Goal: Task Accomplishment & Management: Use online tool/utility

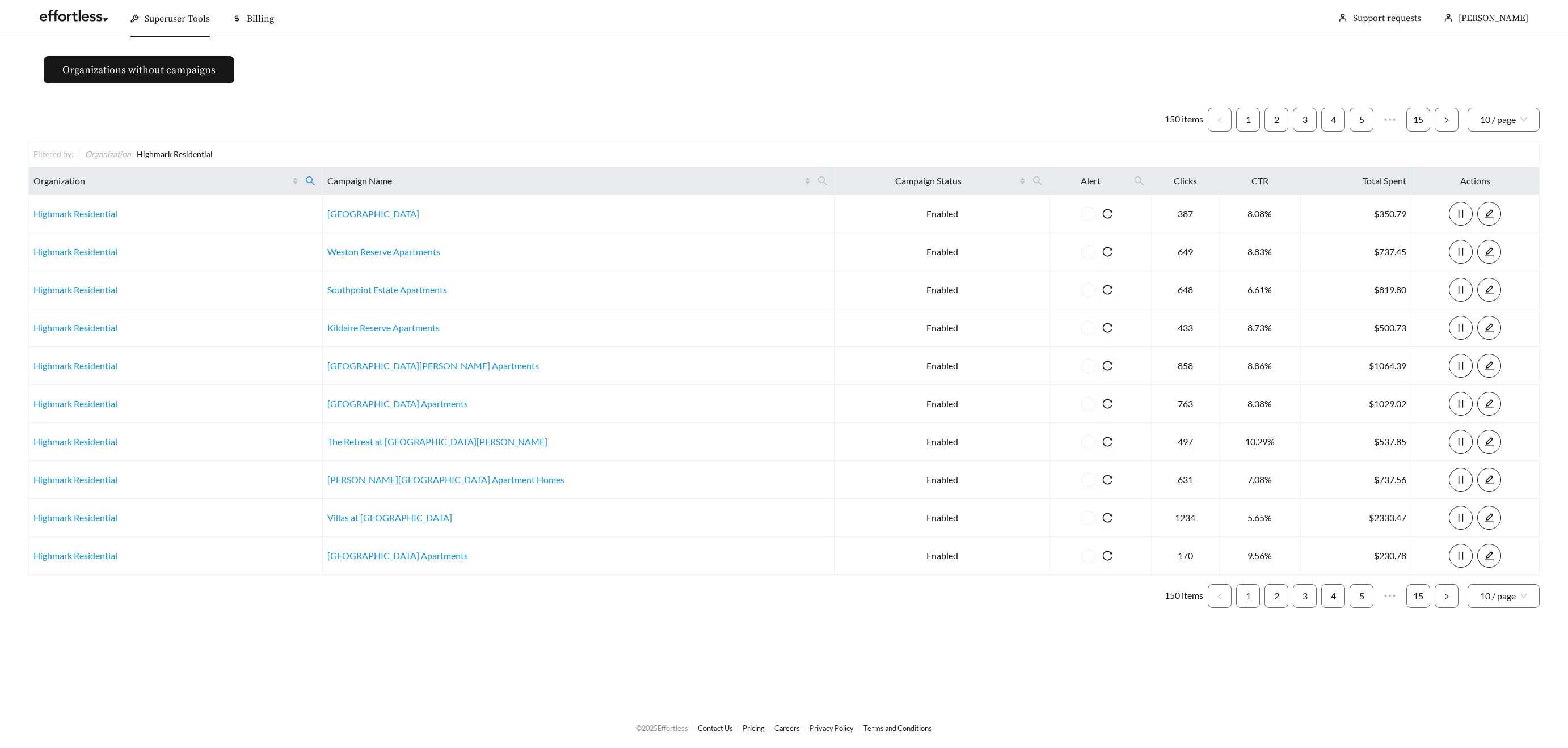
click at [157, 20] on span "Superuser Tools" at bounding box center [178, 19] width 65 height 11
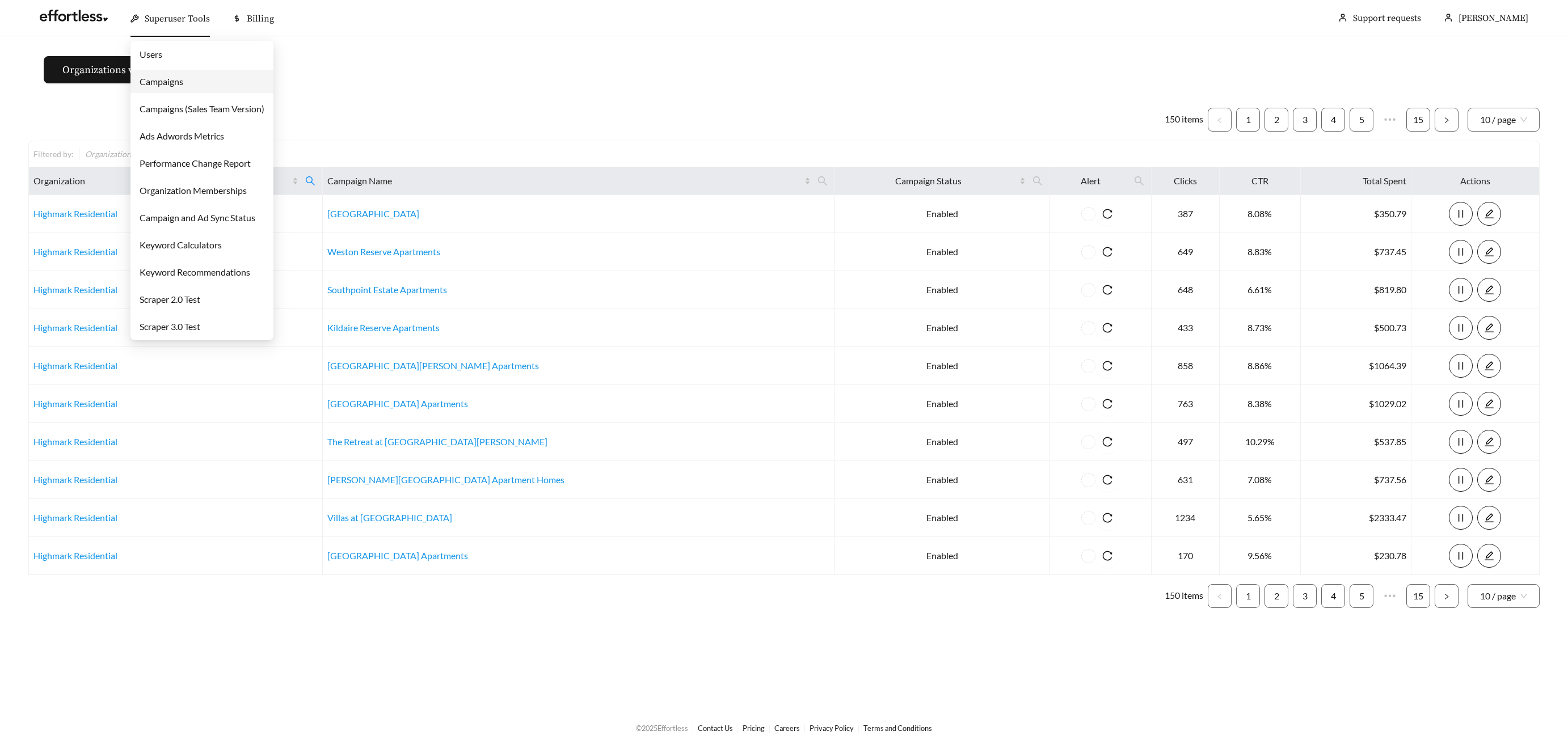
click at [170, 85] on link "Campaigns" at bounding box center [161, 81] width 44 height 10
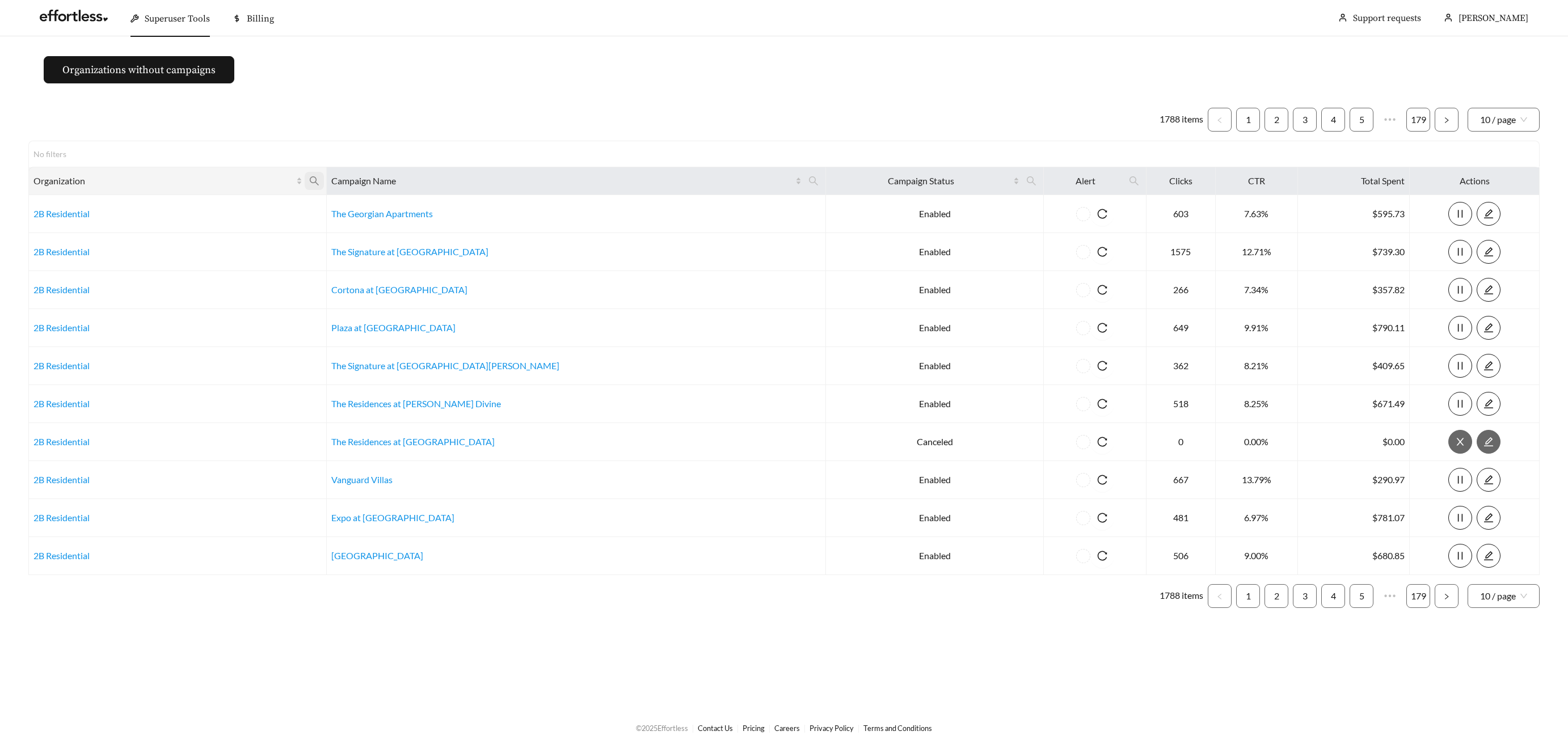
click at [320, 180] on icon "search" at bounding box center [314, 180] width 10 height 10
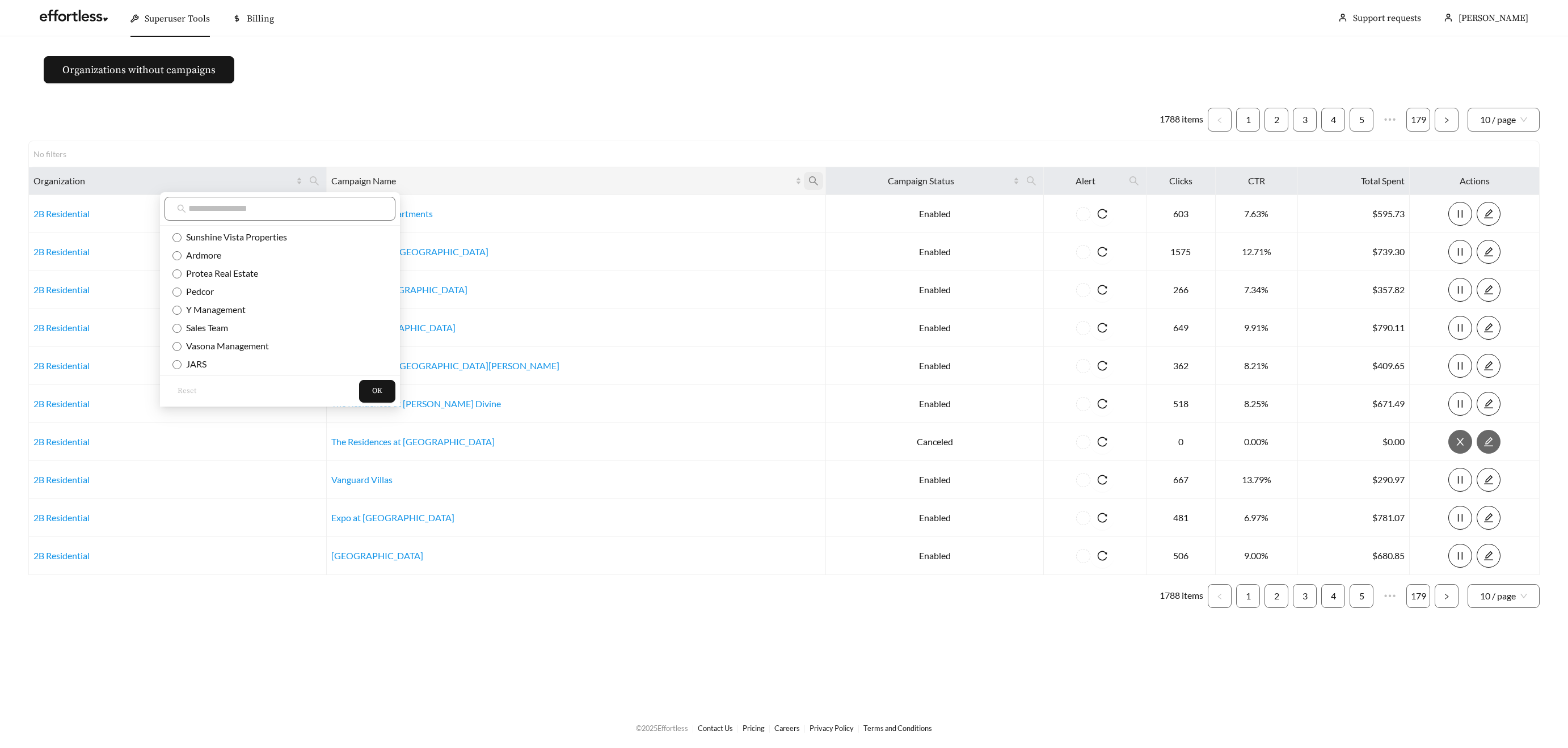
click at [804, 177] on span at bounding box center [813, 180] width 19 height 18
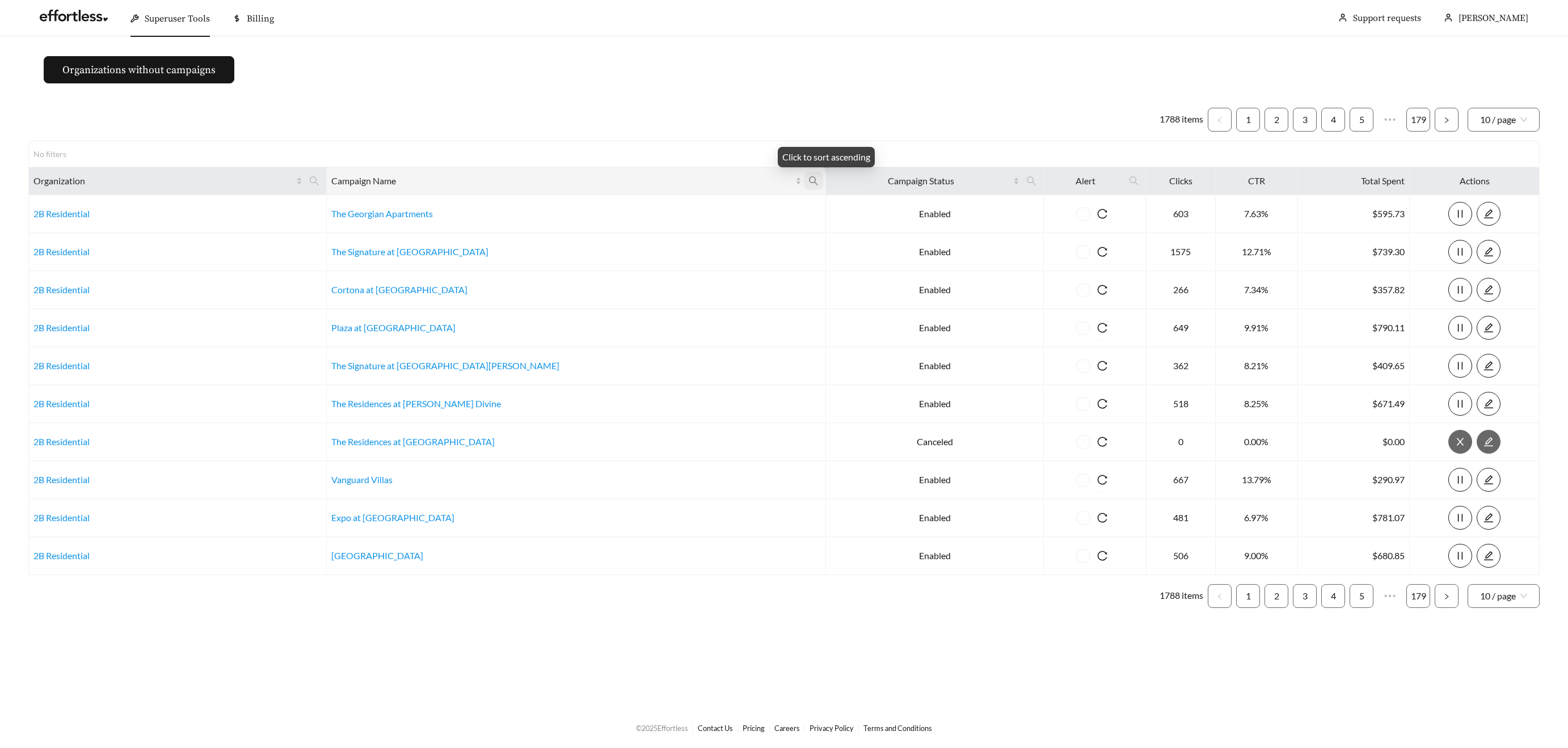
click at [808, 179] on icon "search" at bounding box center [813, 180] width 10 height 10
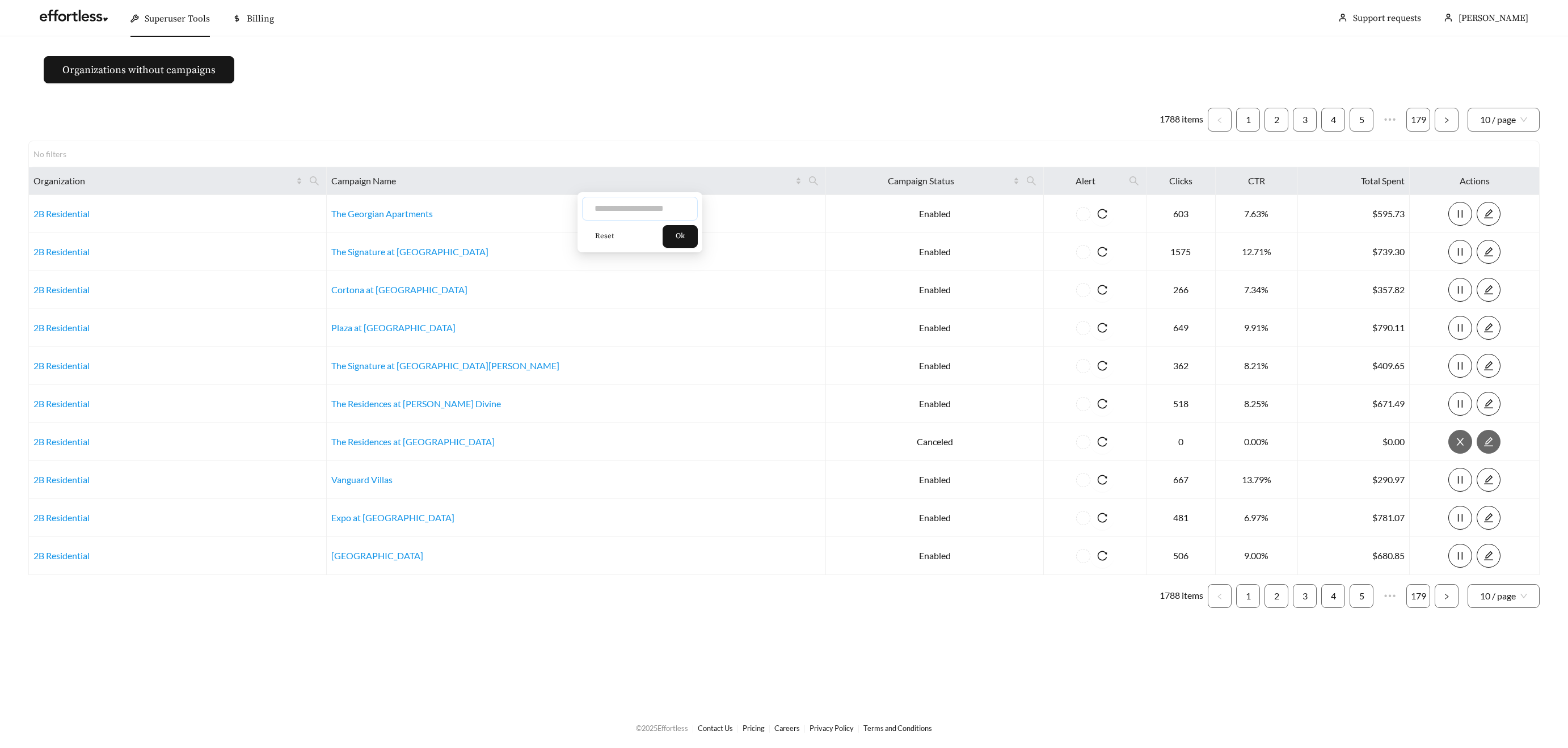
click at [627, 208] on input "text" at bounding box center [639, 208] width 115 height 24
type input "*****"
click at [693, 232] on button "Ok" at bounding box center [679, 237] width 35 height 23
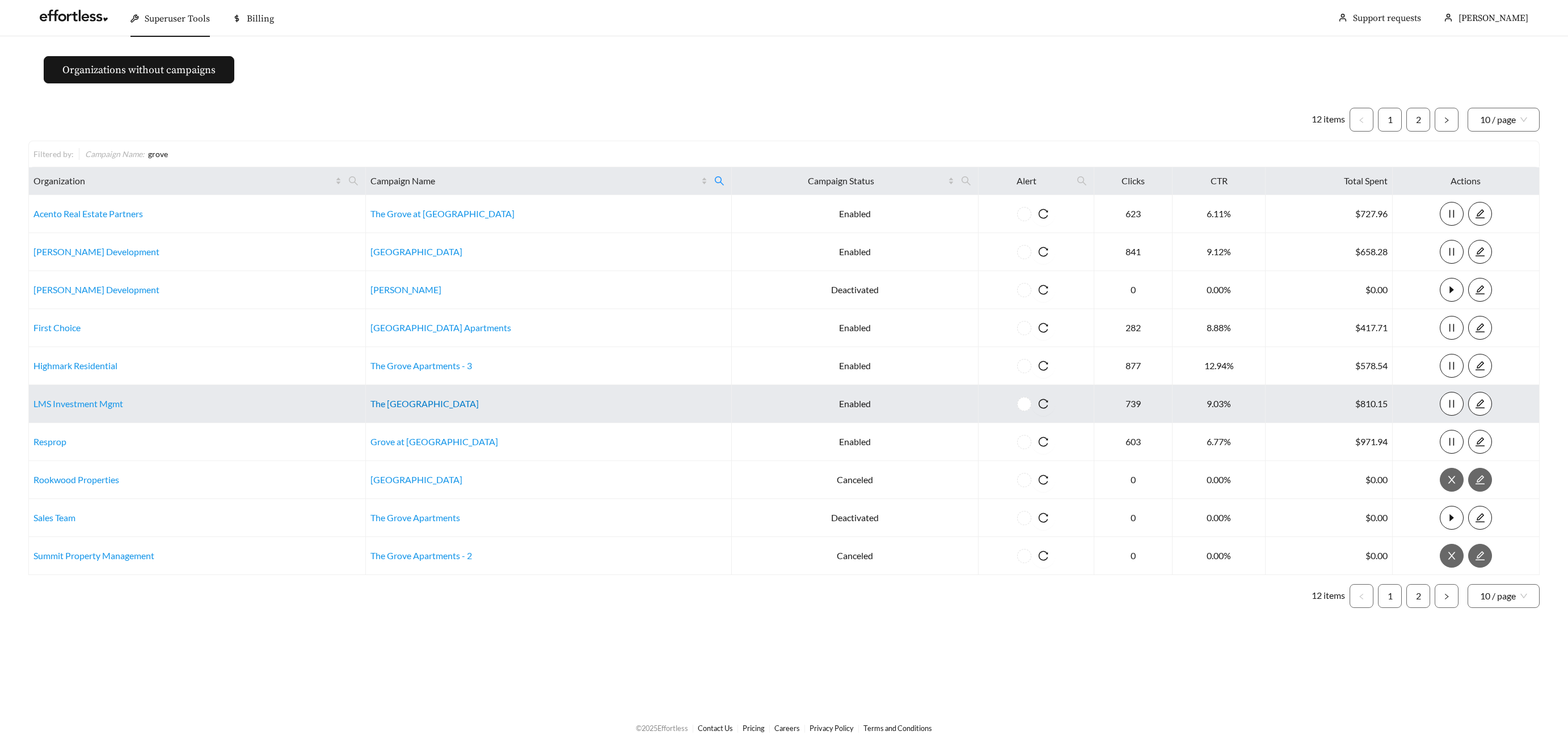
click at [449, 404] on link "The Grove Moundville" at bounding box center [425, 403] width 109 height 10
click at [80, 405] on link "LMS Investment Mgmt" at bounding box center [78, 403] width 90 height 10
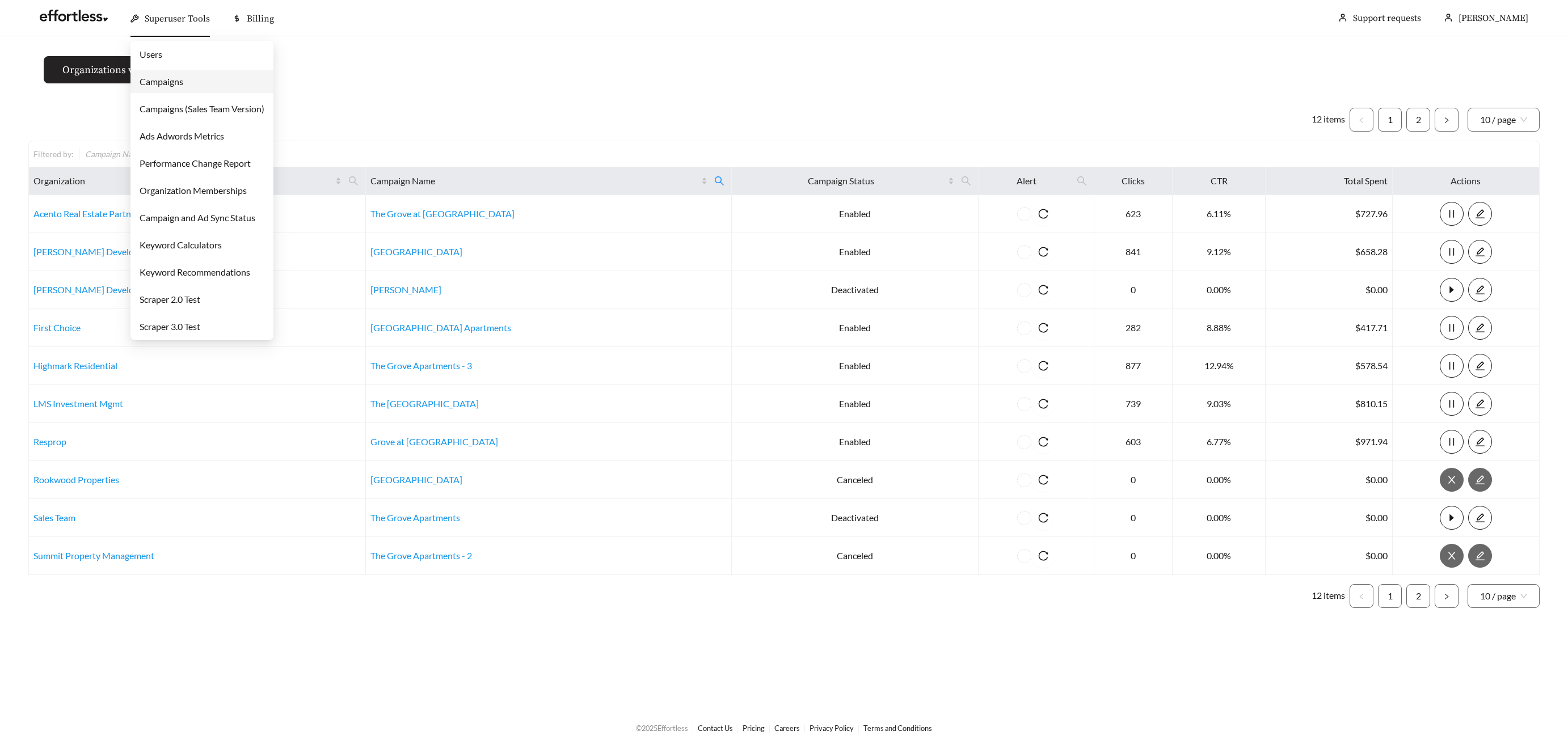
drag, startPoint x: 170, startPoint y: 16, endPoint x: 182, endPoint y: 56, distance: 41.8
click at [170, 17] on span "Superuser Tools" at bounding box center [178, 19] width 65 height 11
click at [161, 52] on link "Users" at bounding box center [151, 53] width 23 height 10
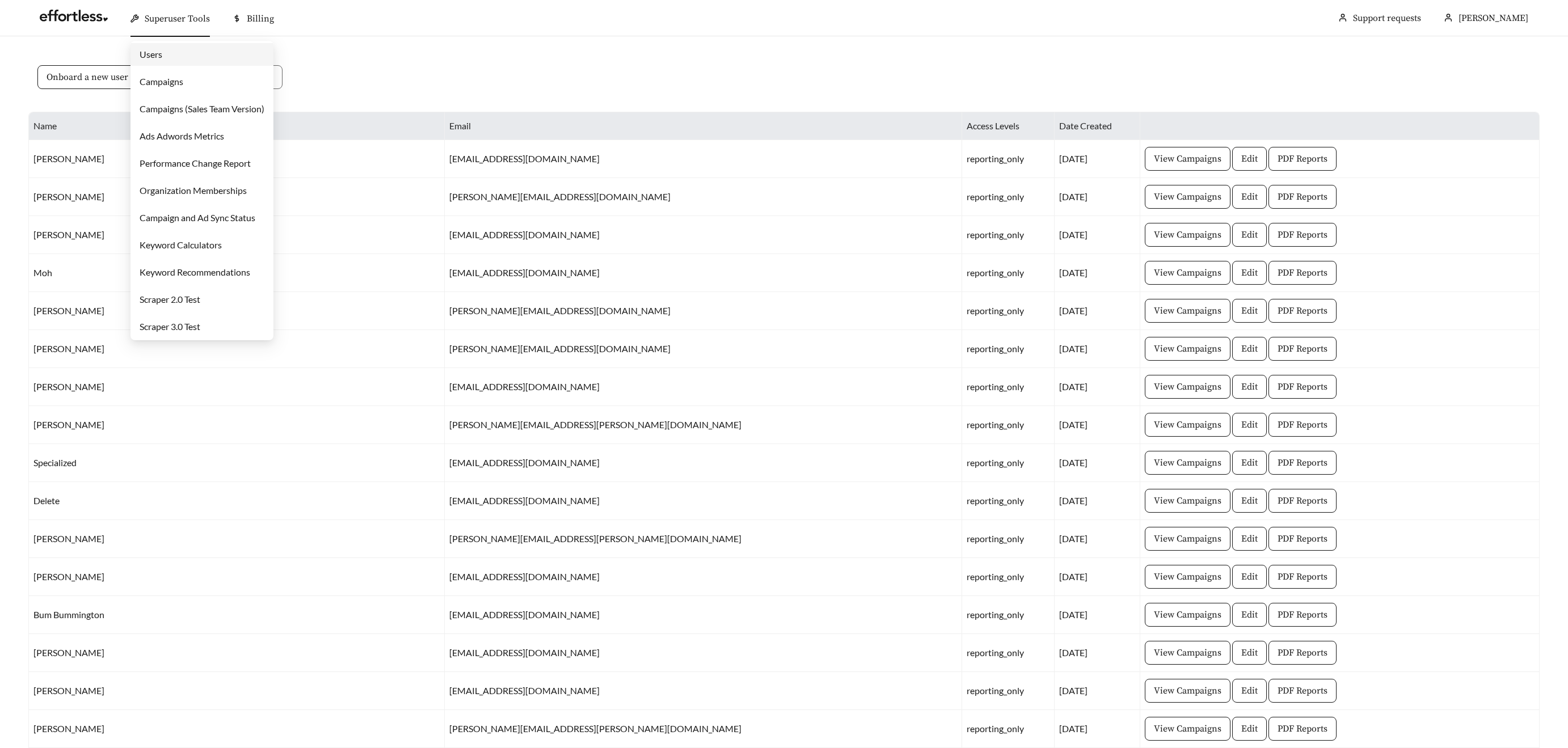
drag, startPoint x: 167, startPoint y: 16, endPoint x: 188, endPoint y: 61, distance: 49.7
click at [167, 17] on span "Superuser Tools" at bounding box center [178, 19] width 65 height 11
click at [183, 87] on link "Campaigns" at bounding box center [161, 81] width 44 height 10
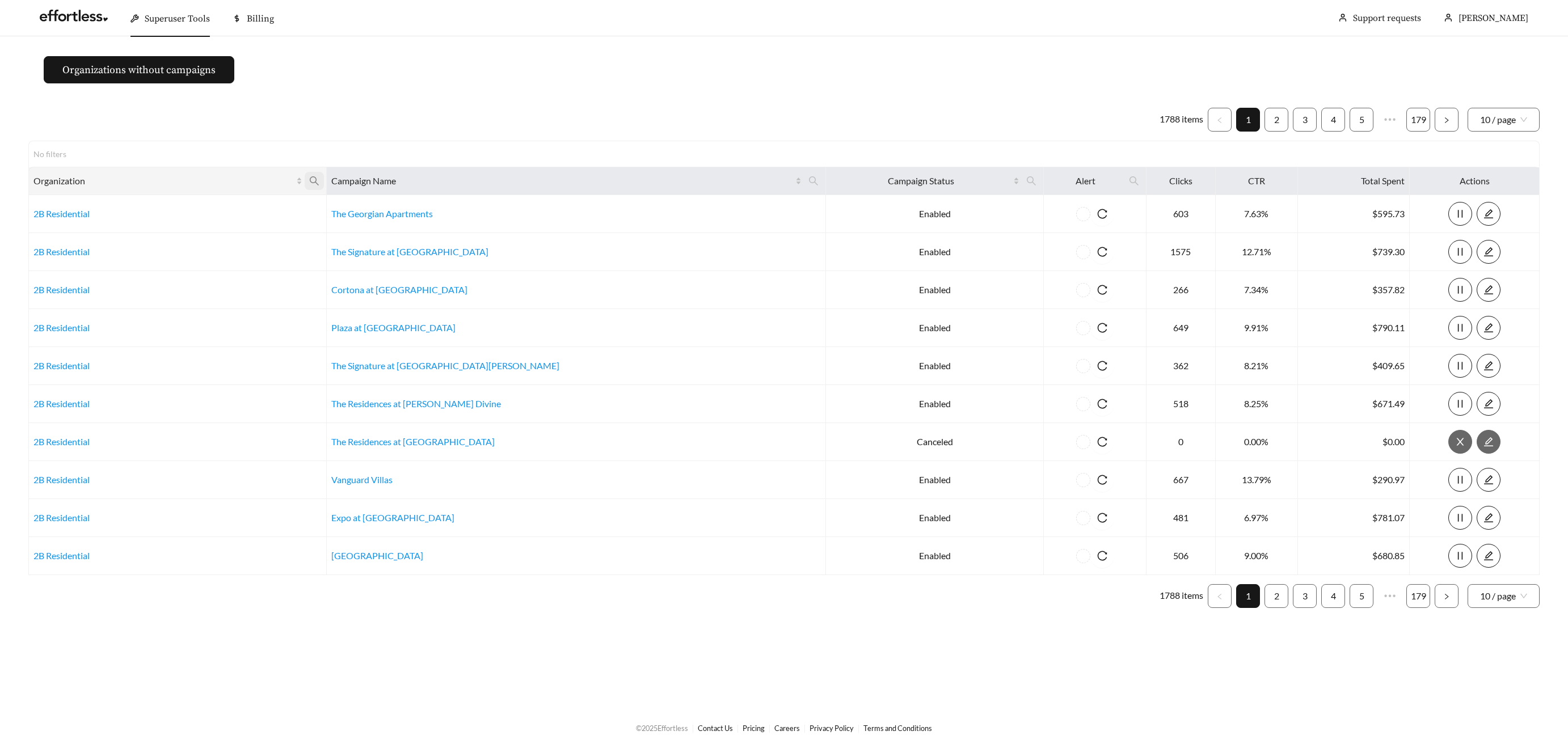
click at [319, 182] on icon "search" at bounding box center [315, 181] width 10 height 10
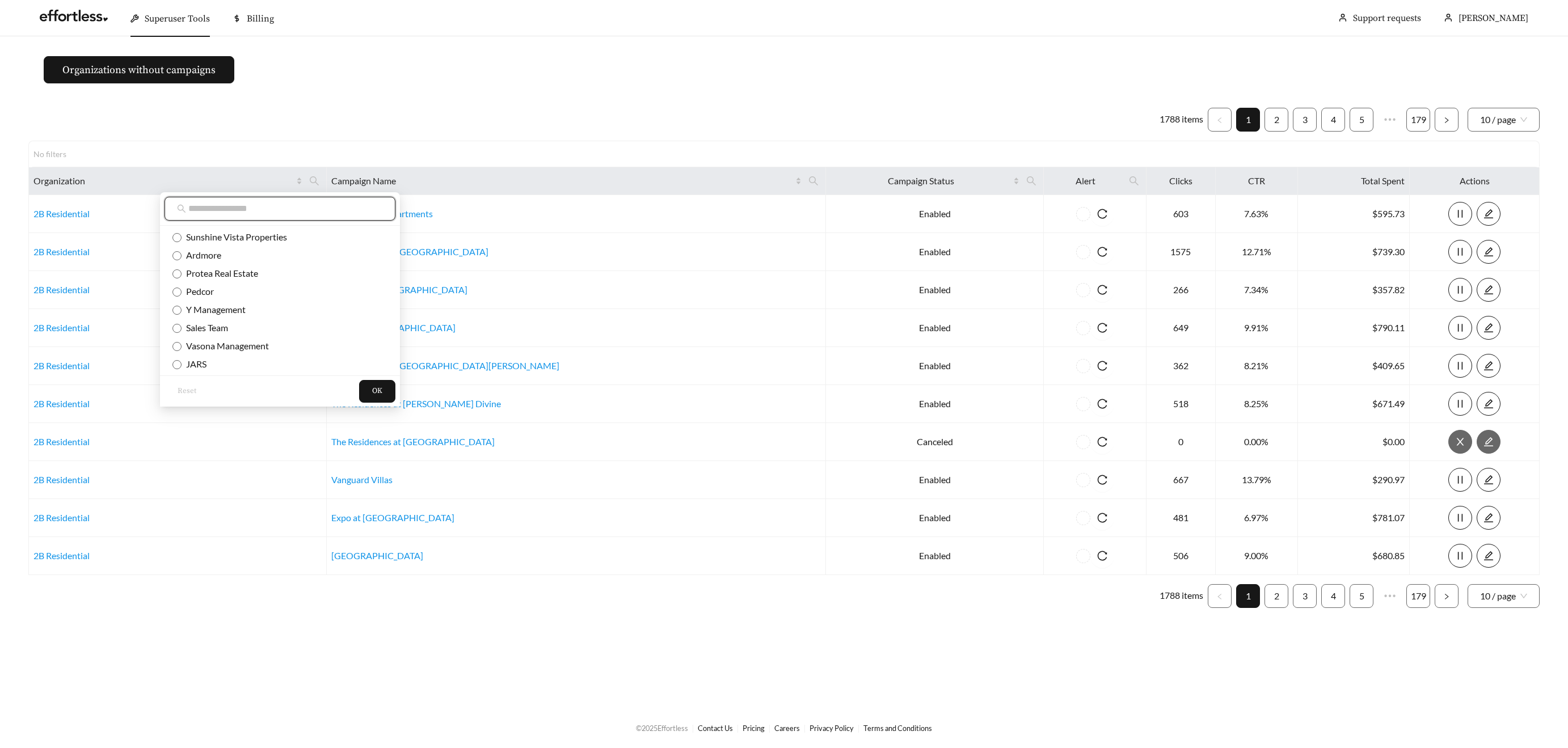
click at [320, 208] on input "text" at bounding box center [285, 209] width 195 height 13
type input "****"
click at [256, 326] on span "Woodruff Property Management Company" at bounding box center [284, 327] width 206 height 10
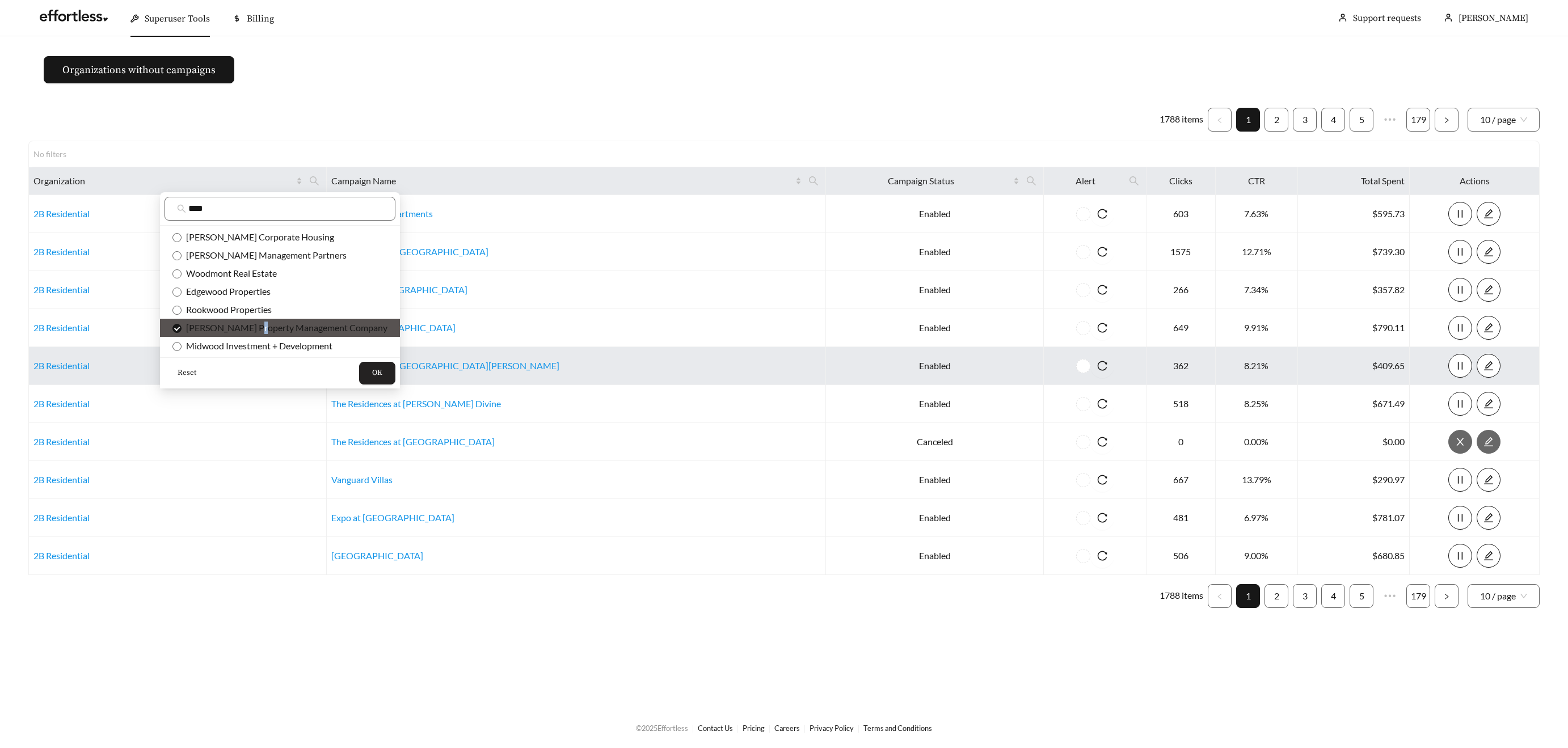
click at [372, 377] on span "OK" at bounding box center [377, 373] width 10 height 11
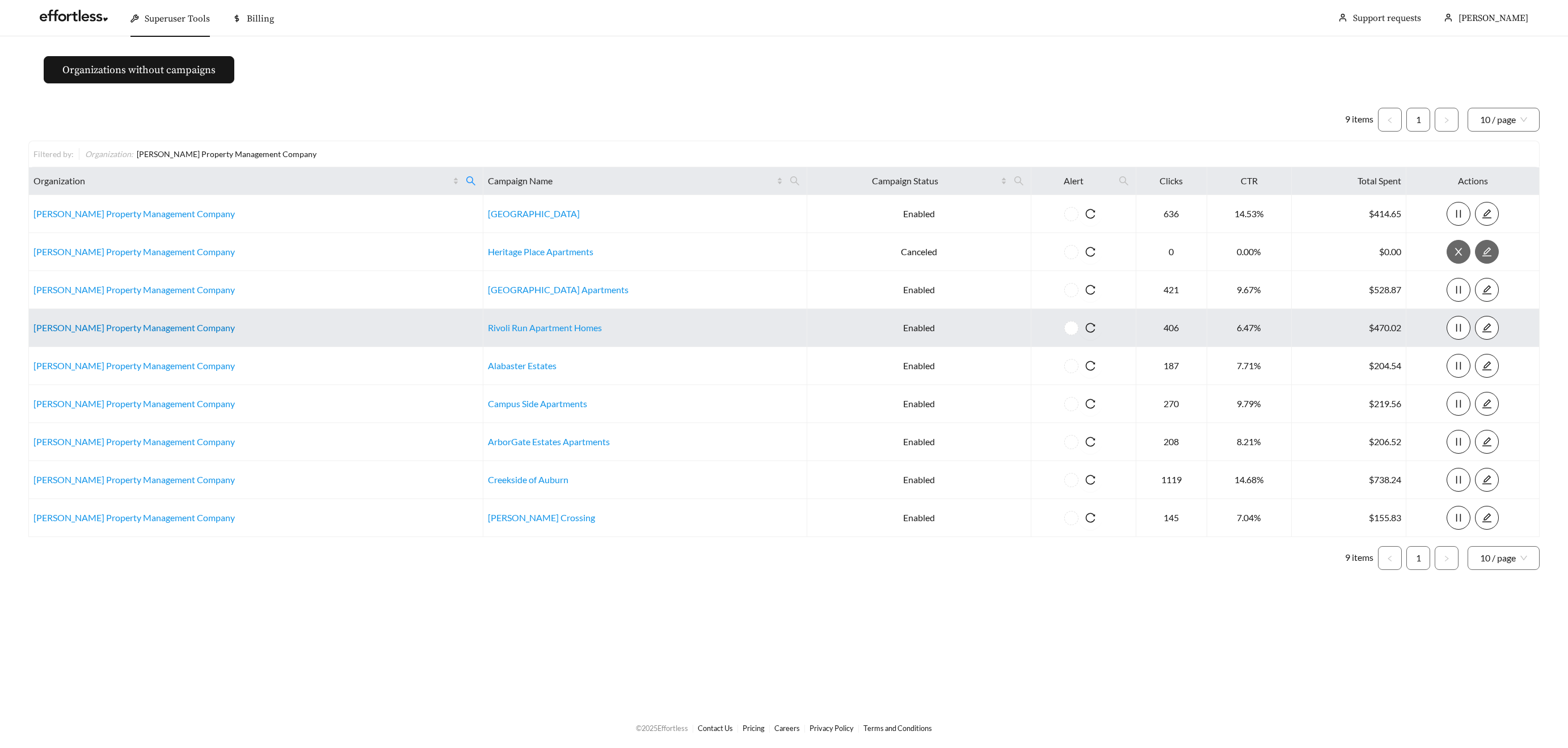
click at [98, 324] on link "Woodruff Property Management Company" at bounding box center [134, 327] width 201 height 10
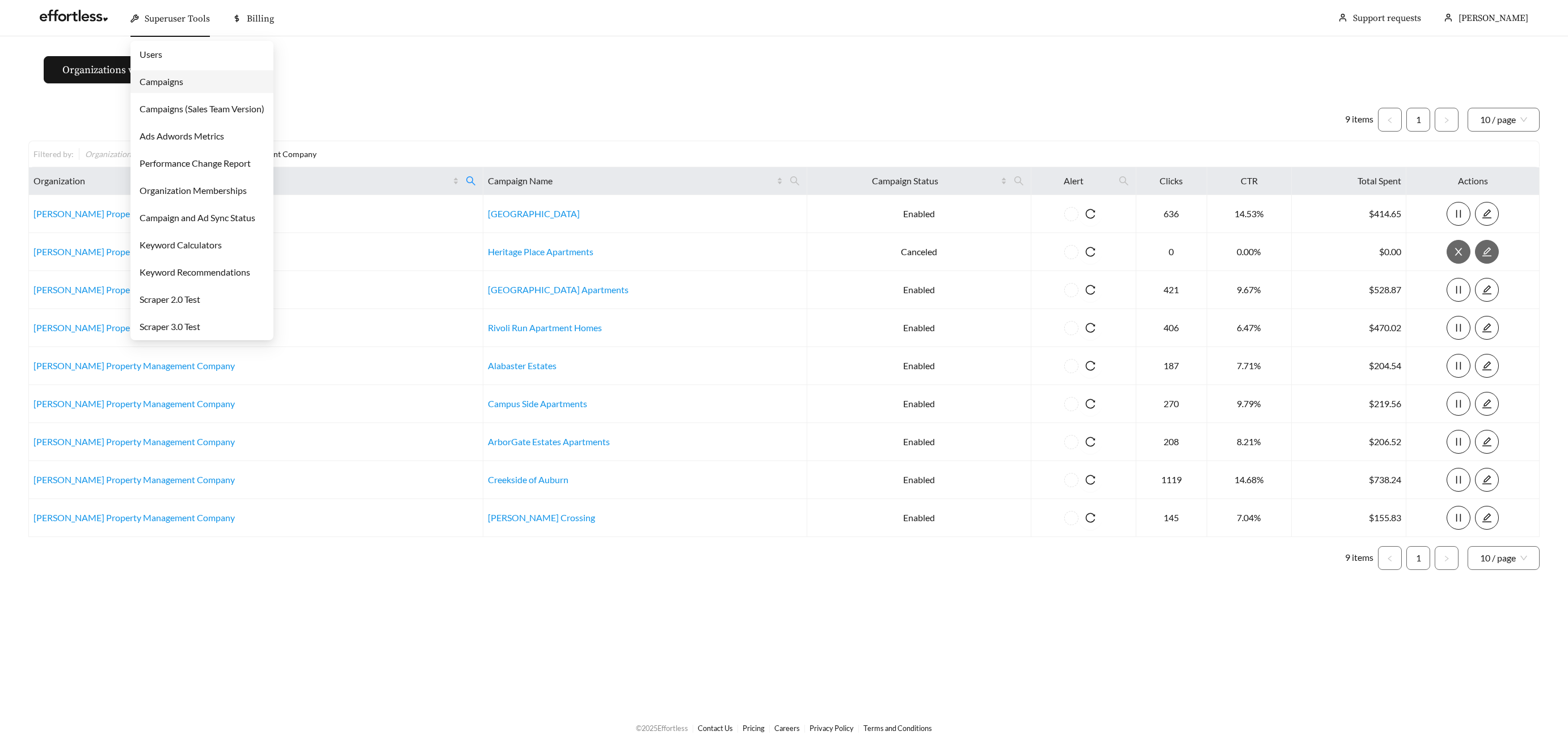
click at [158, 18] on span "Superuser Tools" at bounding box center [178, 19] width 65 height 11
click at [160, 85] on link "Campaigns" at bounding box center [161, 81] width 44 height 10
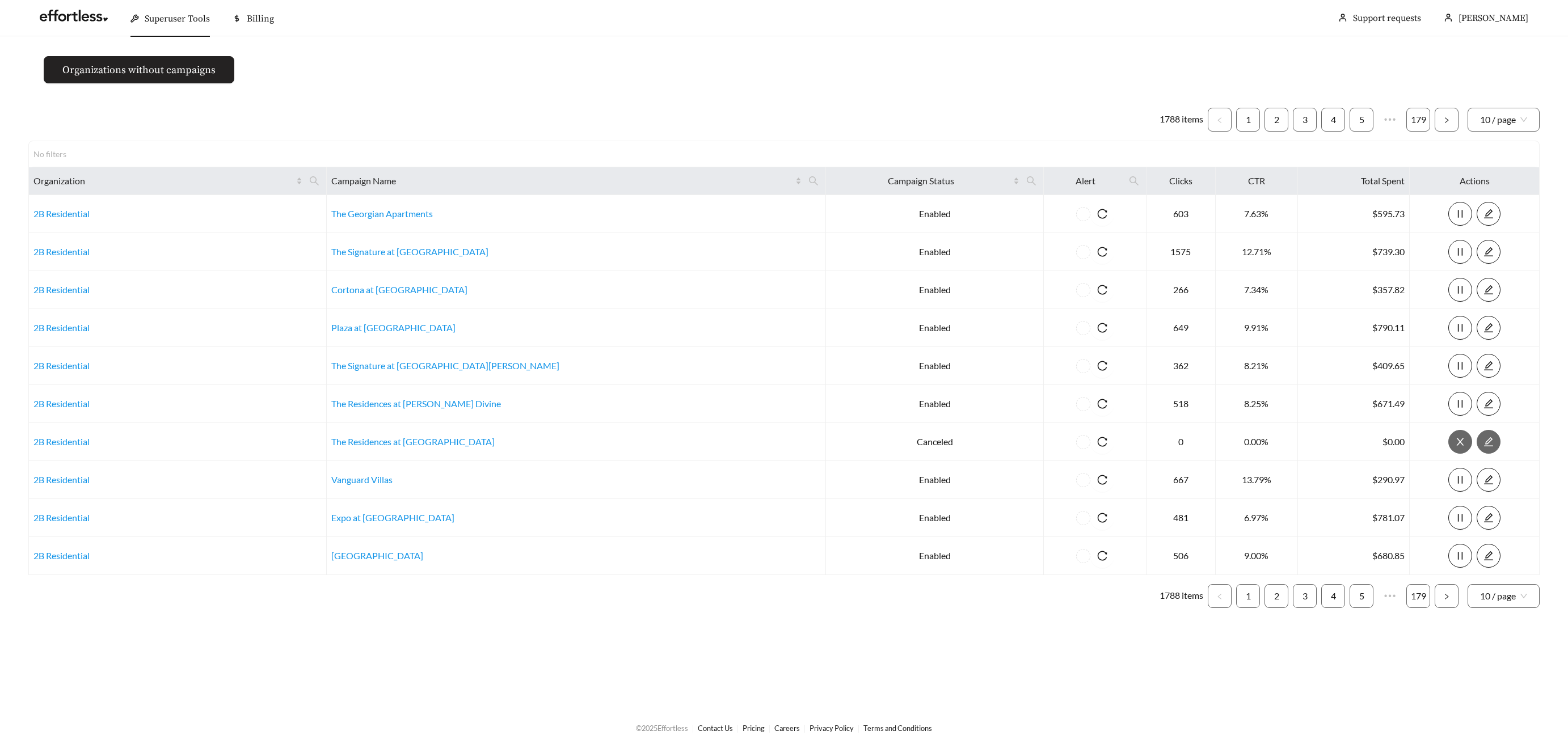
click at [161, 82] on button "Organizations without campaigns" at bounding box center [139, 70] width 191 height 28
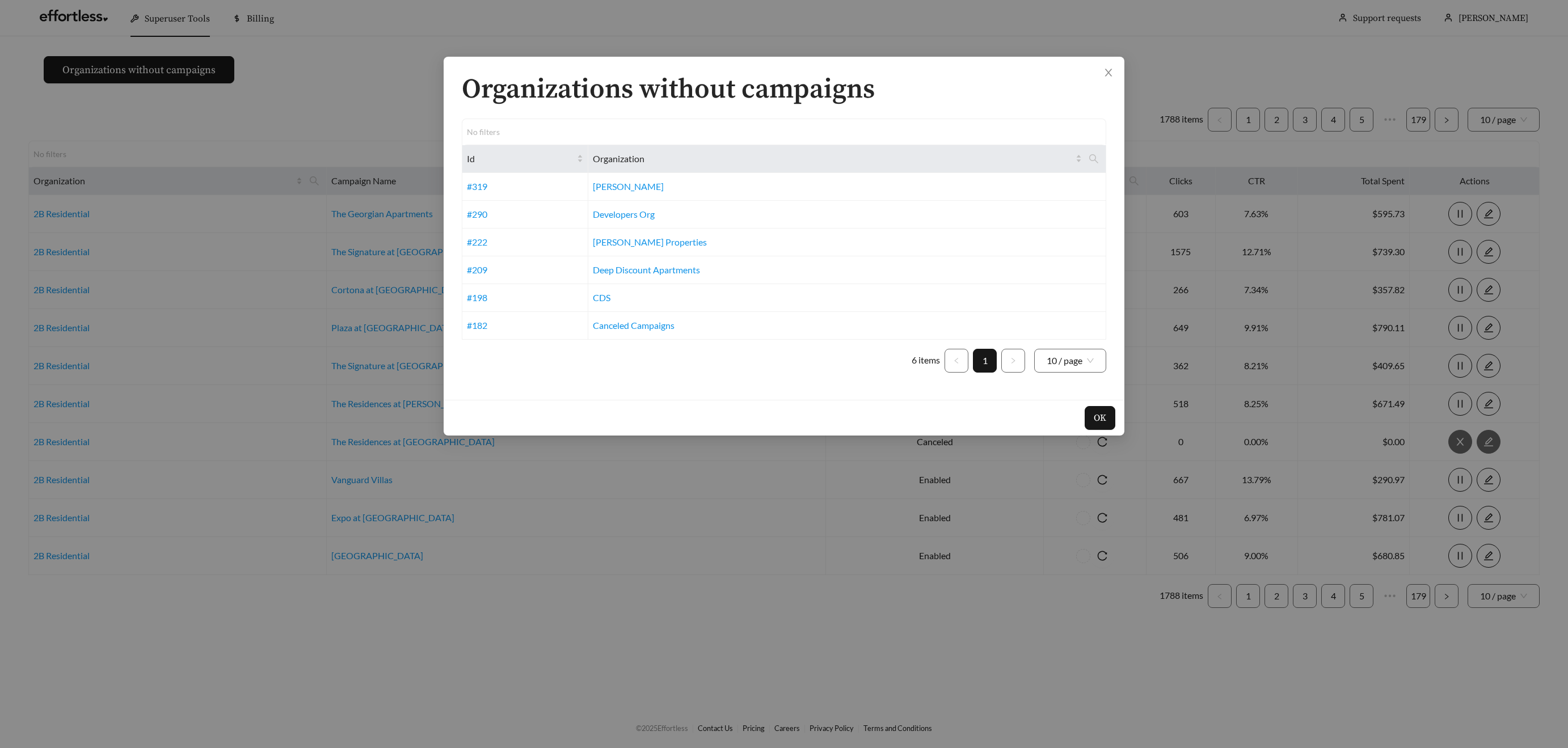
click at [311, 134] on div "Organizations without campaigns No filters Id Organization #319 Cannon #290 Dev…" at bounding box center [784, 374] width 1568 height 748
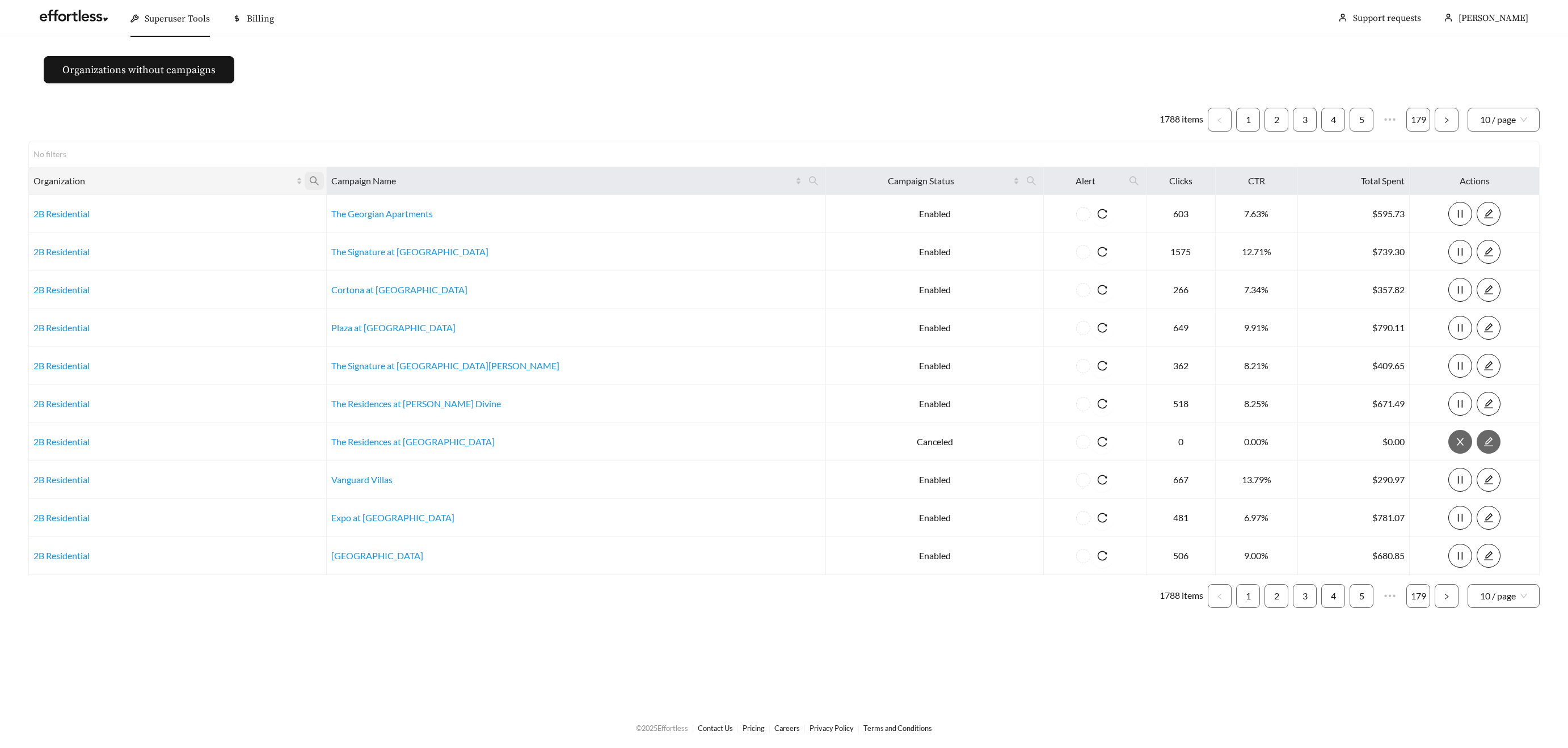
click at [320, 177] on icon "search" at bounding box center [314, 180] width 10 height 10
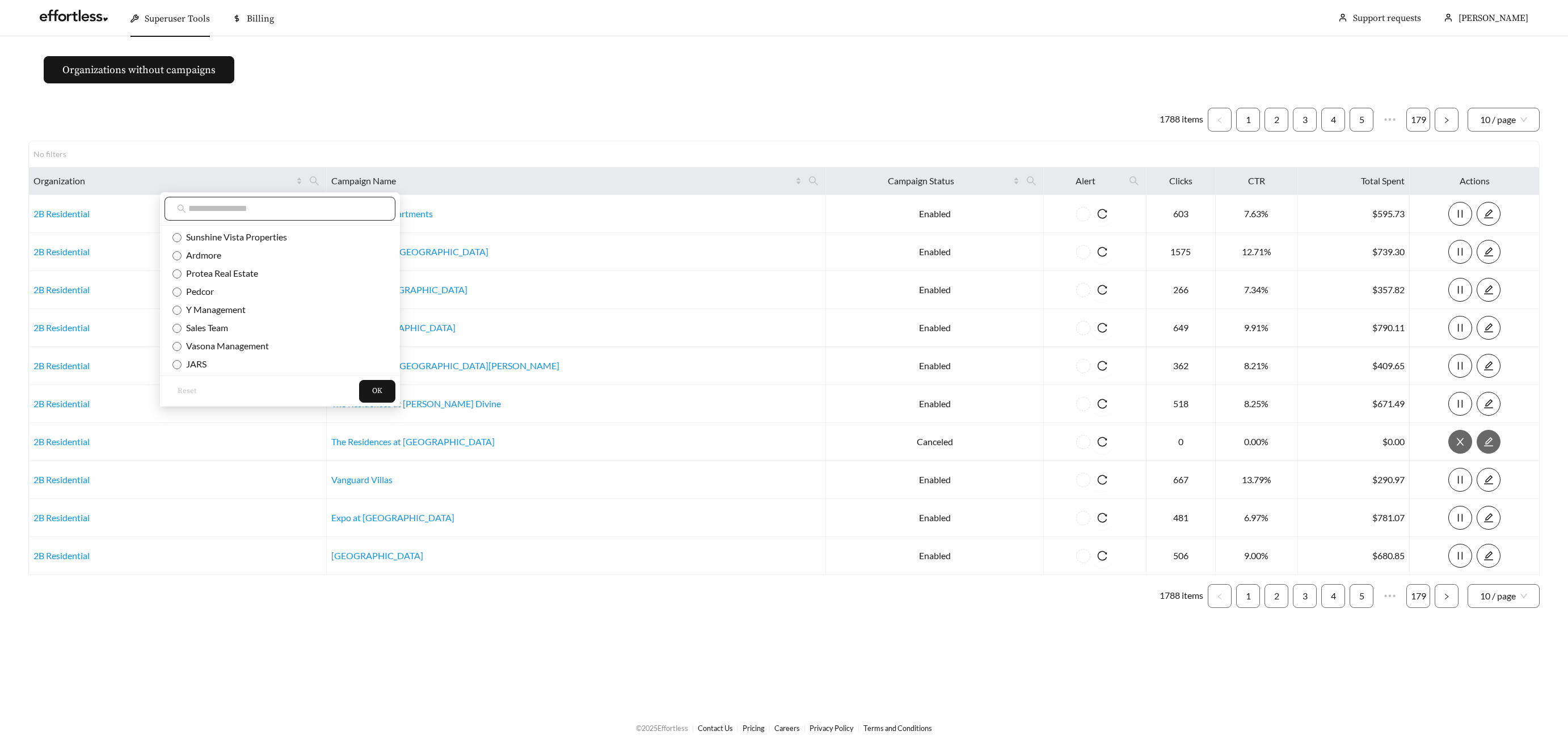
click at [317, 212] on input "text" at bounding box center [285, 209] width 195 height 13
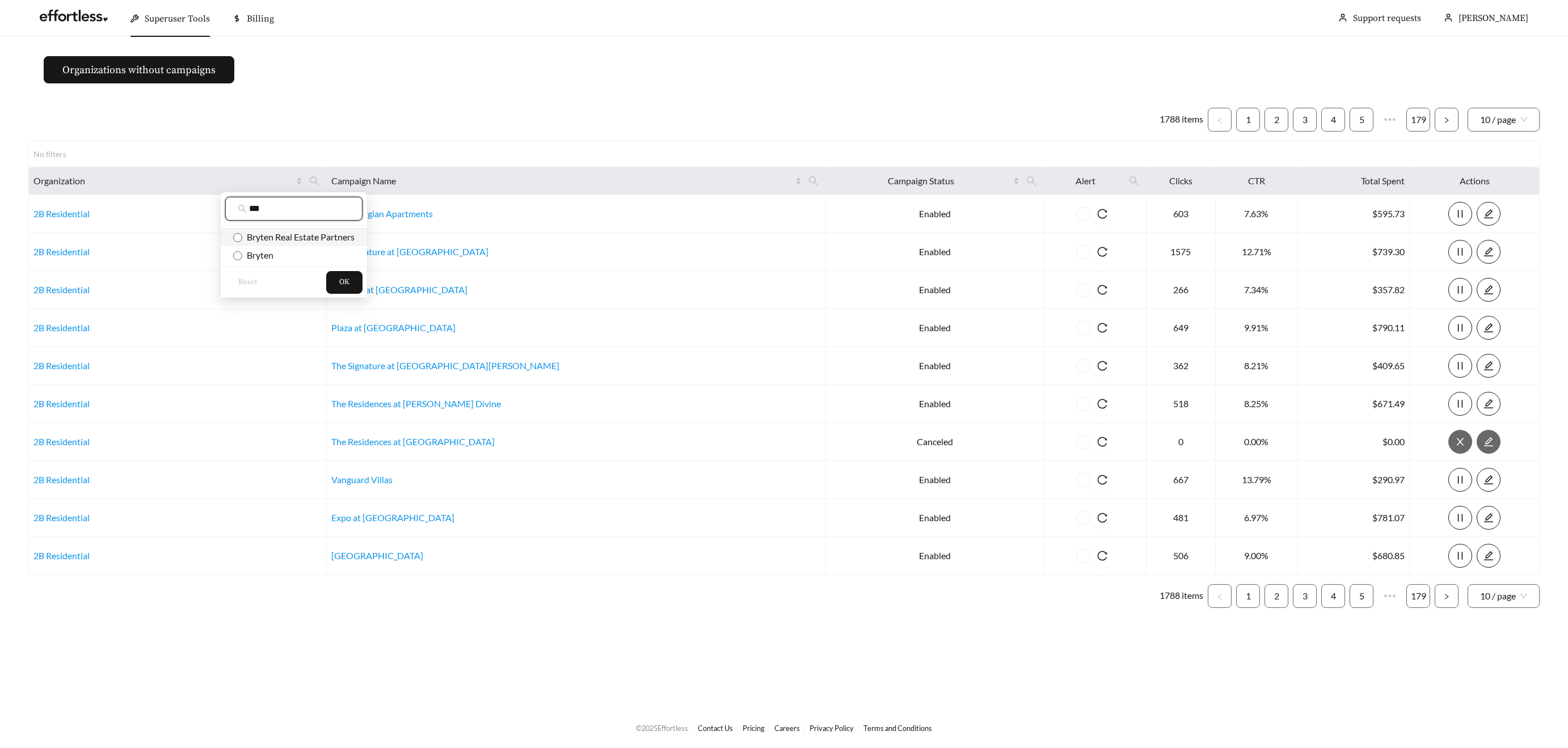
type input "***"
drag, startPoint x: 314, startPoint y: 236, endPoint x: 320, endPoint y: 239, distance: 6.7
click at [315, 236] on span "Bryten Real Estate Partners" at bounding box center [299, 237] width 113 height 10
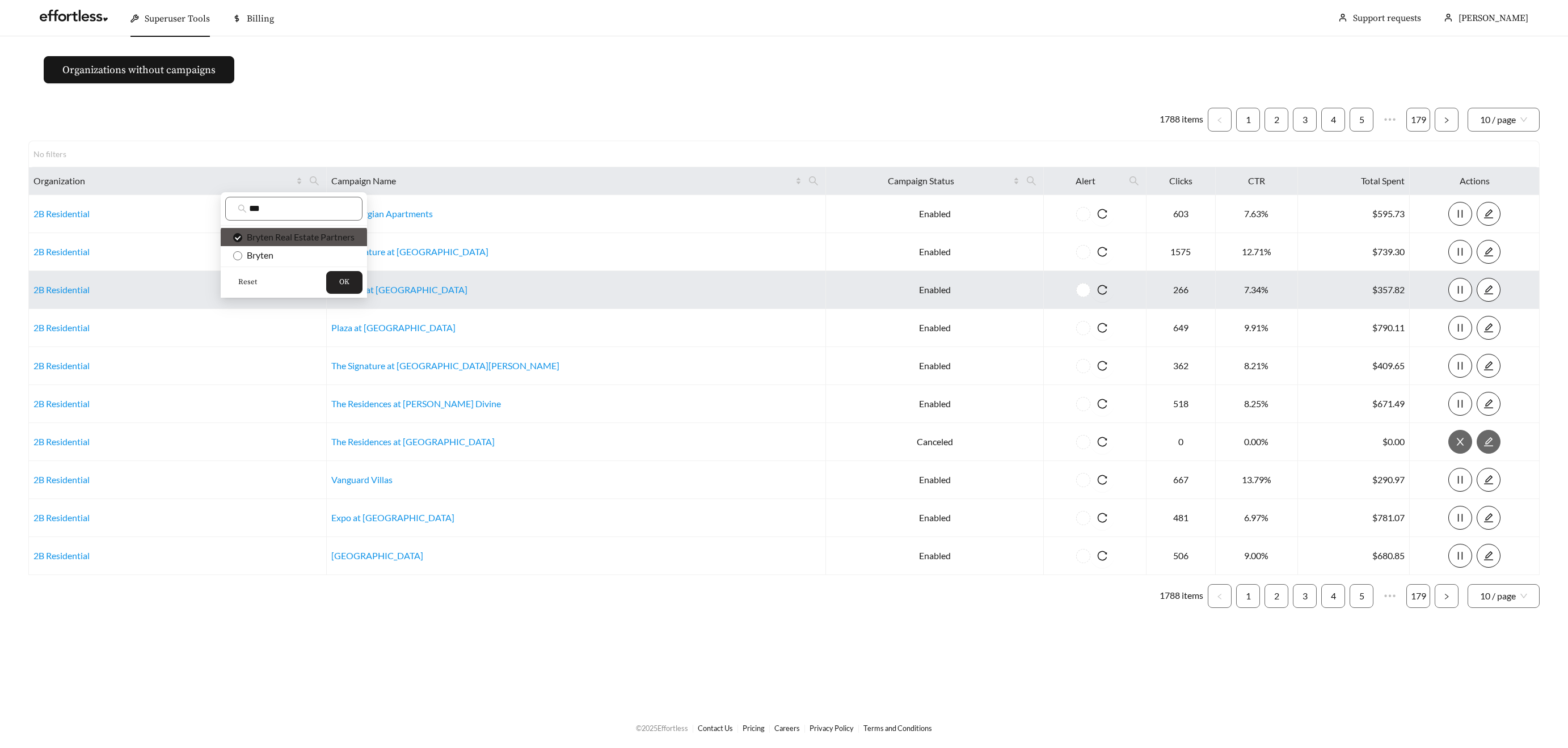
drag, startPoint x: 347, startPoint y: 286, endPoint x: 354, endPoint y: 284, distance: 7.3
click at [347, 286] on span "OK" at bounding box center [344, 282] width 10 height 11
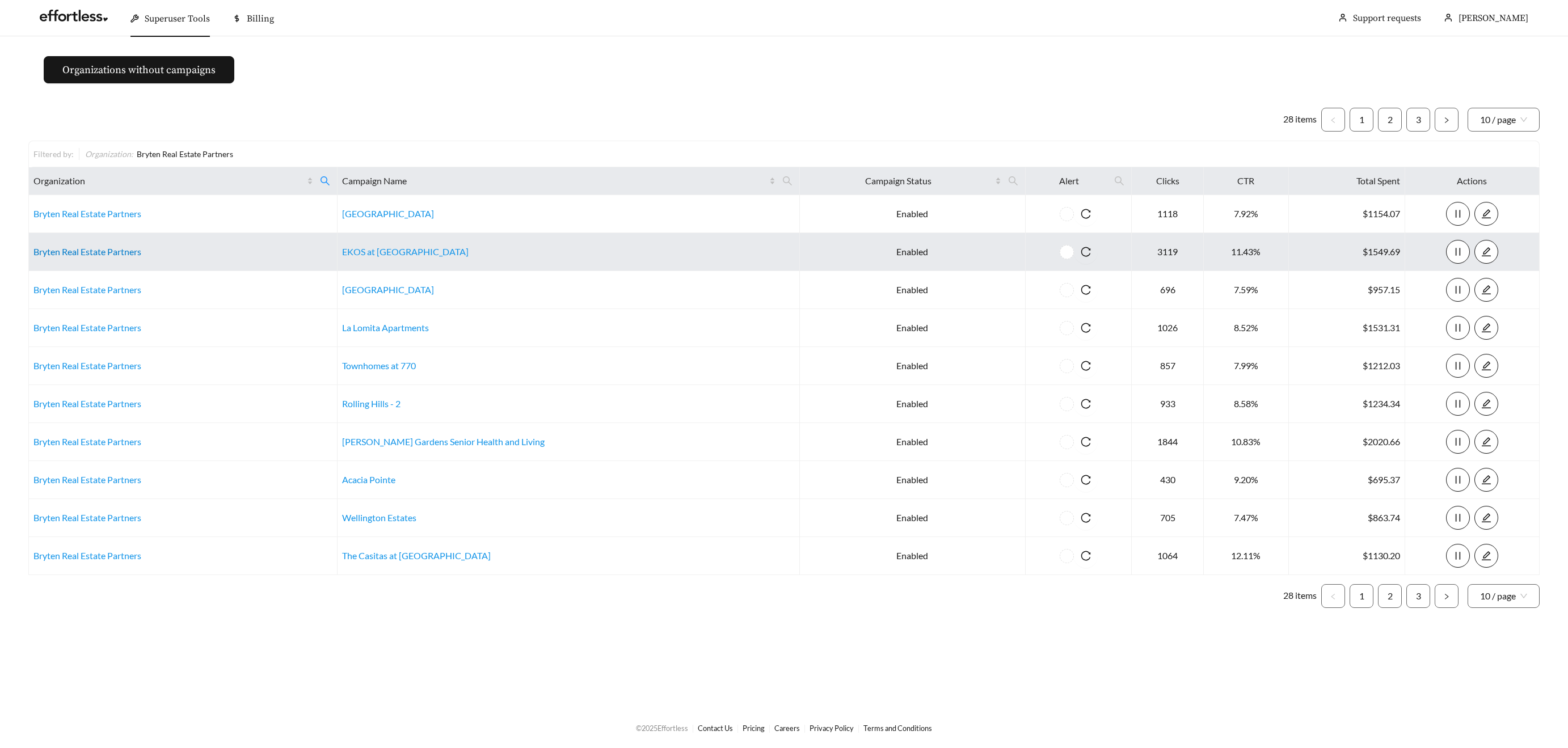
click at [55, 248] on link "Bryten Real Estate Partners" at bounding box center [87, 251] width 108 height 10
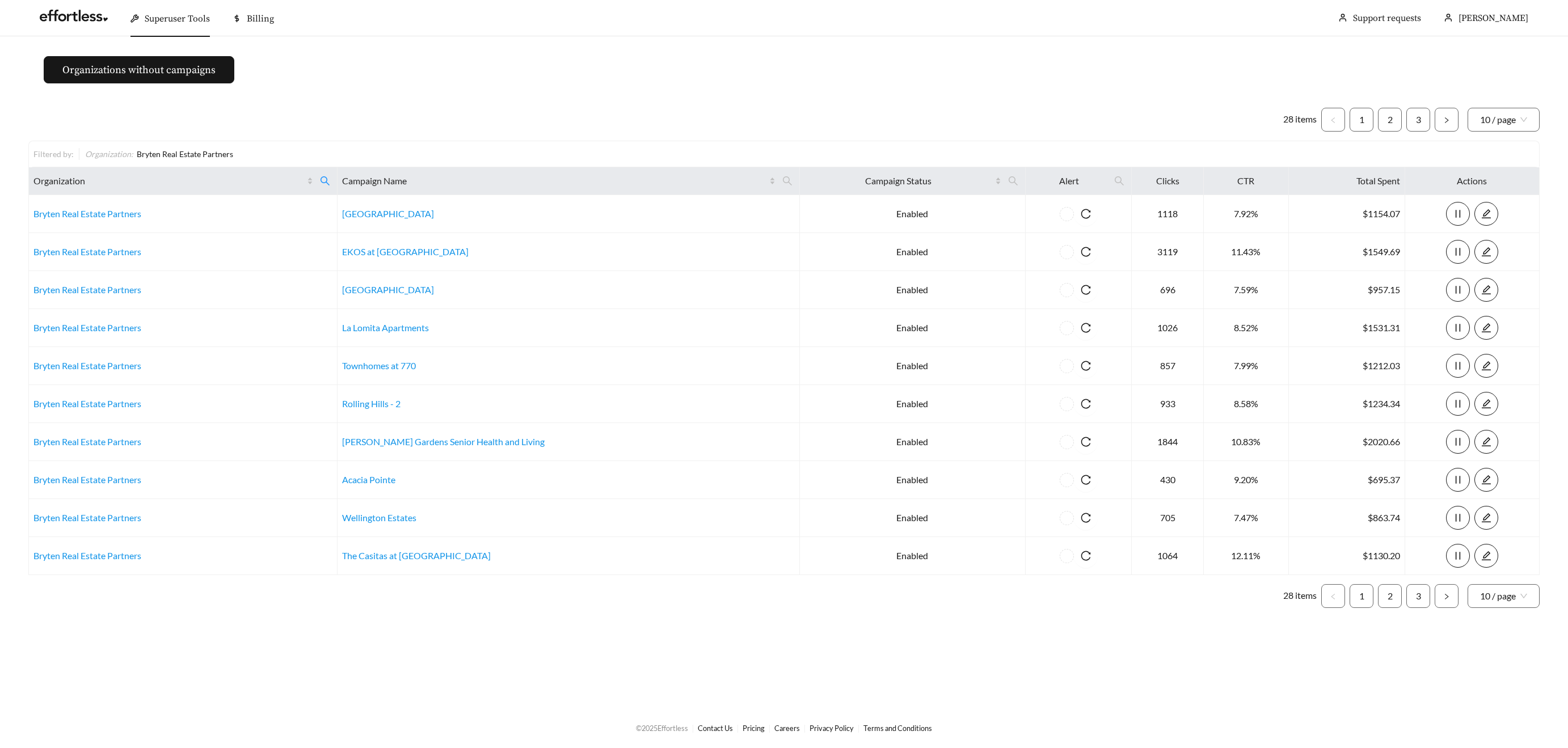
click at [120, 17] on li "Superuser Tools" at bounding box center [170, 19] width 102 height 36
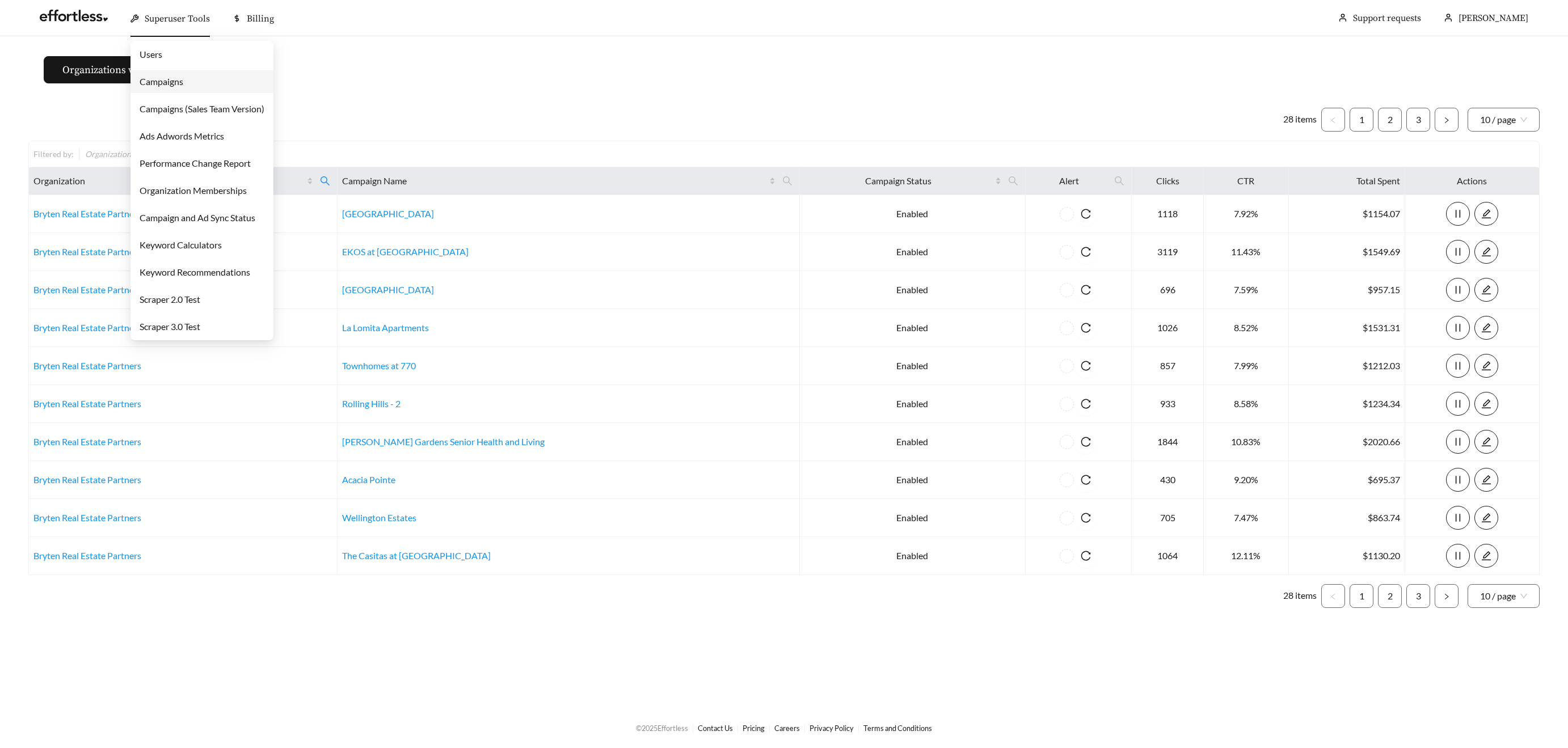
click at [142, 19] on div "Superuser Tools" at bounding box center [170, 19] width 79 height 36
drag, startPoint x: 162, startPoint y: 81, endPoint x: 182, endPoint y: 88, distance: 21.2
click at [162, 81] on link "Campaigns" at bounding box center [161, 81] width 44 height 10
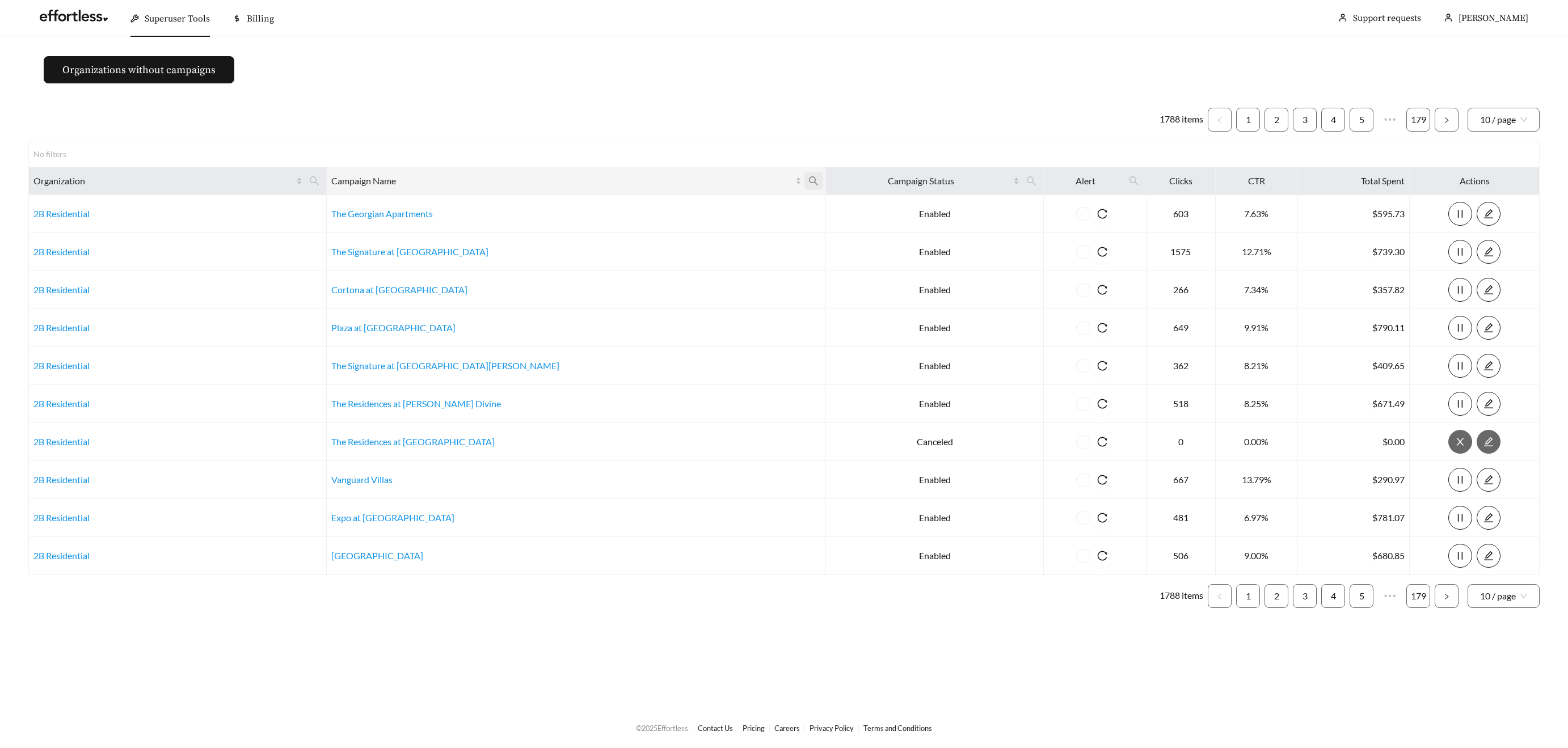
click at [808, 178] on icon "search" at bounding box center [813, 180] width 10 height 10
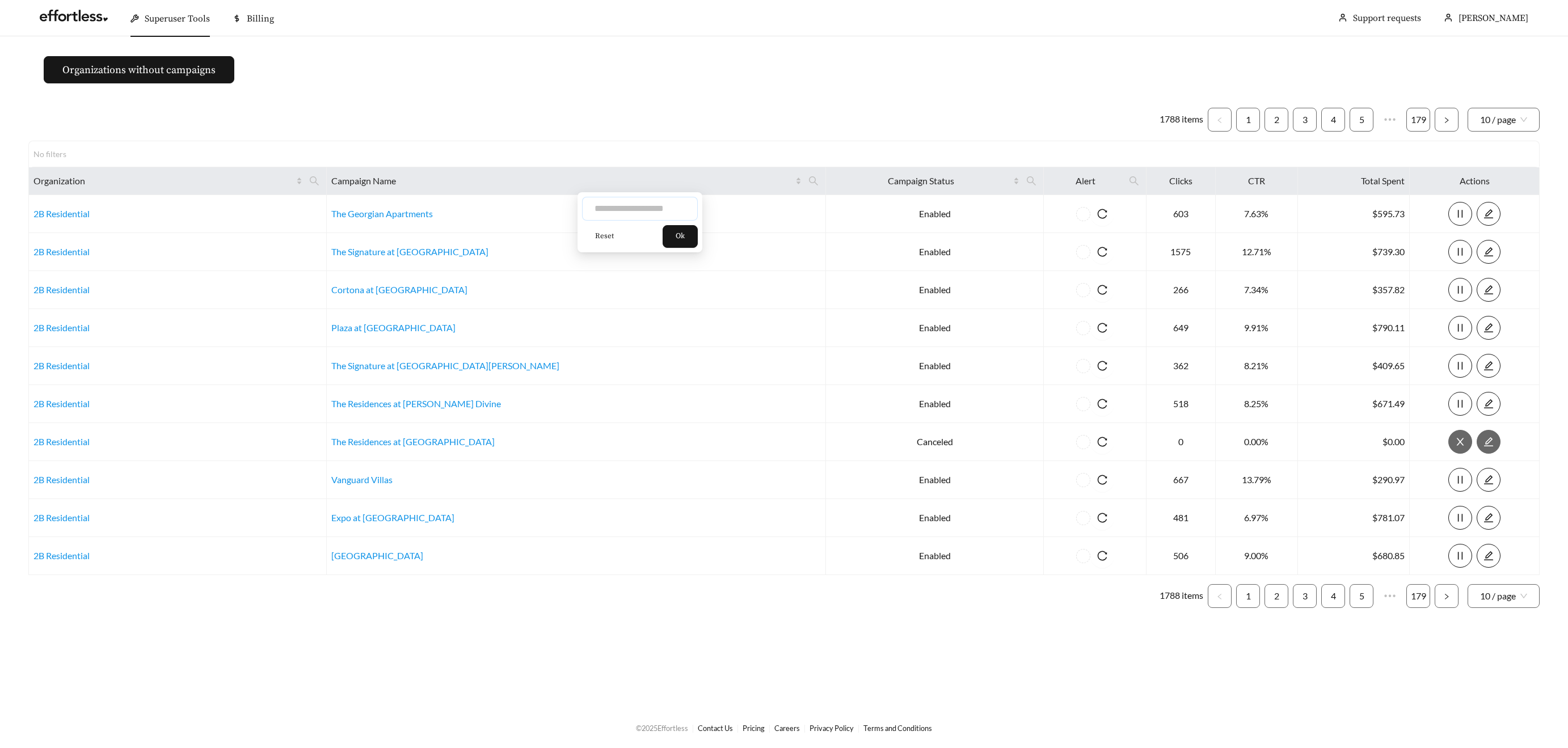
click at [597, 207] on input "text" at bounding box center [639, 208] width 115 height 24
type input "******"
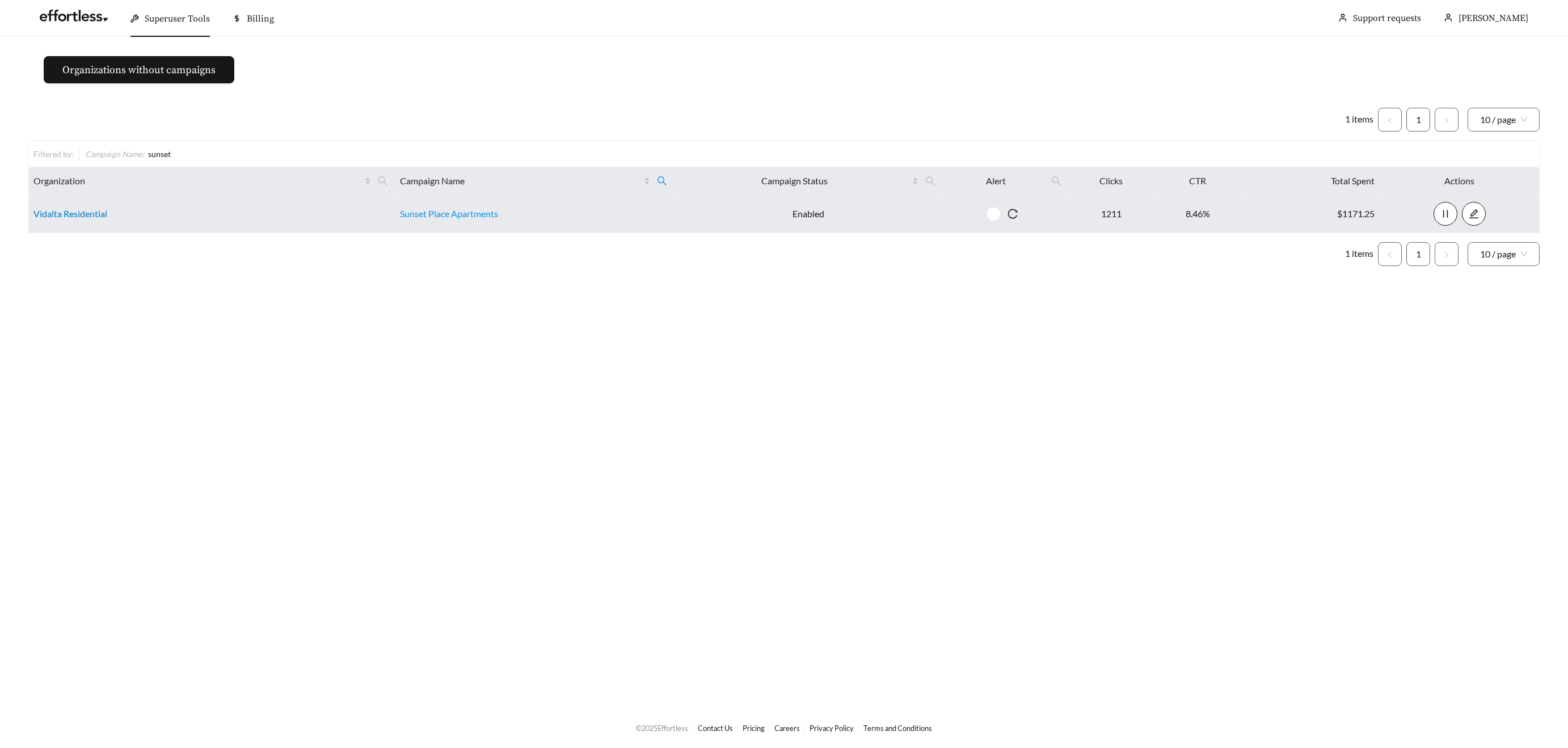
click at [59, 209] on link "Vidalta Residential" at bounding box center [70, 213] width 73 height 10
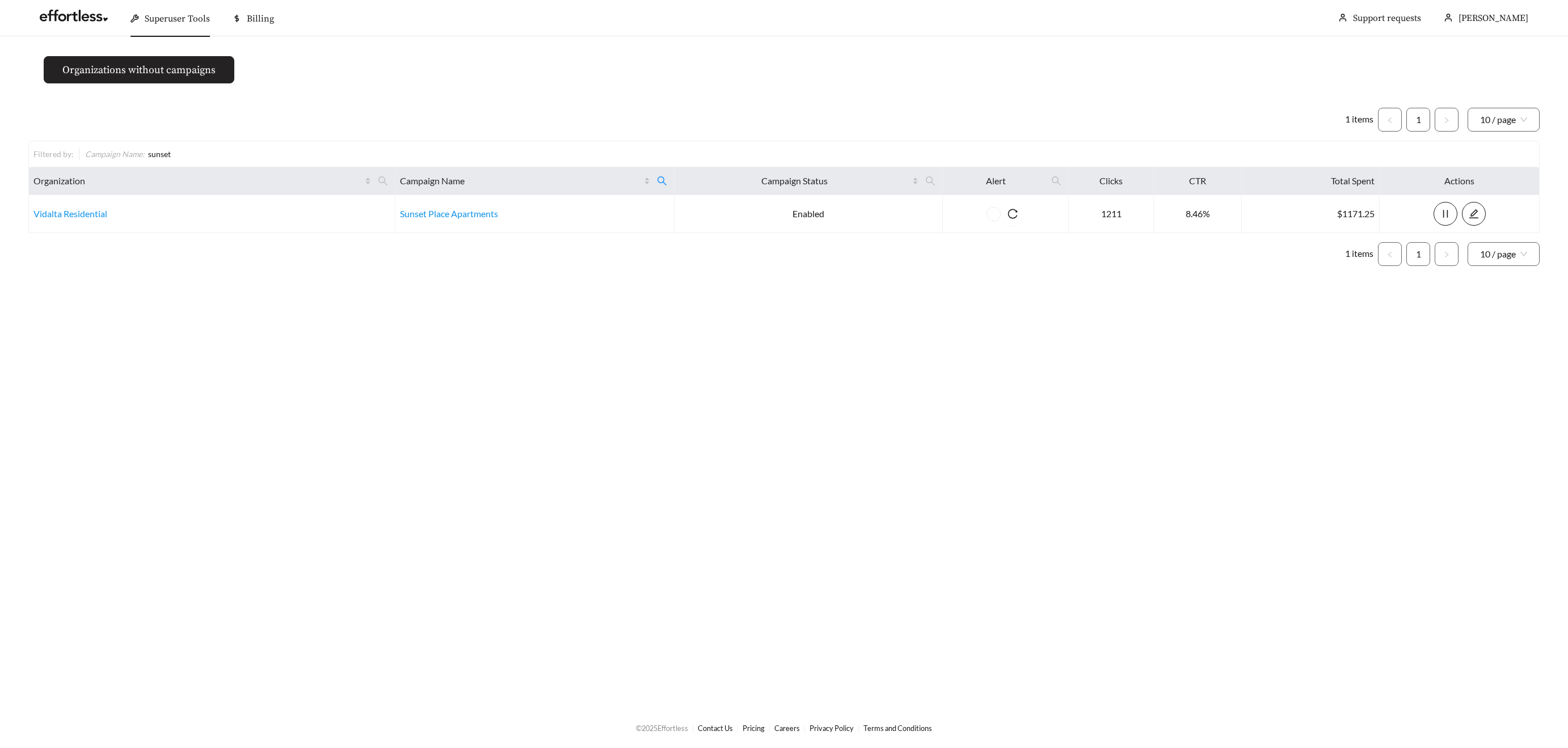
drag, startPoint x: 160, startPoint y: 27, endPoint x: 160, endPoint y: 79, distance: 52.0
click at [160, 27] on div "Superuser Tools" at bounding box center [170, 19] width 79 height 36
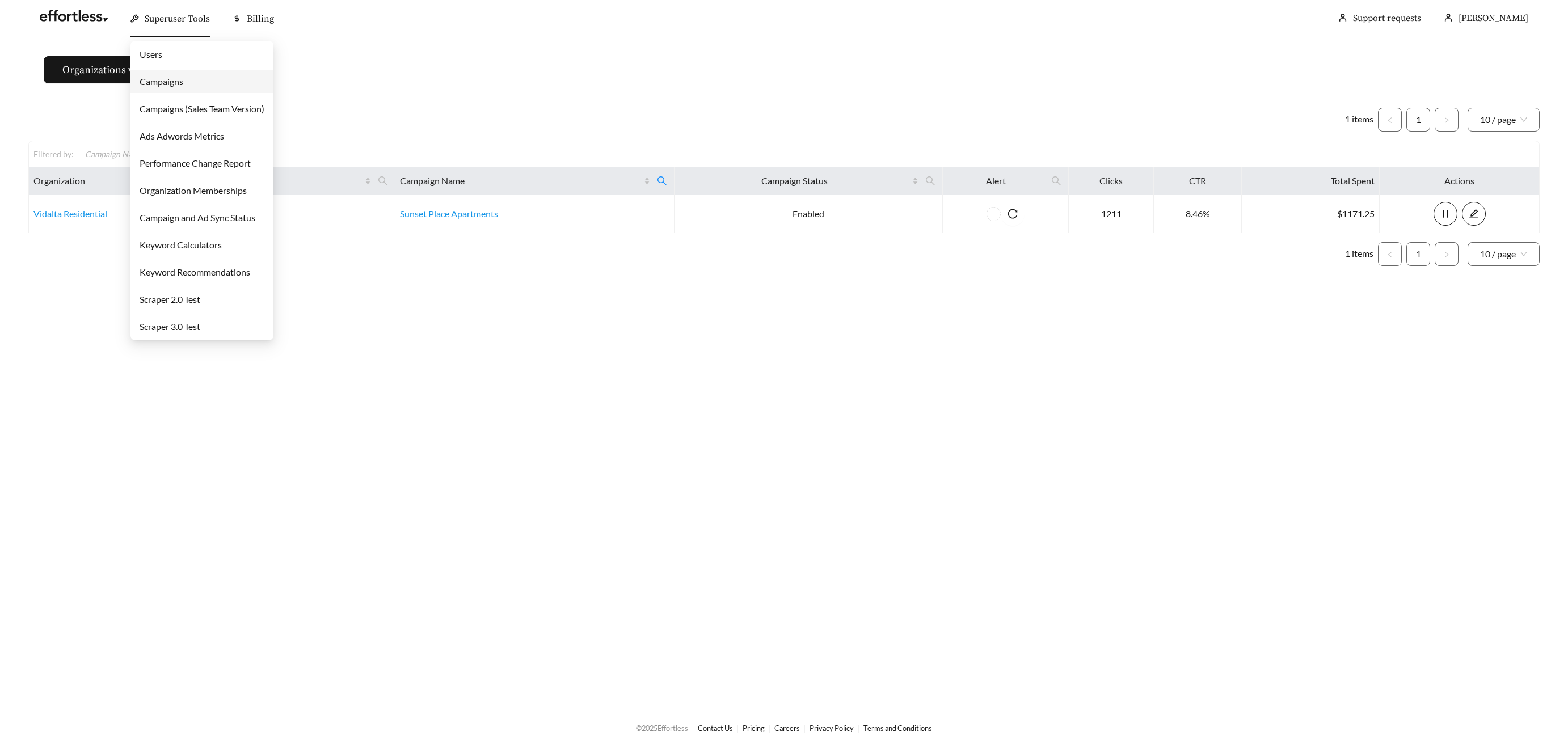
click at [158, 76] on link "Campaigns" at bounding box center [161, 81] width 44 height 10
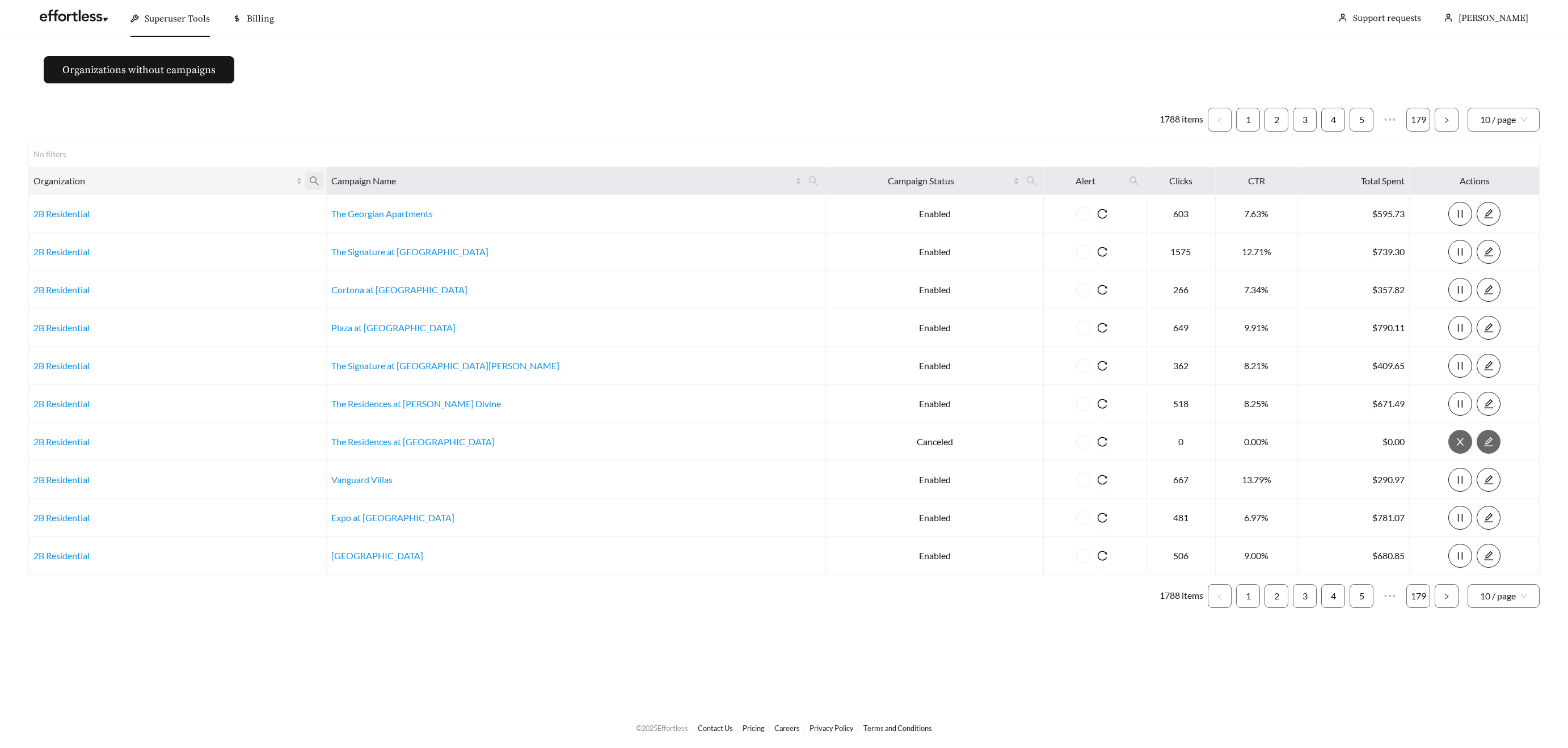
click at [324, 176] on span at bounding box center [314, 180] width 19 height 18
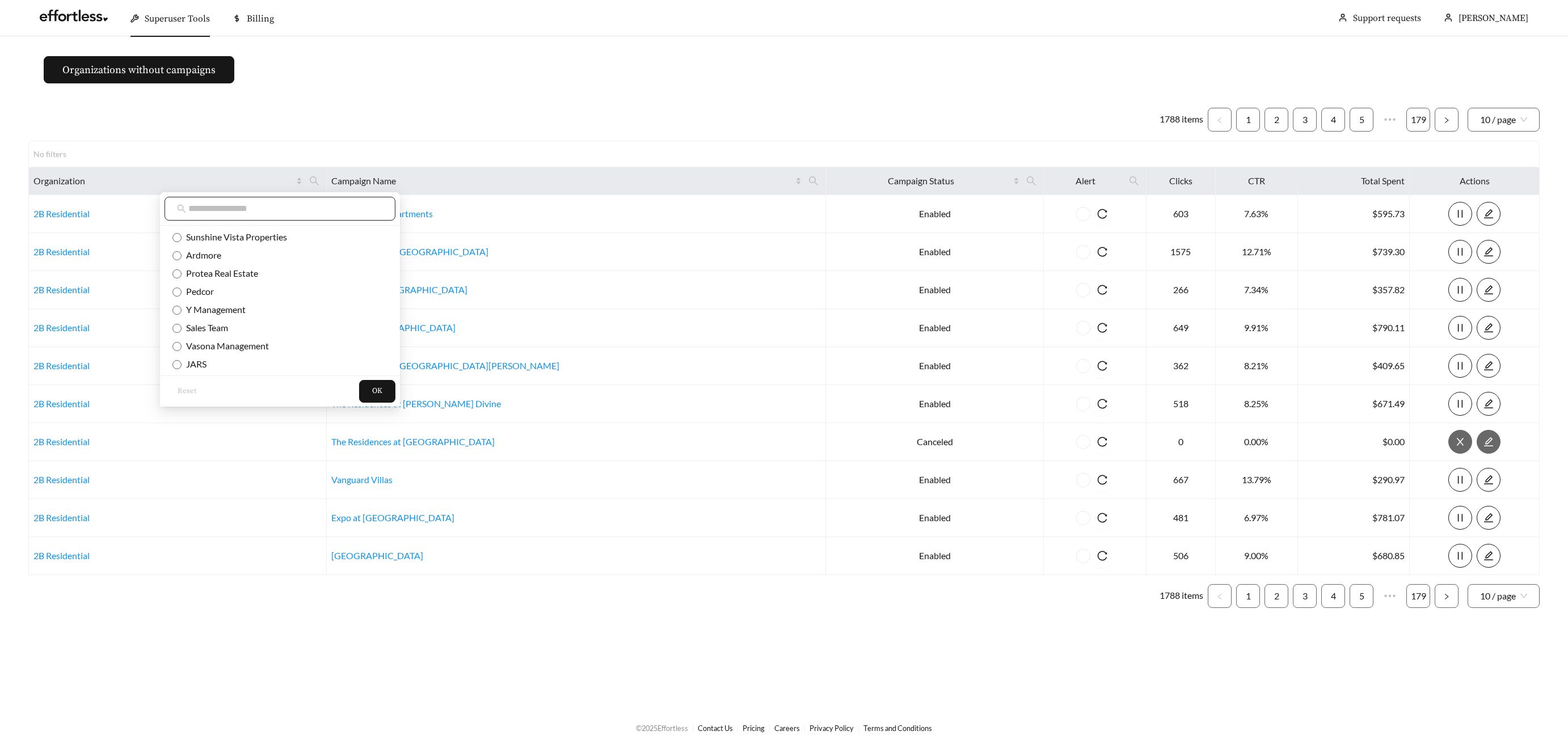
click at [294, 212] on input "text" at bounding box center [285, 209] width 195 height 13
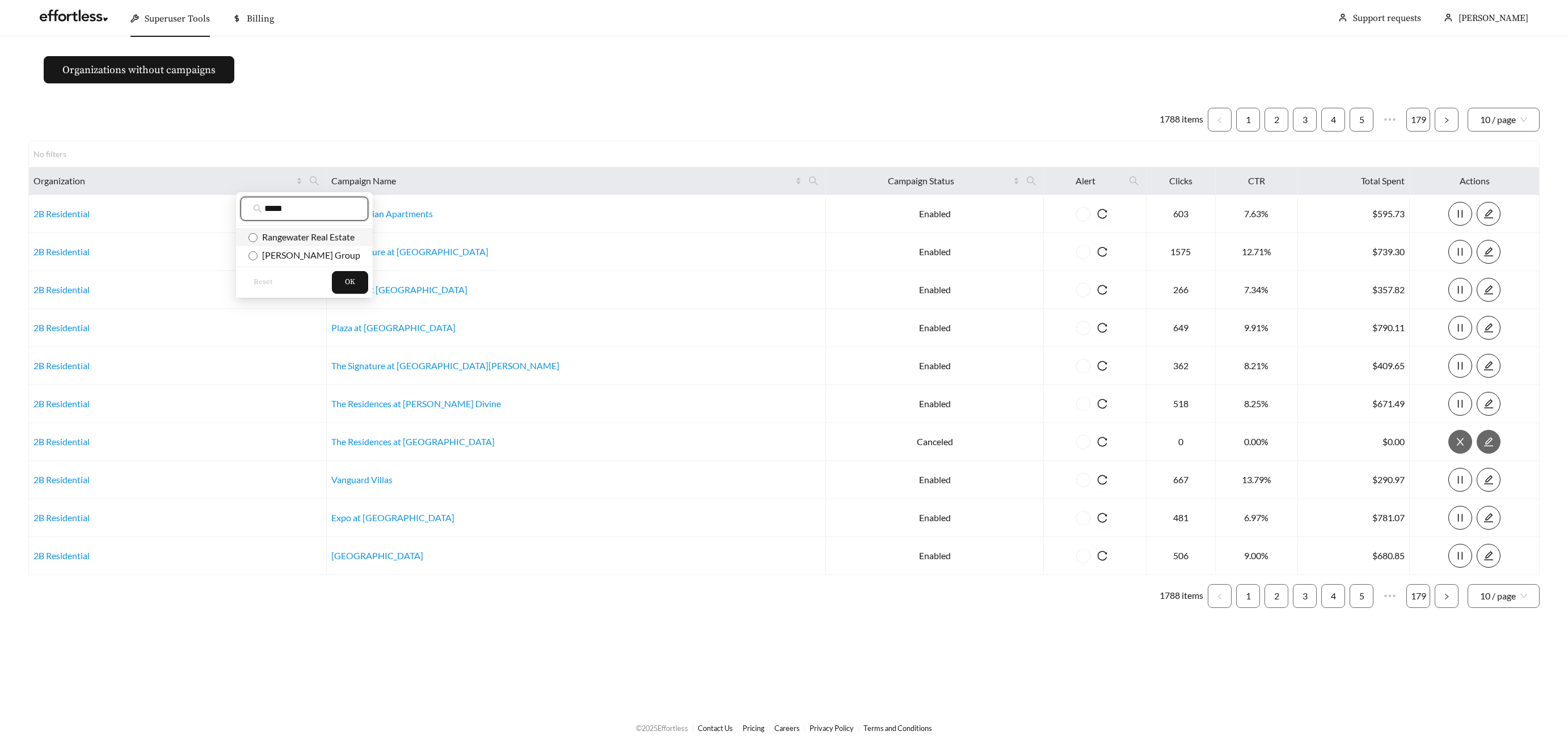
type input "*****"
click at [320, 240] on span "Rangewater Real Estate" at bounding box center [306, 237] width 97 height 10
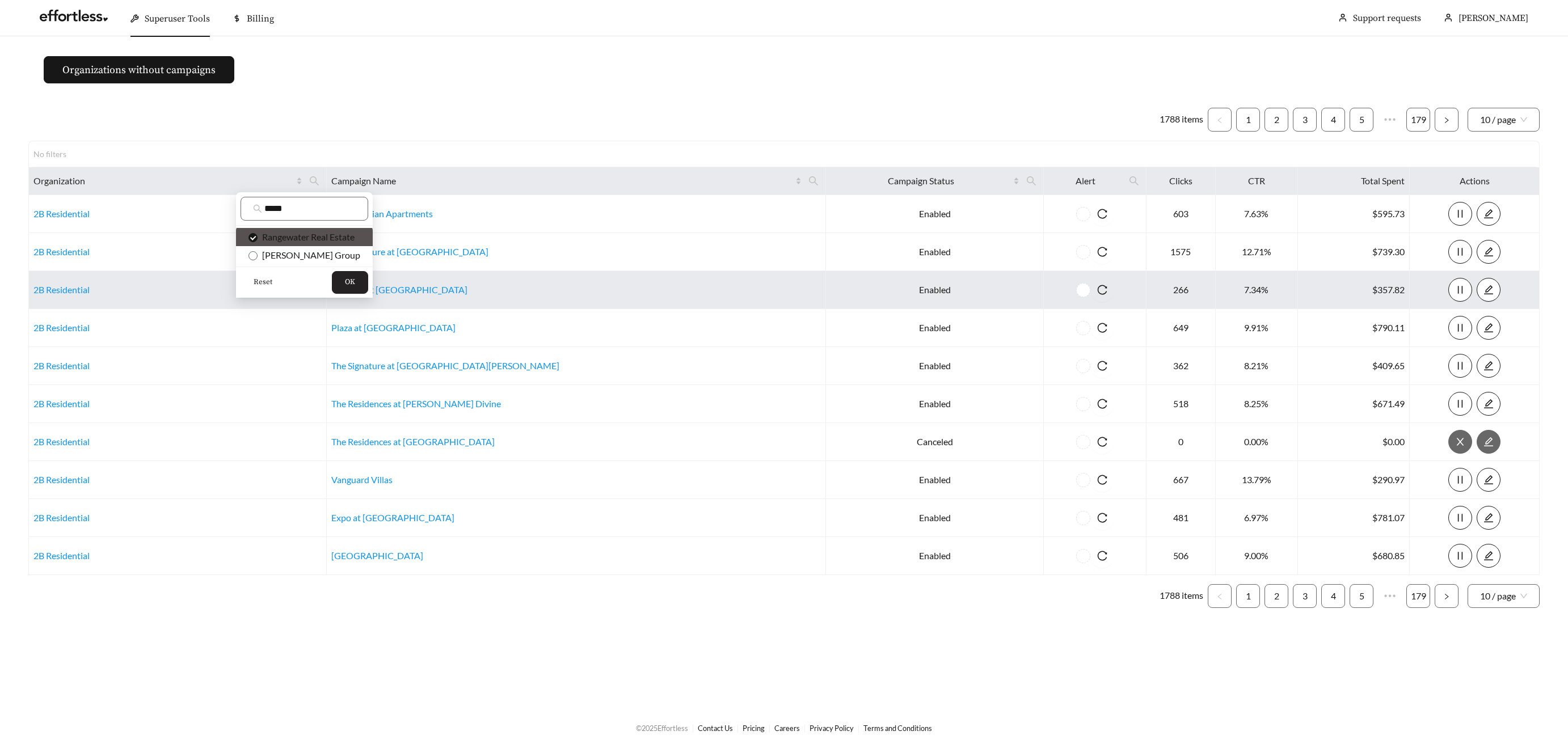
drag, startPoint x: 349, startPoint y: 286, endPoint x: 359, endPoint y: 284, distance: 10.2
click at [349, 286] on span "OK" at bounding box center [349, 282] width 10 height 11
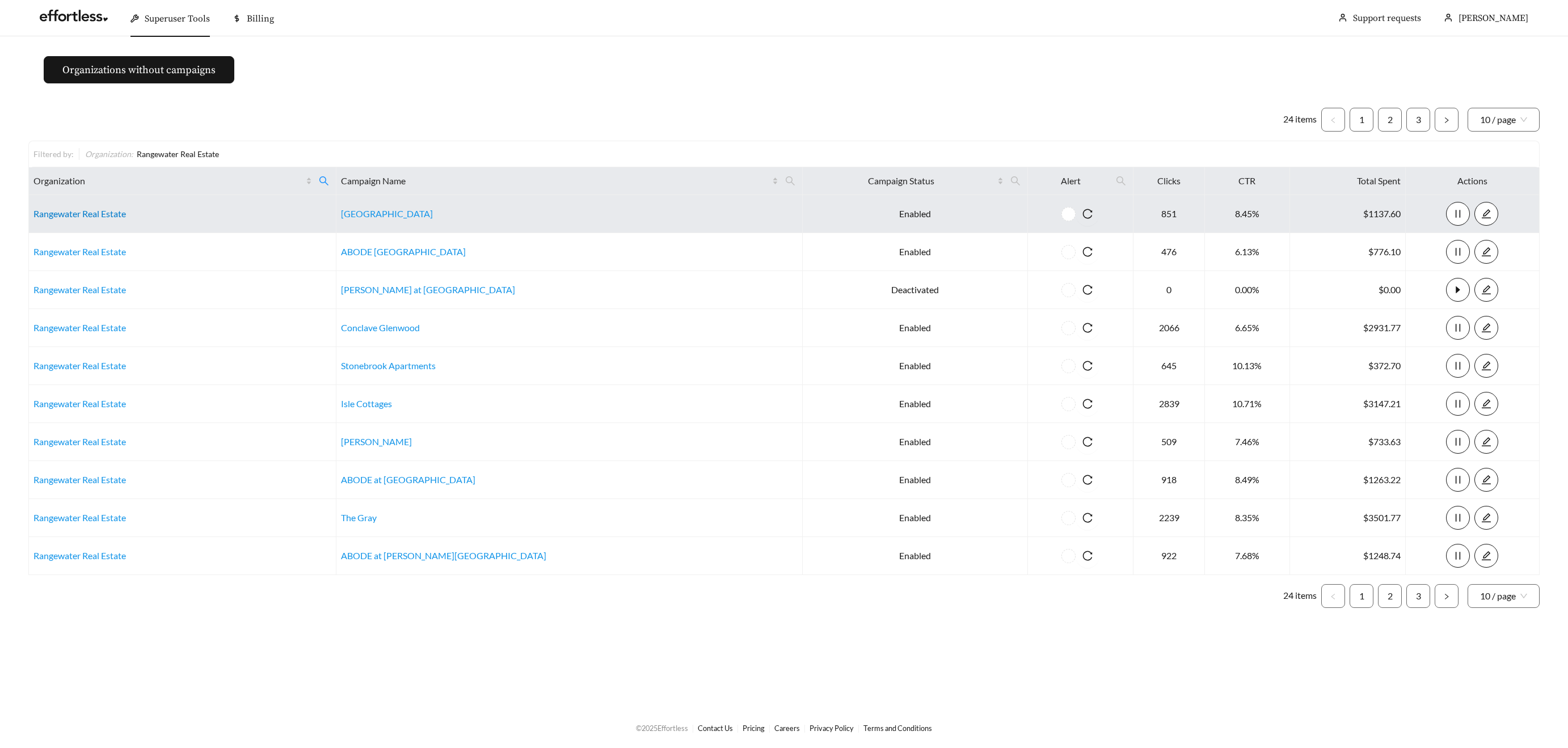
click at [86, 212] on link "Rangewater Real Estate" at bounding box center [79, 213] width 93 height 10
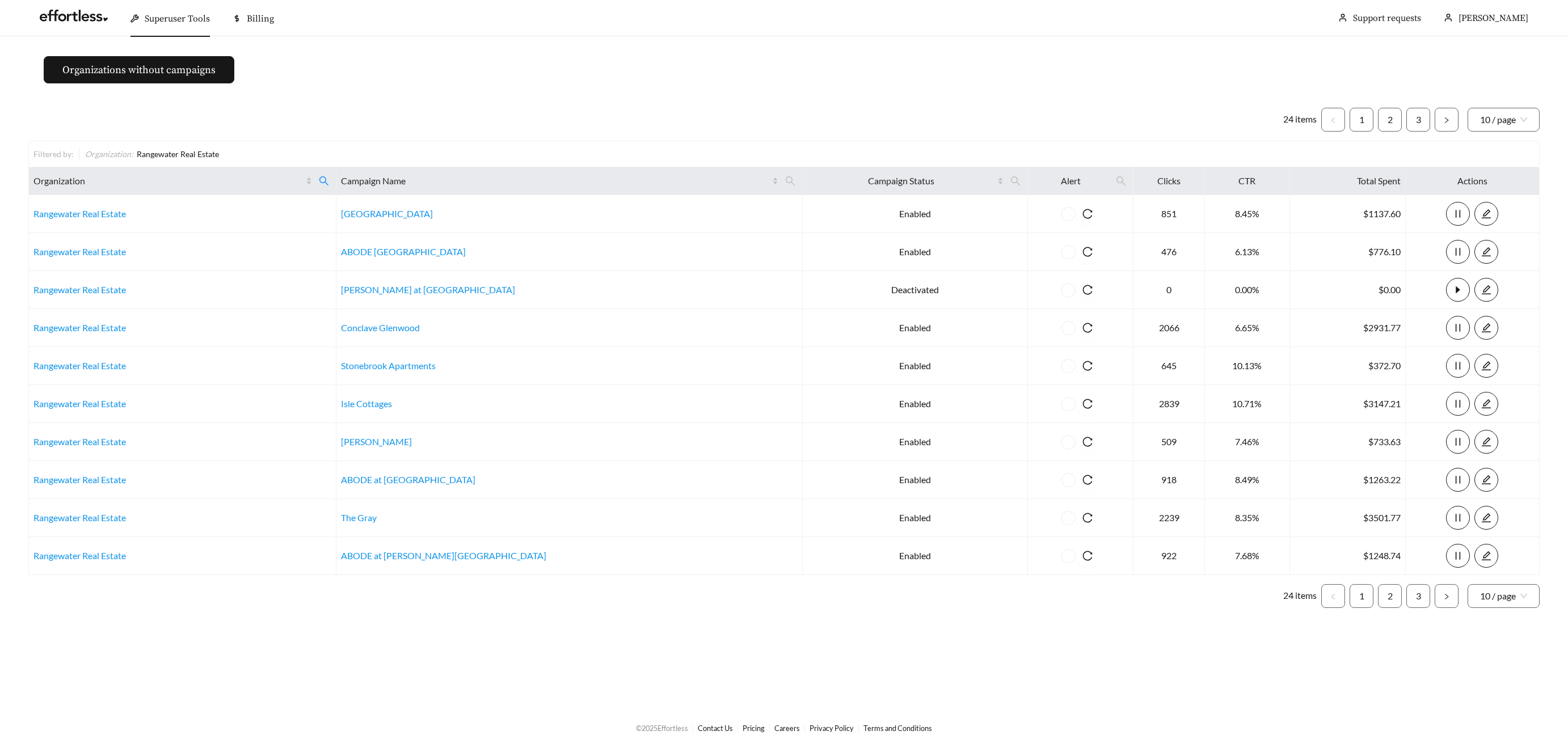
click at [163, 23] on span "Superuser Tools" at bounding box center [178, 19] width 65 height 11
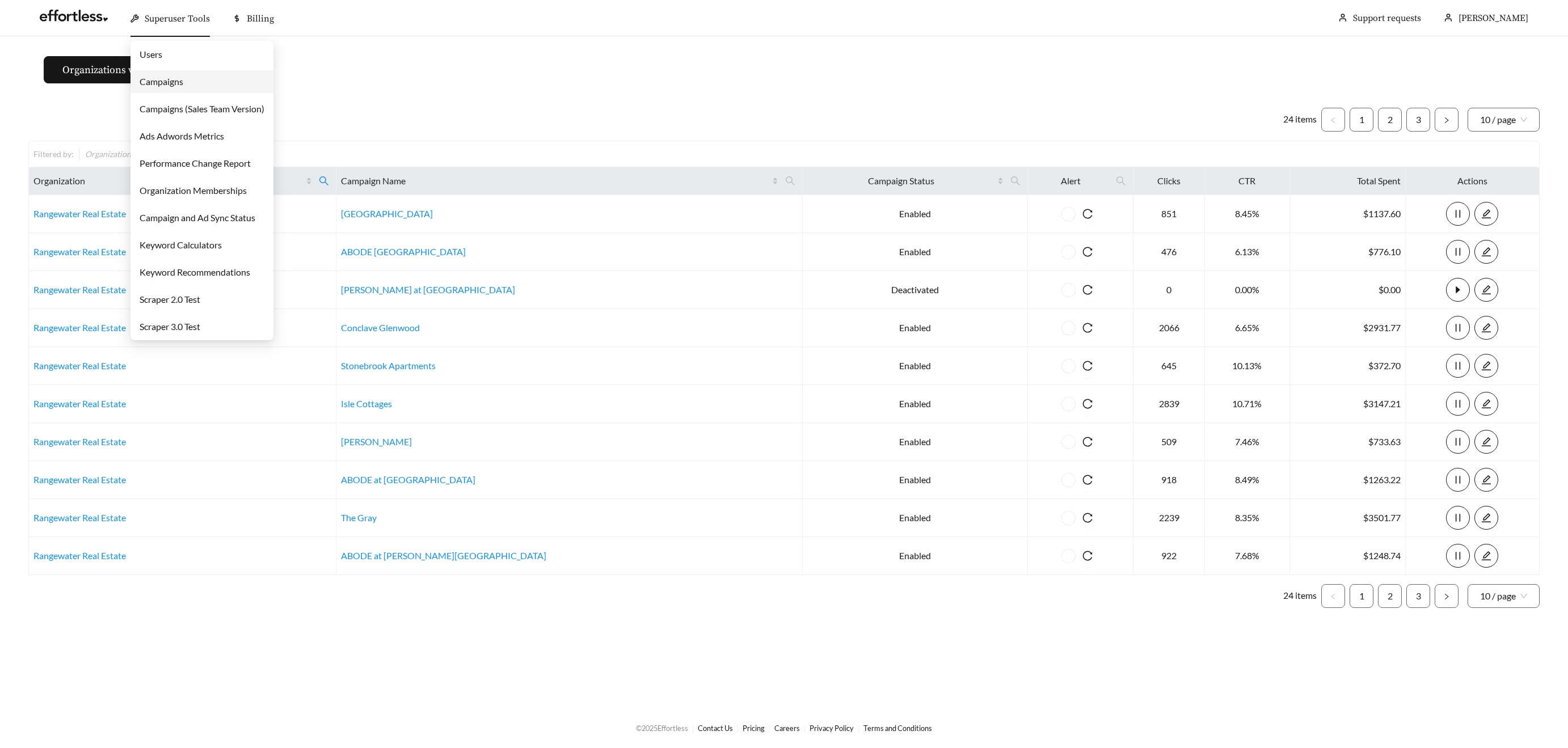
drag, startPoint x: 168, startPoint y: 87, endPoint x: 251, endPoint y: 92, distance: 83.2
click at [169, 87] on link "Campaigns" at bounding box center [161, 81] width 44 height 10
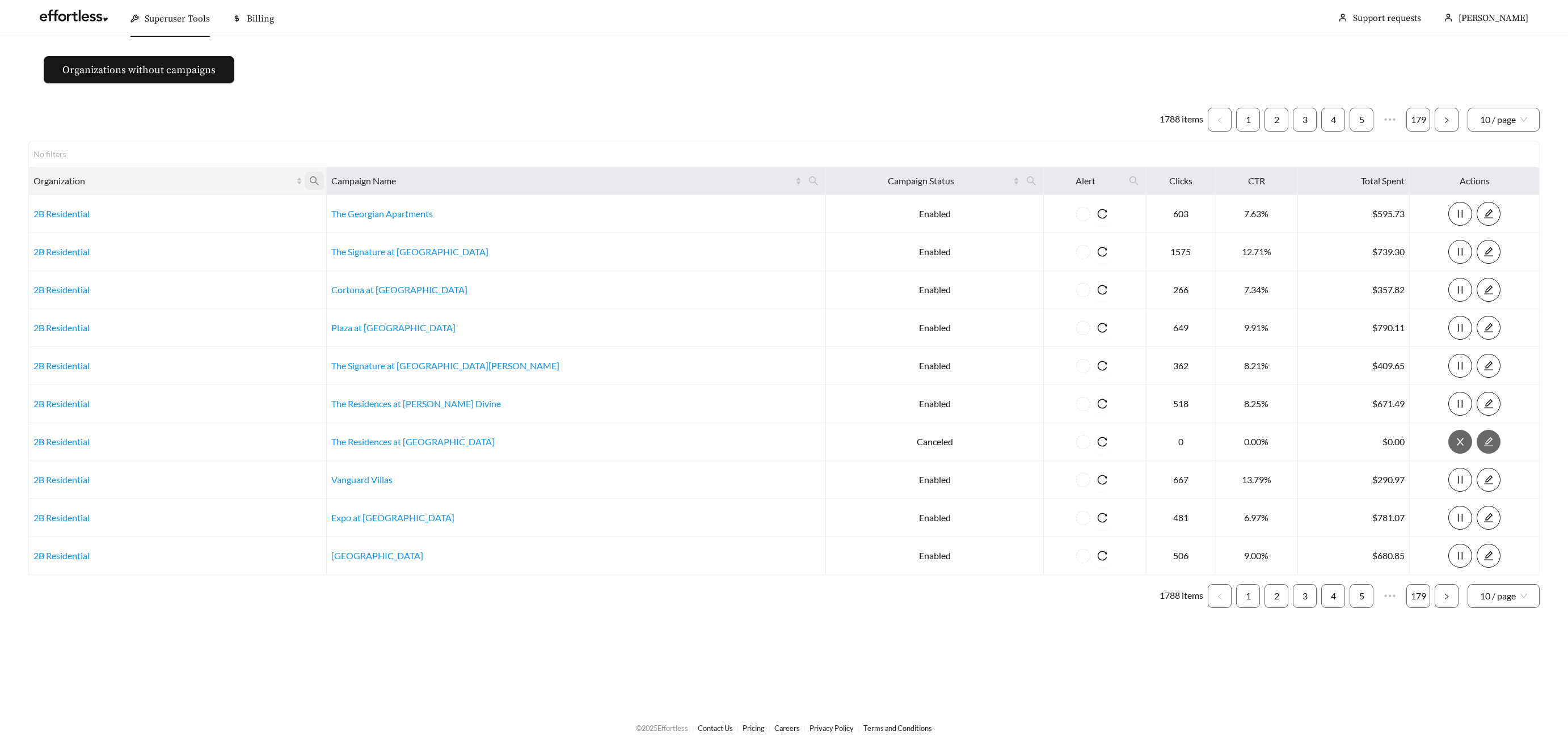
click at [320, 176] on icon "search" at bounding box center [314, 180] width 10 height 10
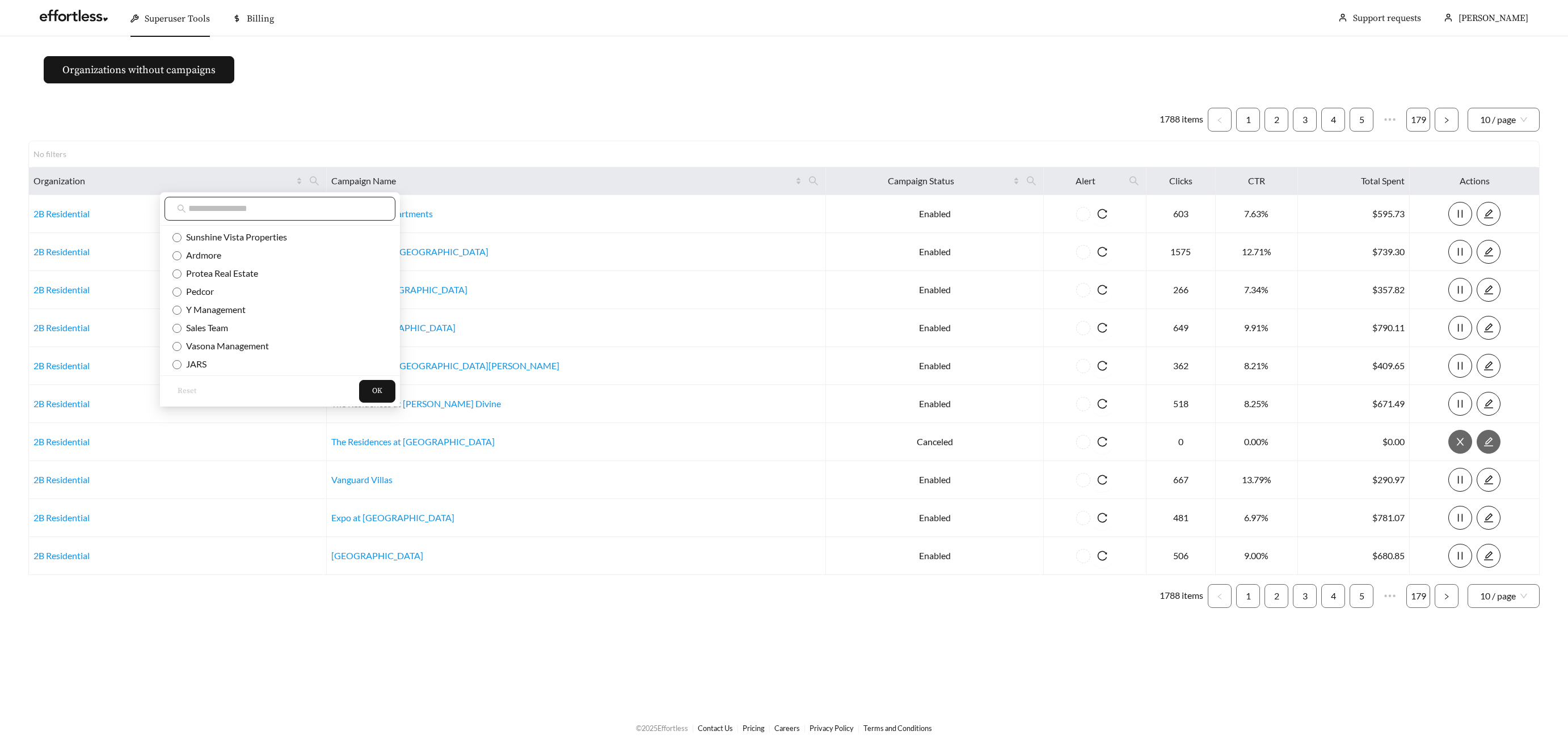
click at [248, 202] on input "text" at bounding box center [285, 209] width 195 height 13
click at [247, 205] on input "text" at bounding box center [285, 209] width 195 height 13
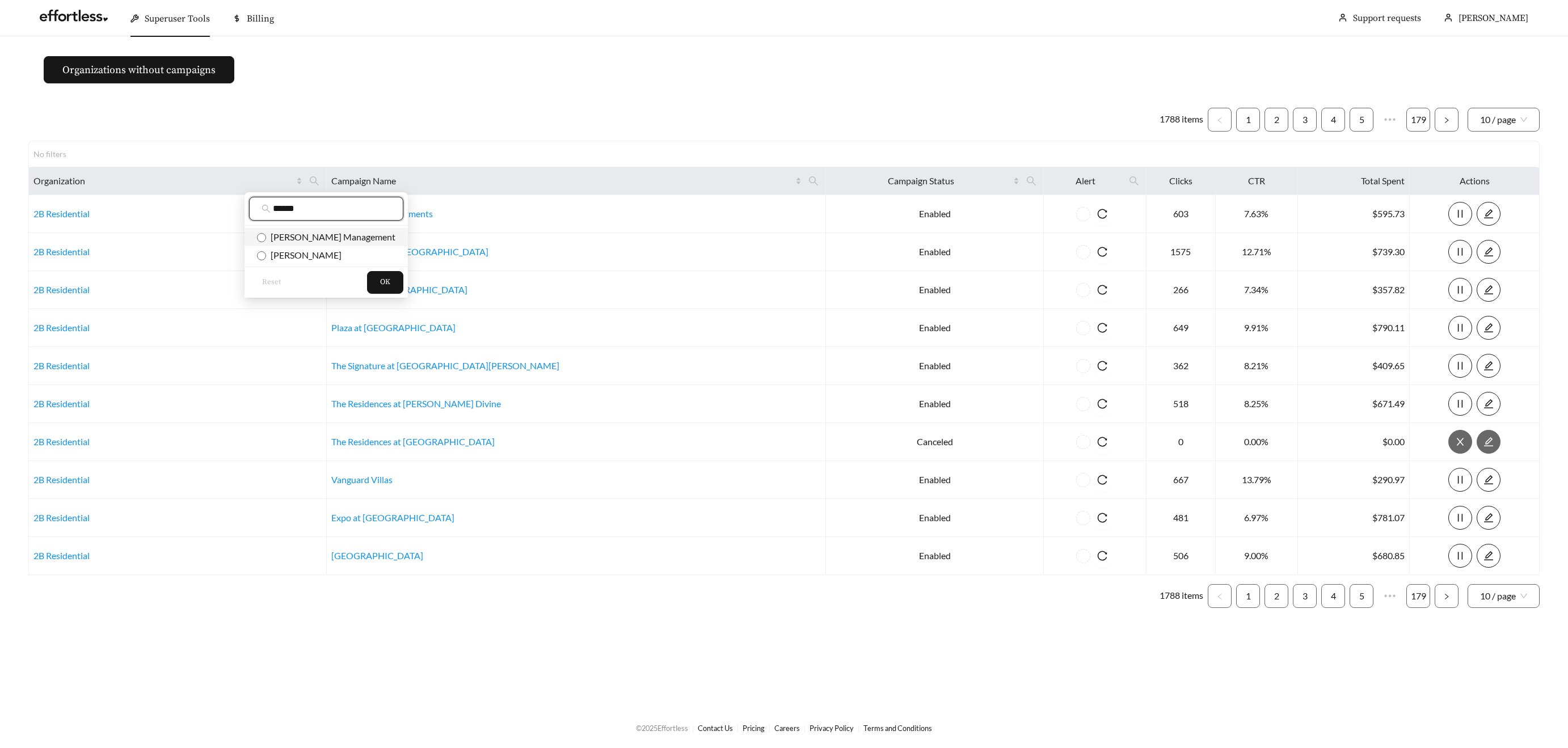
type input "******"
click at [270, 229] on li "[PERSON_NAME] Management" at bounding box center [325, 237] width 163 height 18
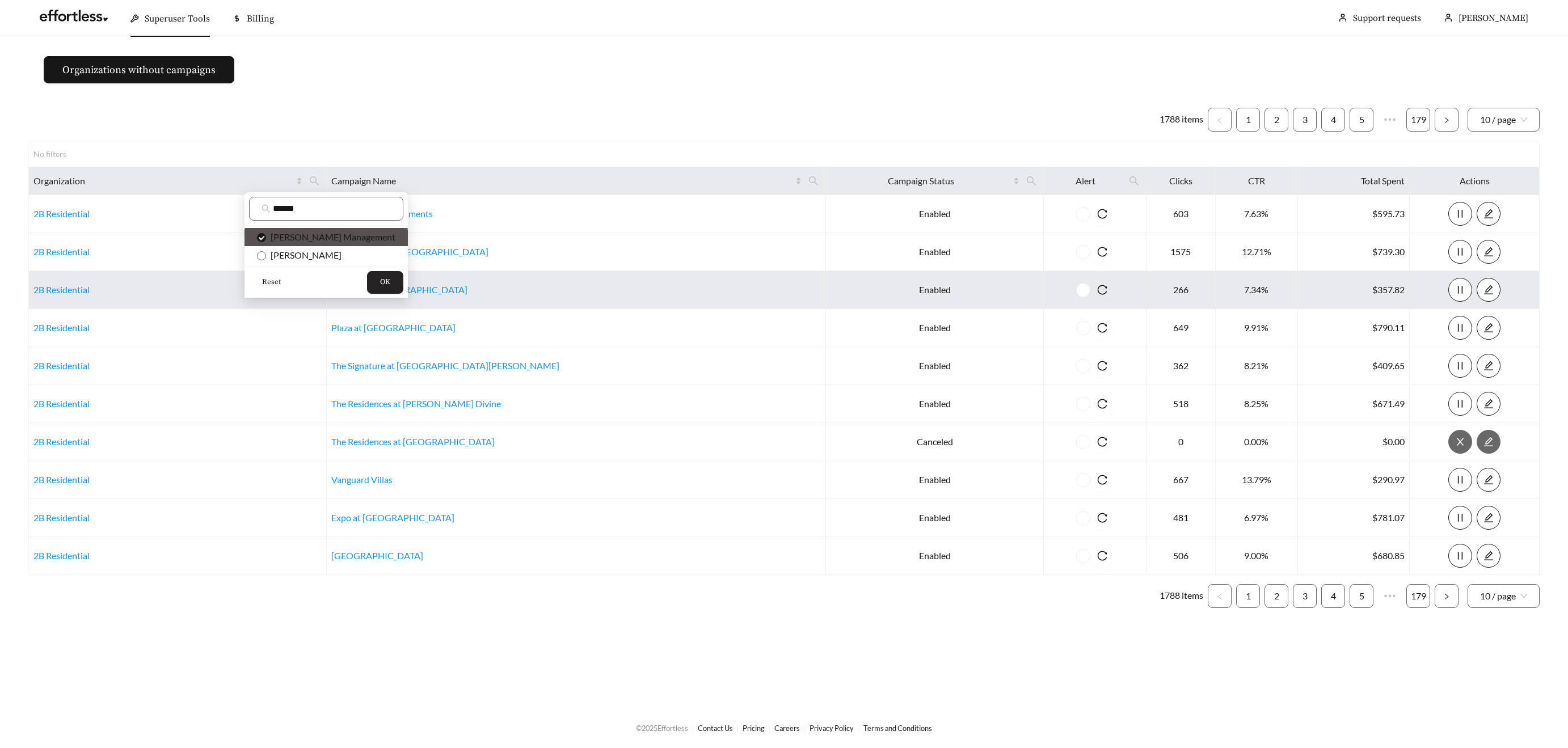
click at [367, 280] on button "OK" at bounding box center [386, 282] width 36 height 23
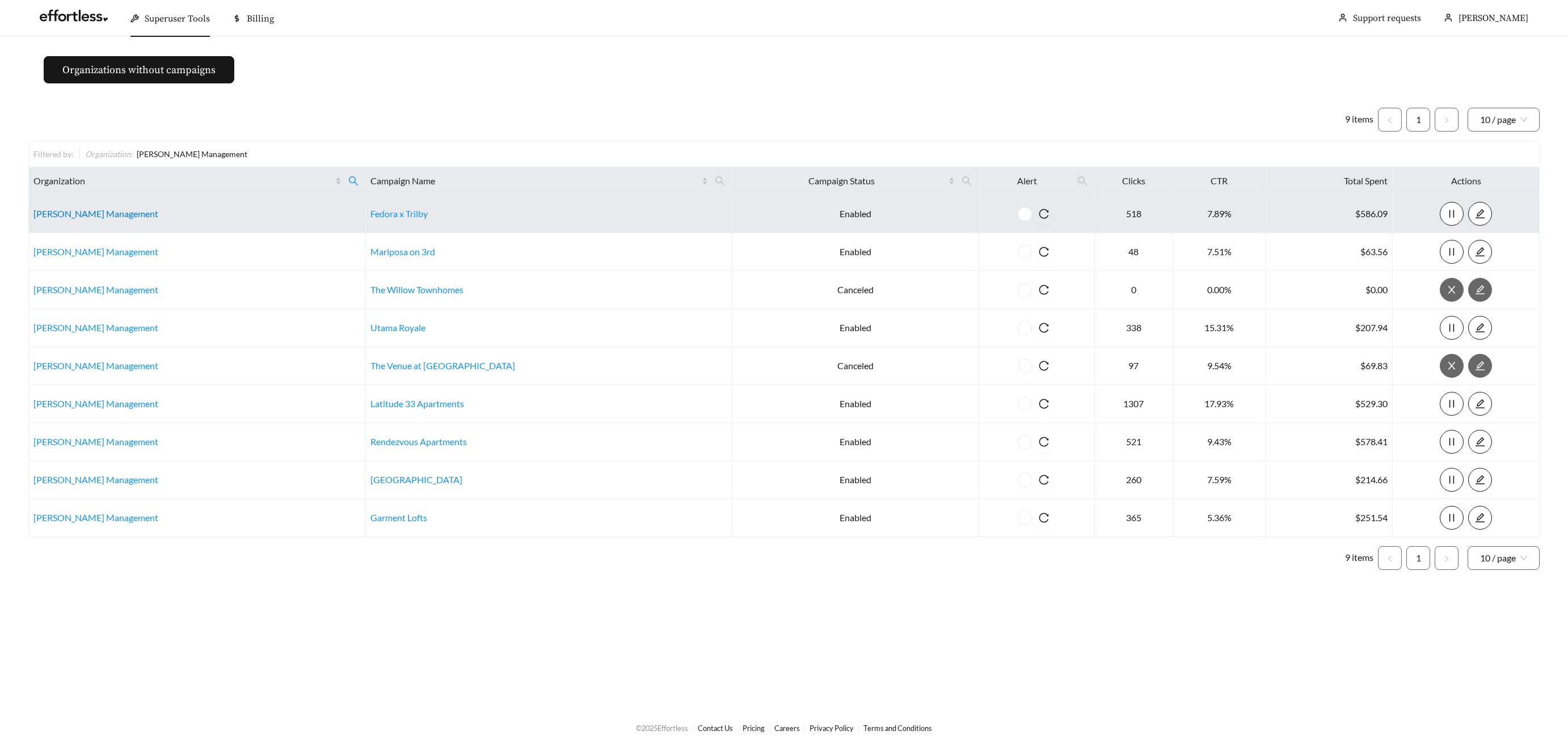
click at [45, 217] on link "[PERSON_NAME] Management" at bounding box center [95, 213] width 125 height 10
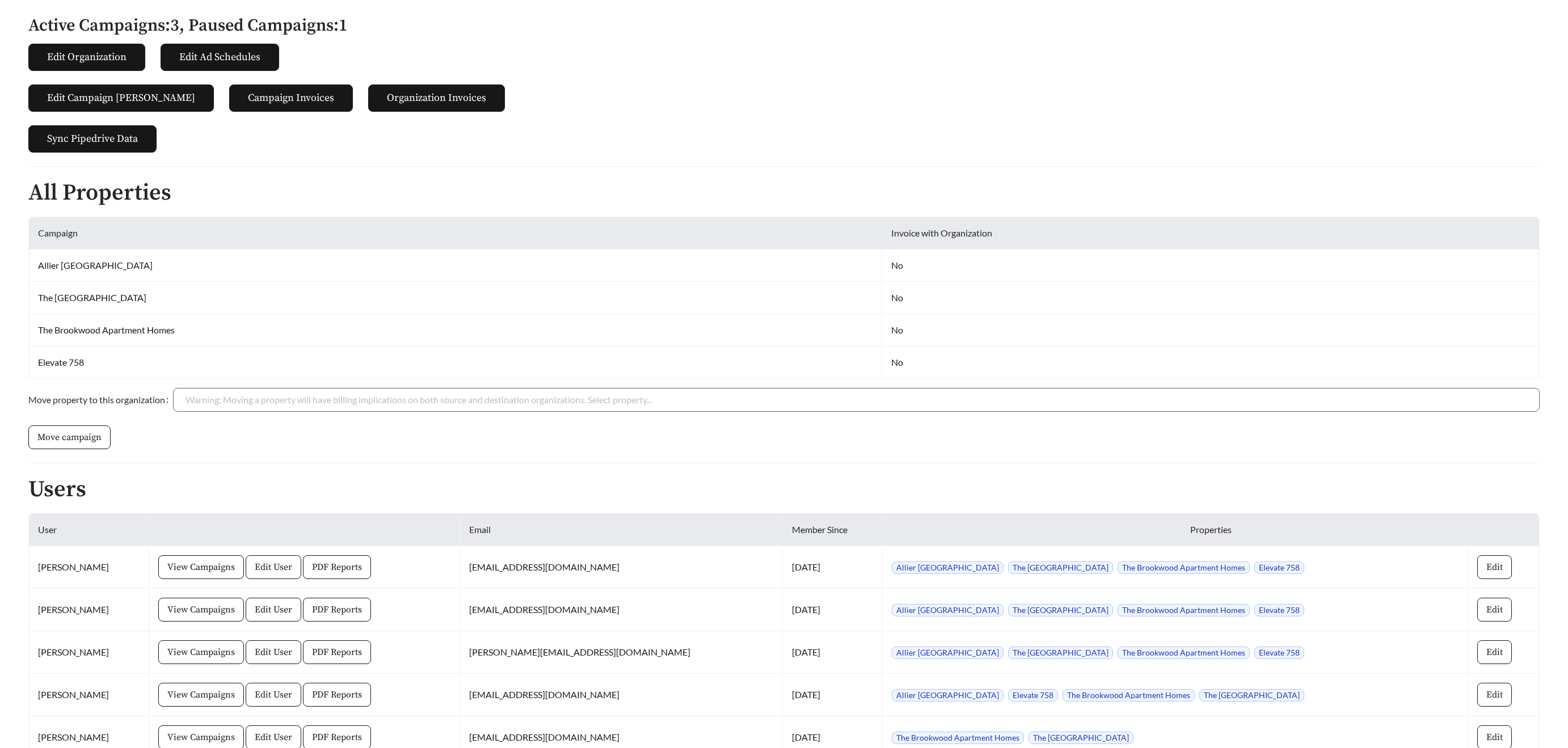
scroll to position [218, 0]
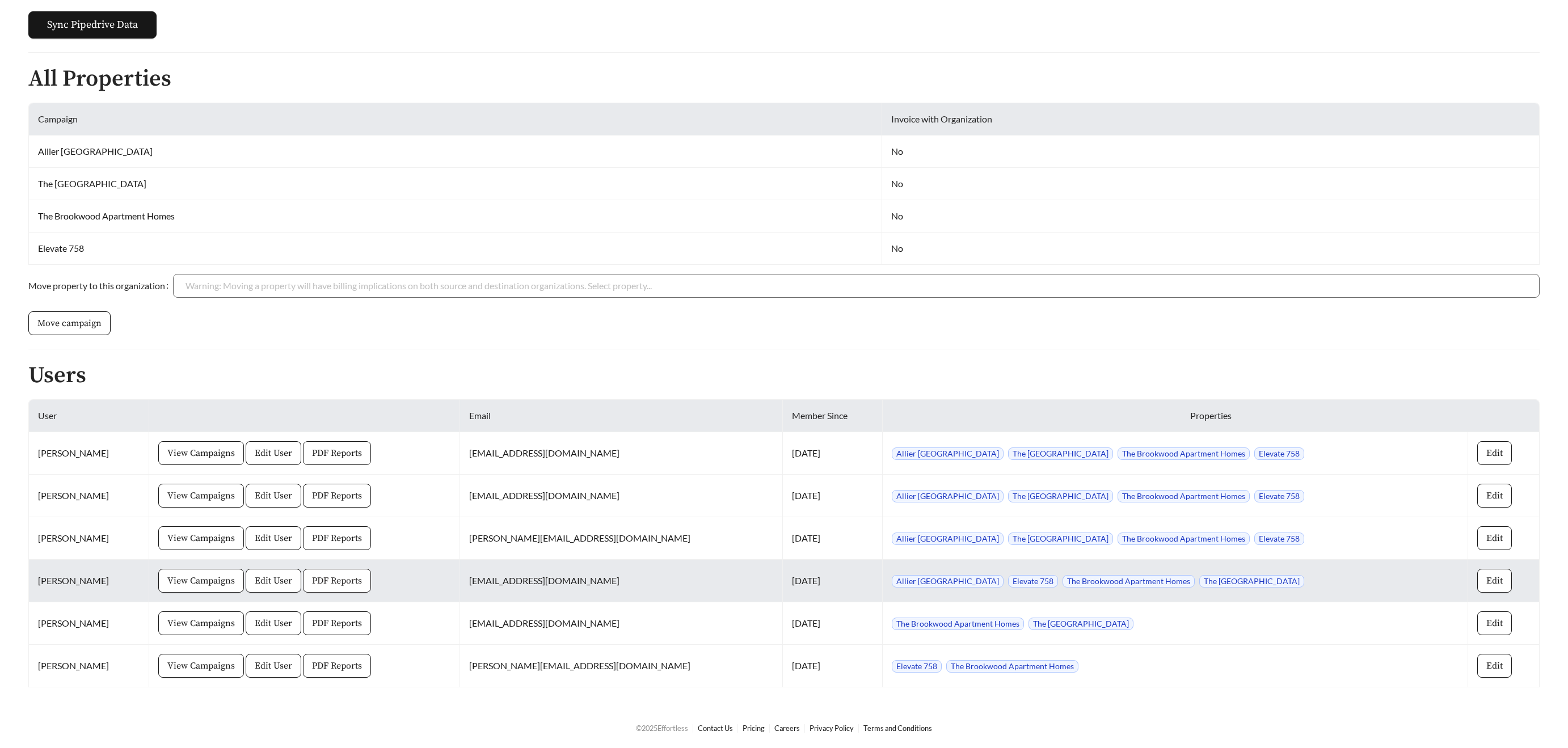
click at [352, 569] on button "PDF Reports" at bounding box center [336, 580] width 68 height 24
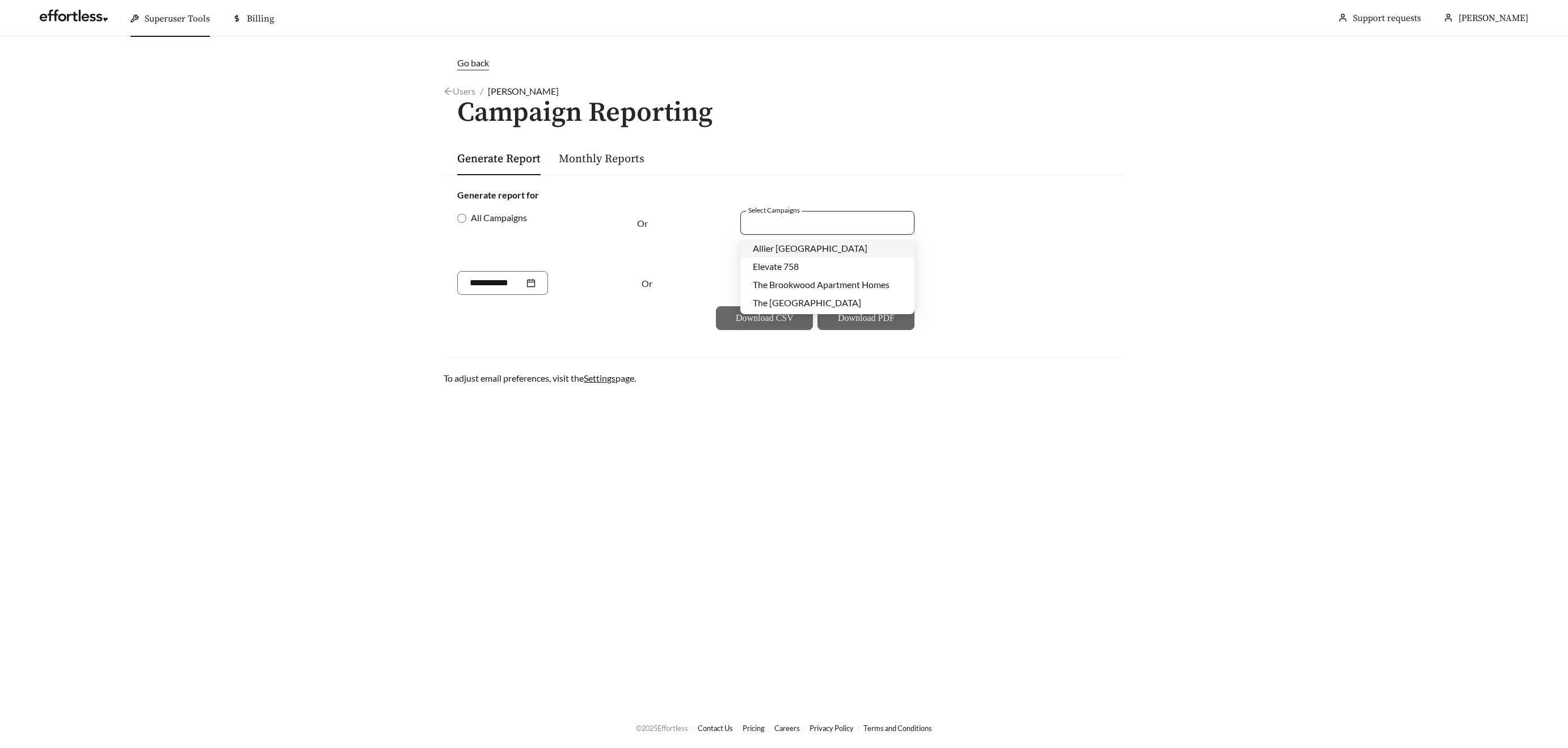
drag, startPoint x: 763, startPoint y: 223, endPoint x: 765, endPoint y: 229, distance: 6.3
click at [763, 223] on div at bounding box center [819, 222] width 148 height 15
click at [783, 304] on span "The Grove Moundville" at bounding box center [807, 301] width 109 height 10
drag, startPoint x: 668, startPoint y: 292, endPoint x: 692, endPoint y: 287, distance: 24.5
click at [669, 292] on div "Or" at bounding box center [679, 282] width 76 height 24
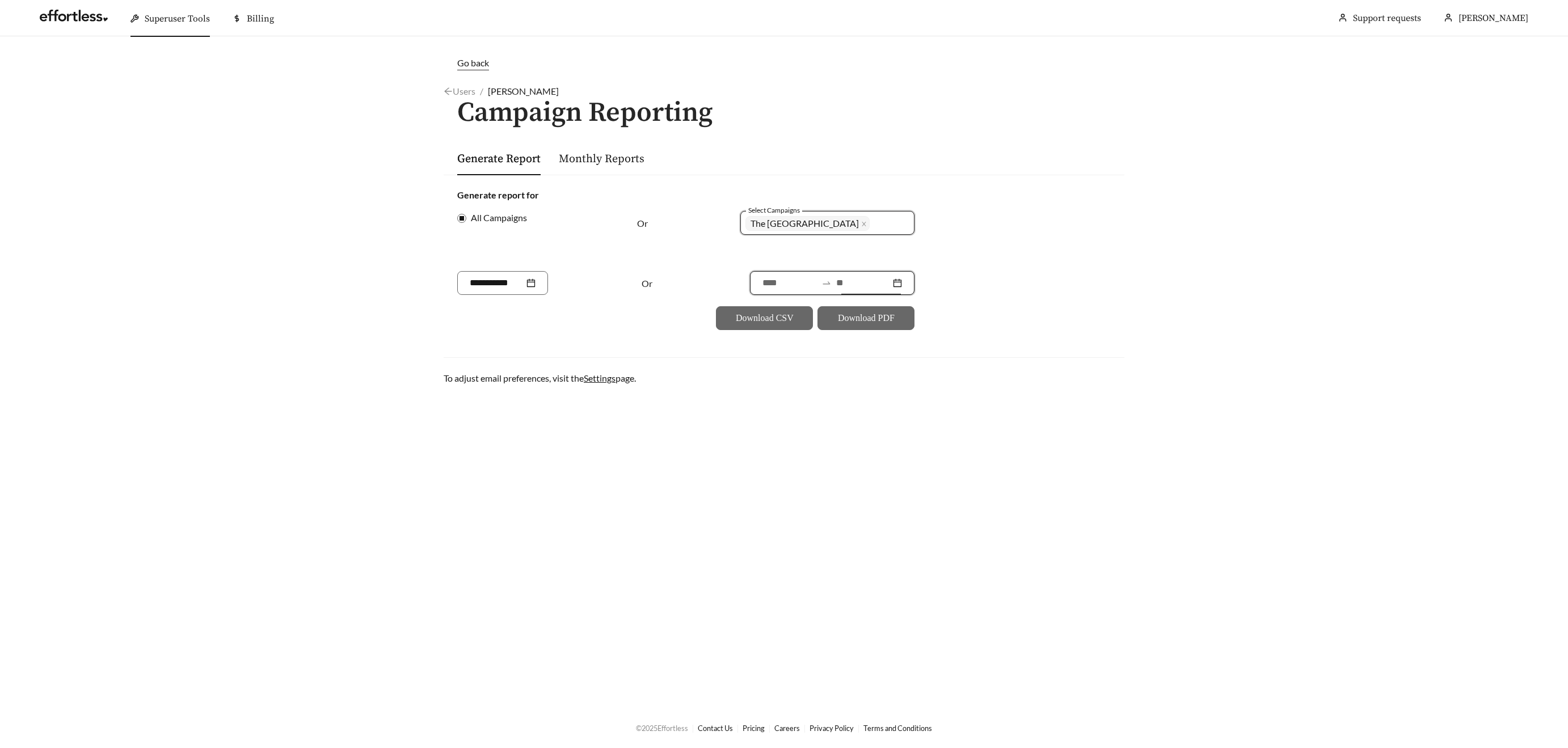
click at [852, 286] on input at bounding box center [863, 282] width 54 height 13
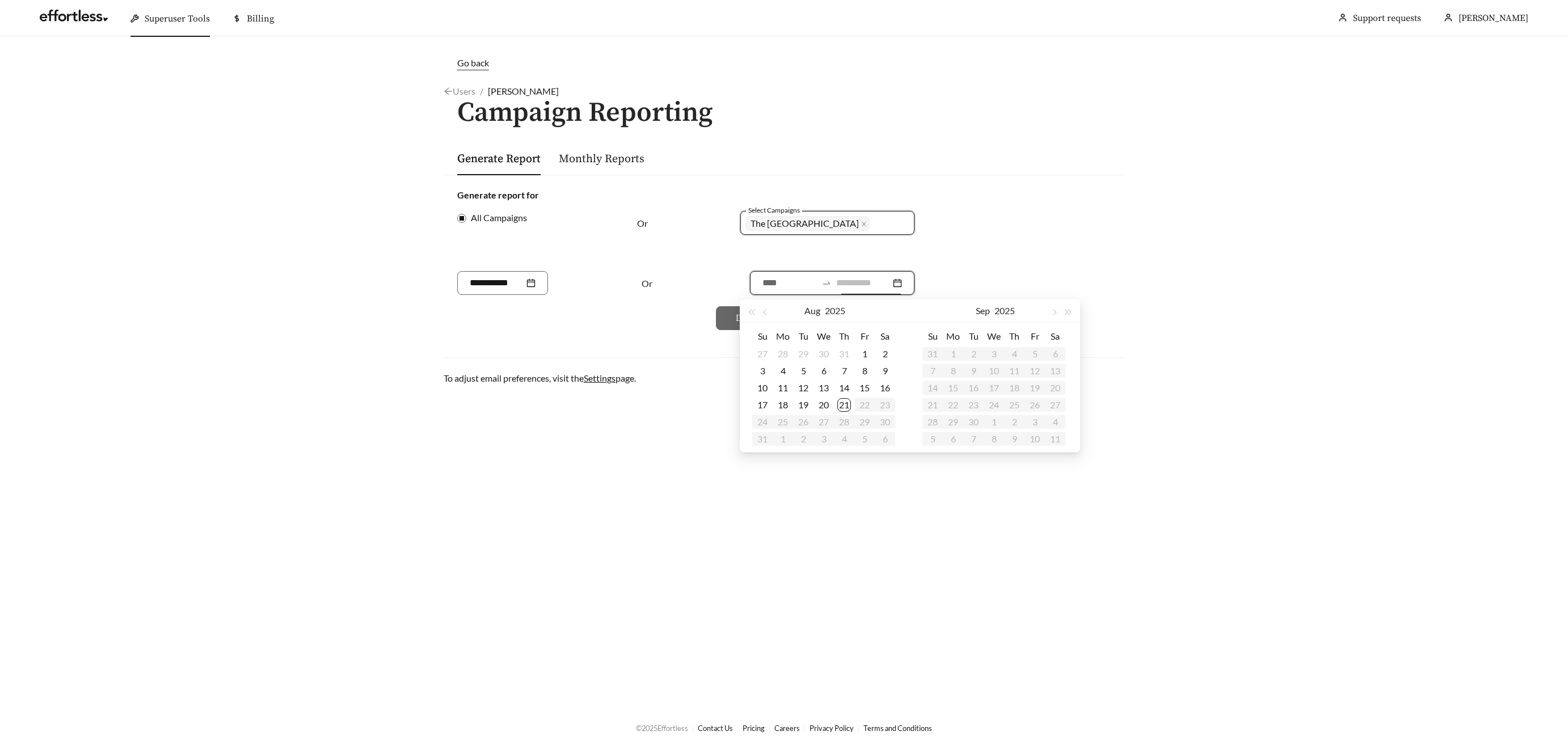
type input "**********"
click at [848, 404] on div "21" at bounding box center [844, 405] width 13 height 13
type input "**********"
click at [771, 316] on button "button" at bounding box center [765, 311] width 14 height 23
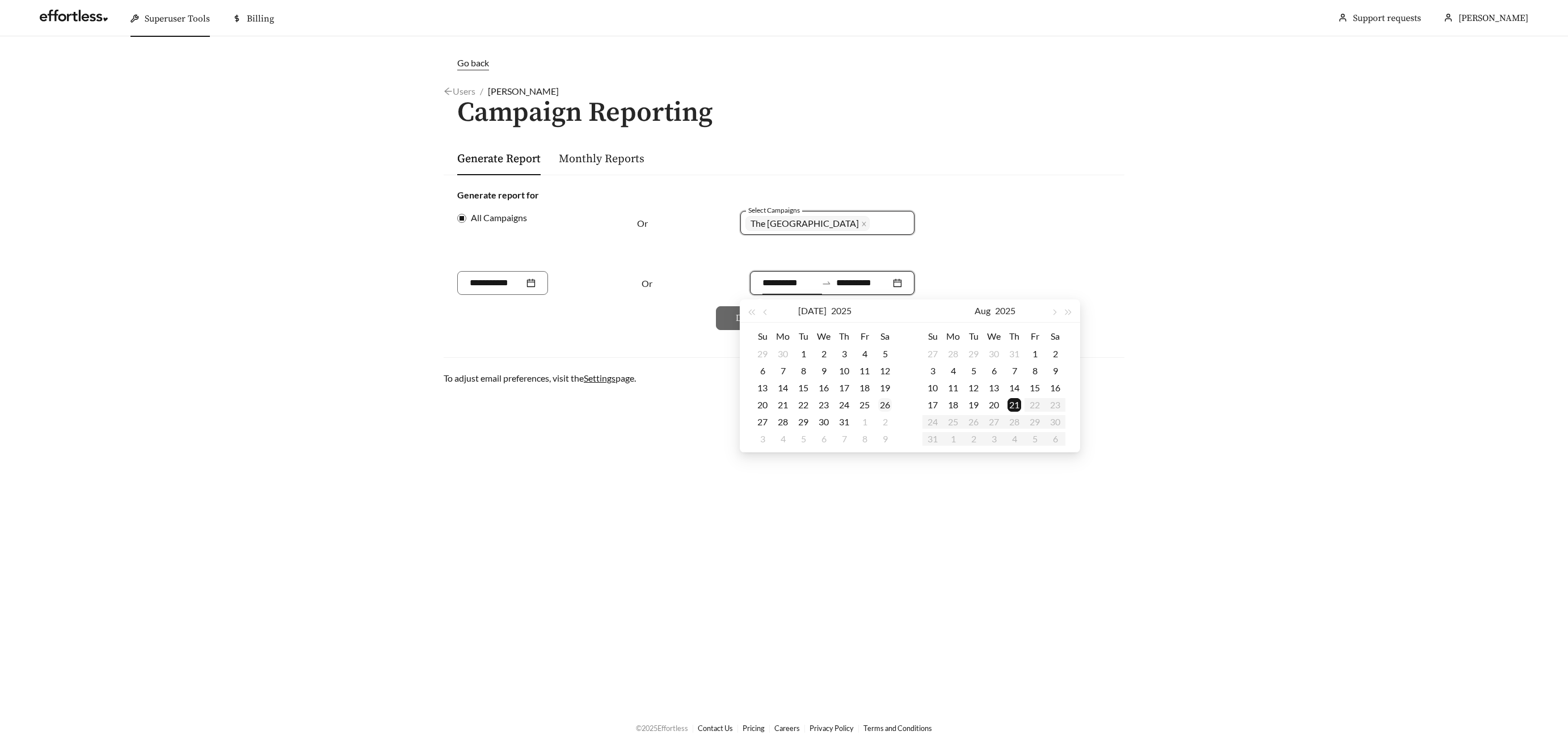
type input "**********"
drag, startPoint x: 763, startPoint y: 405, endPoint x: 831, endPoint y: 410, distance: 68.2
click at [763, 405] on div "20" at bounding box center [763, 405] width 13 height 13
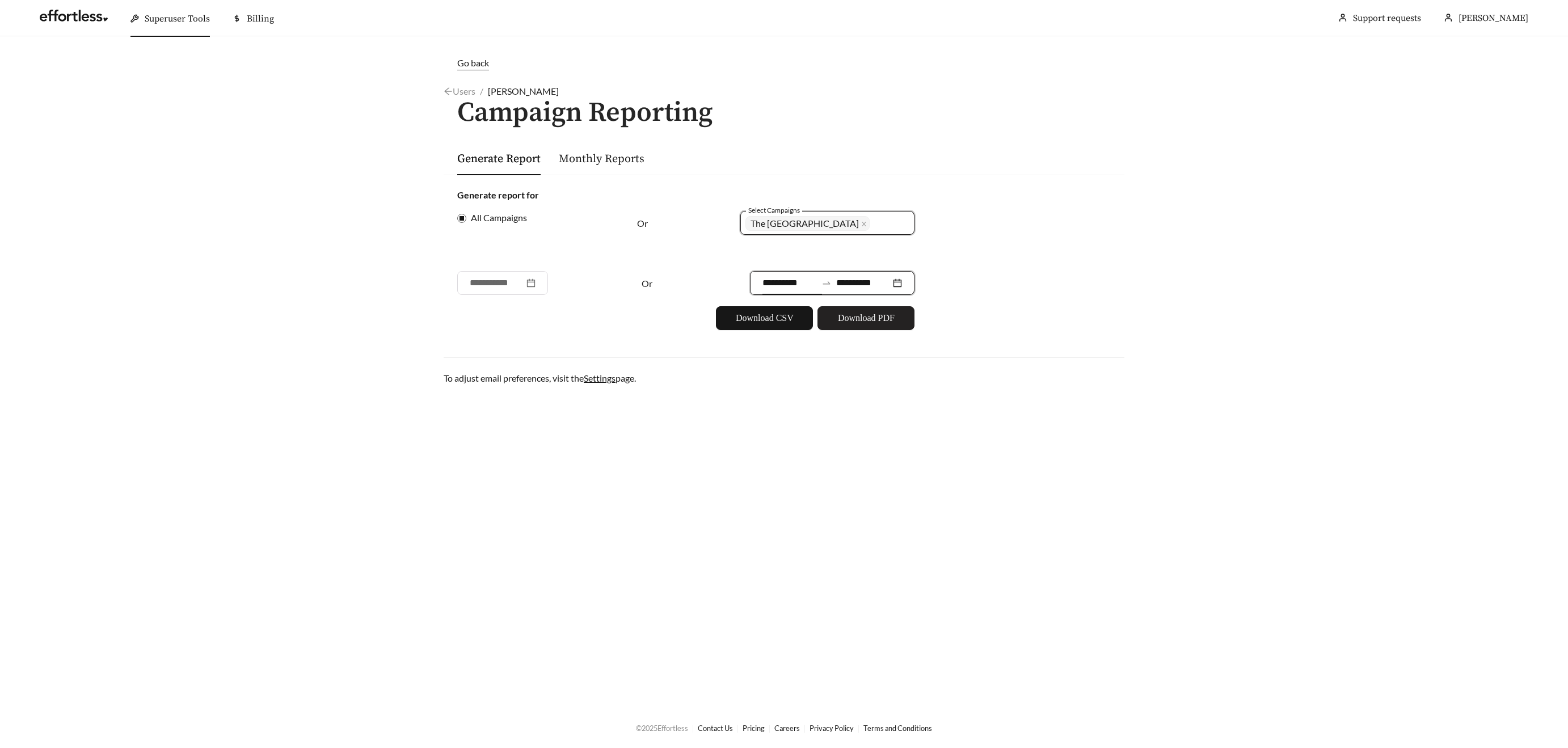
click at [867, 318] on span "Download PDF" at bounding box center [866, 318] width 56 height 13
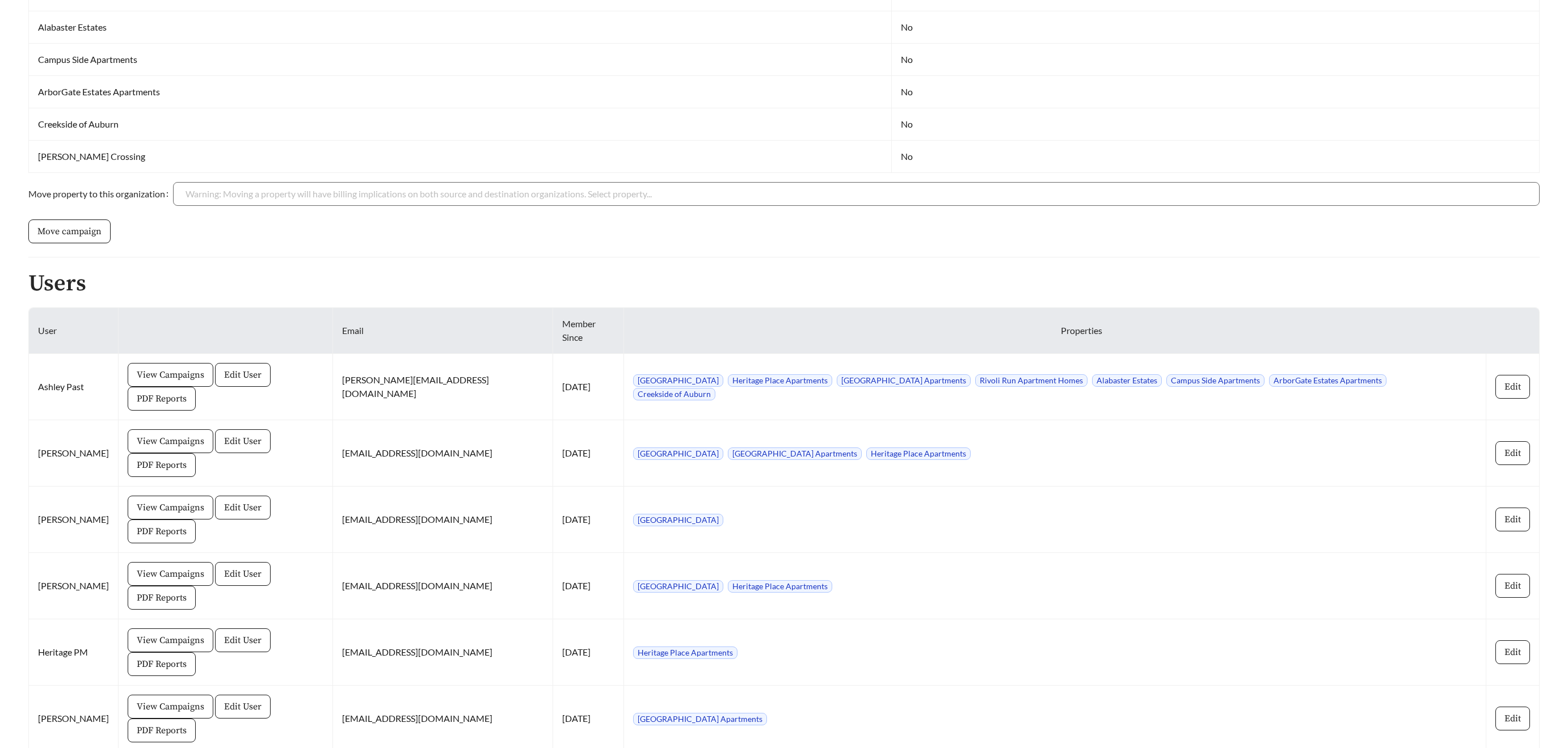
scroll to position [507, 0]
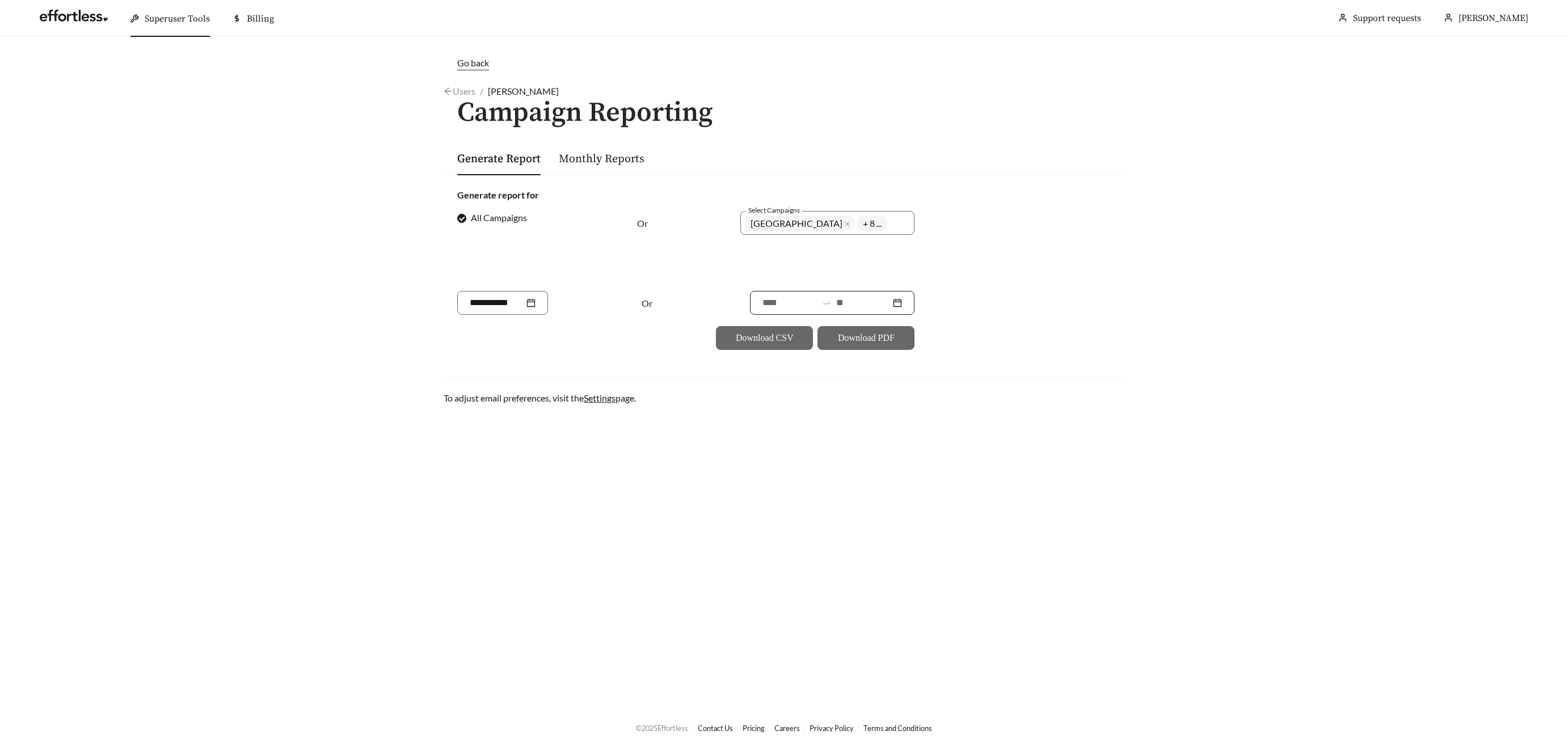
click at [847, 307] on input at bounding box center [863, 302] width 54 height 13
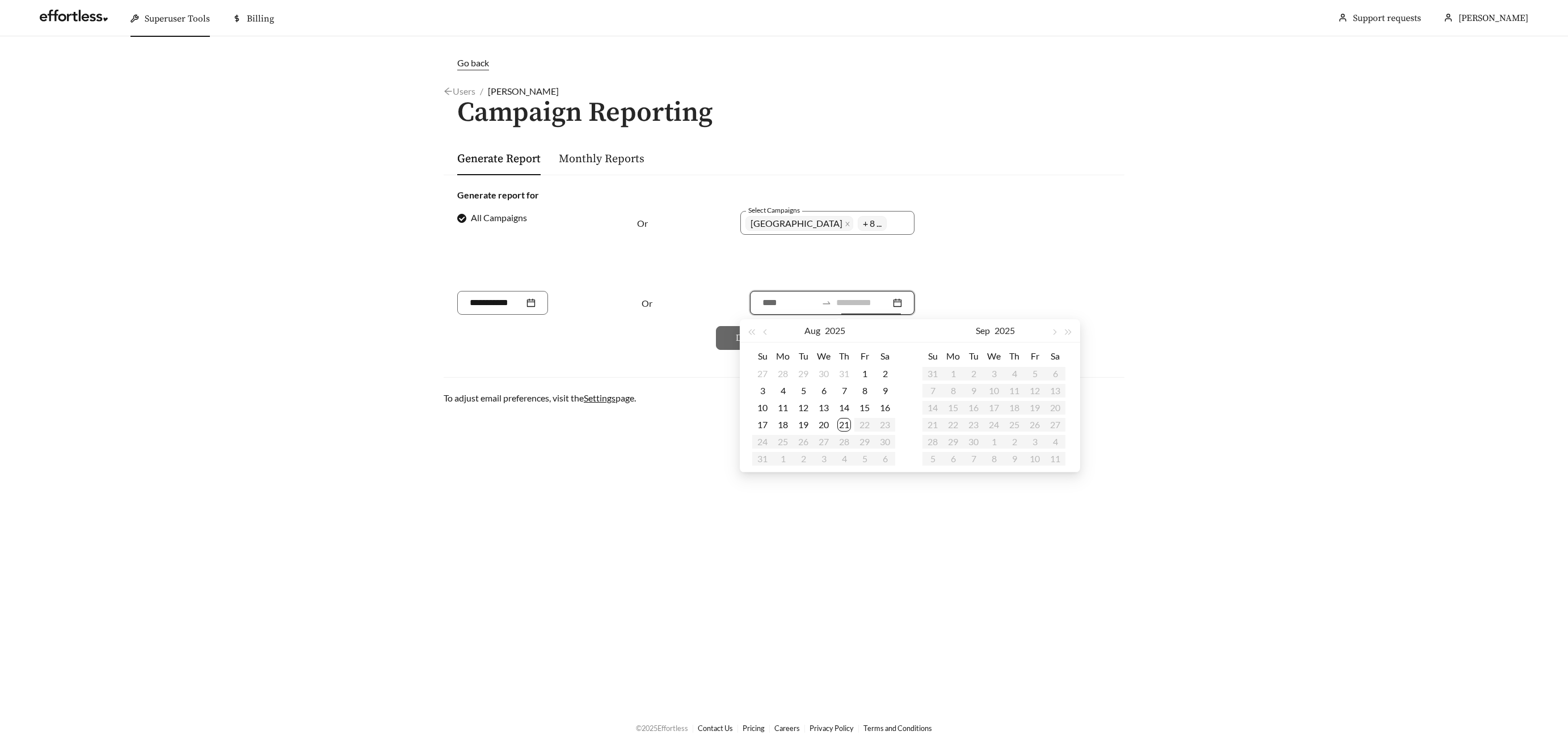
type input "**********"
drag, startPoint x: 841, startPoint y: 424, endPoint x: 841, endPoint y: 407, distance: 17.0
click at [841, 424] on div "21" at bounding box center [844, 425] width 13 height 13
type input "**********"
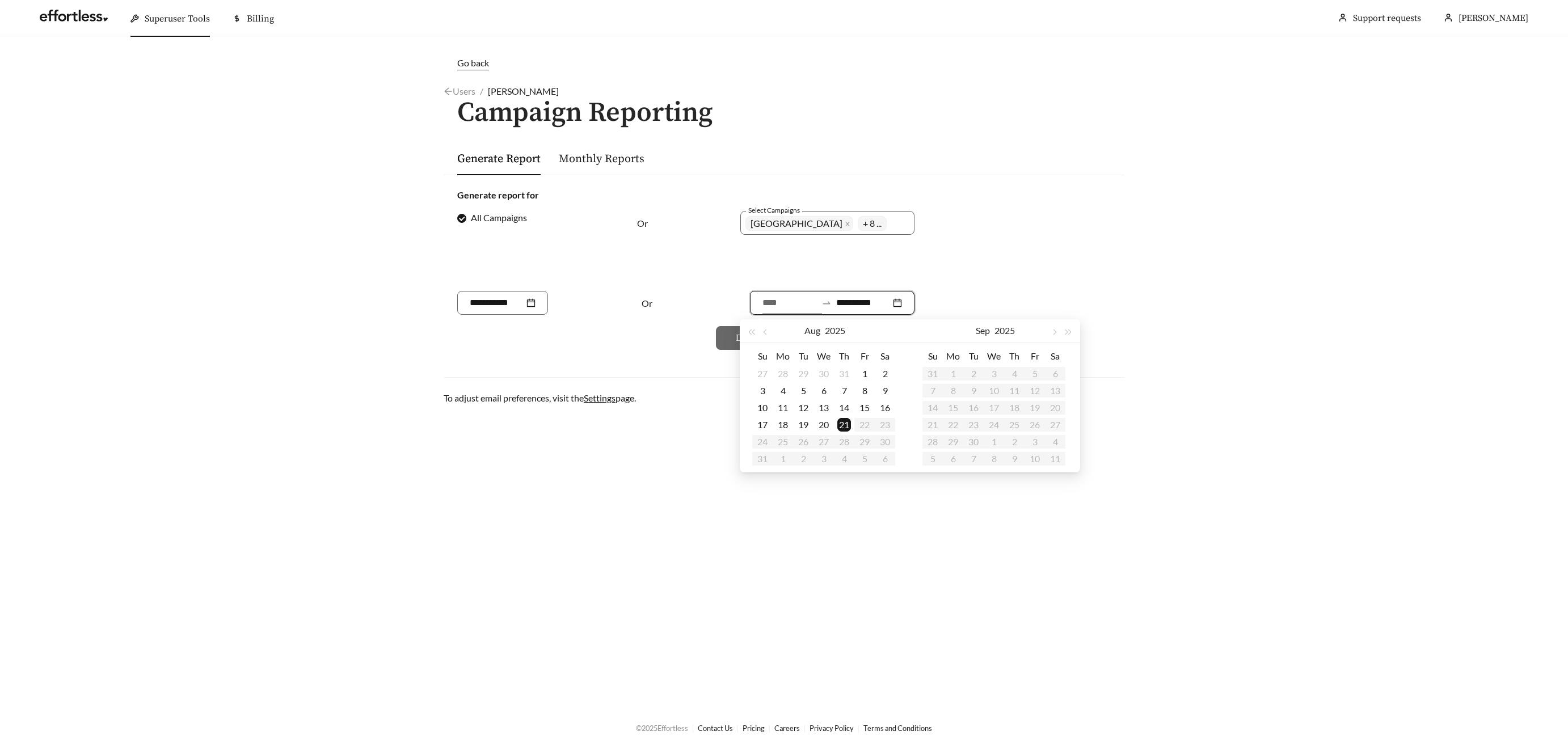
drag, startPoint x: 762, startPoint y: 333, endPoint x: 784, endPoint y: 340, distance: 23.1
click at [762, 333] on button "button" at bounding box center [765, 331] width 14 height 23
type input "**********"
click at [762, 424] on div "20" at bounding box center [763, 425] width 13 height 13
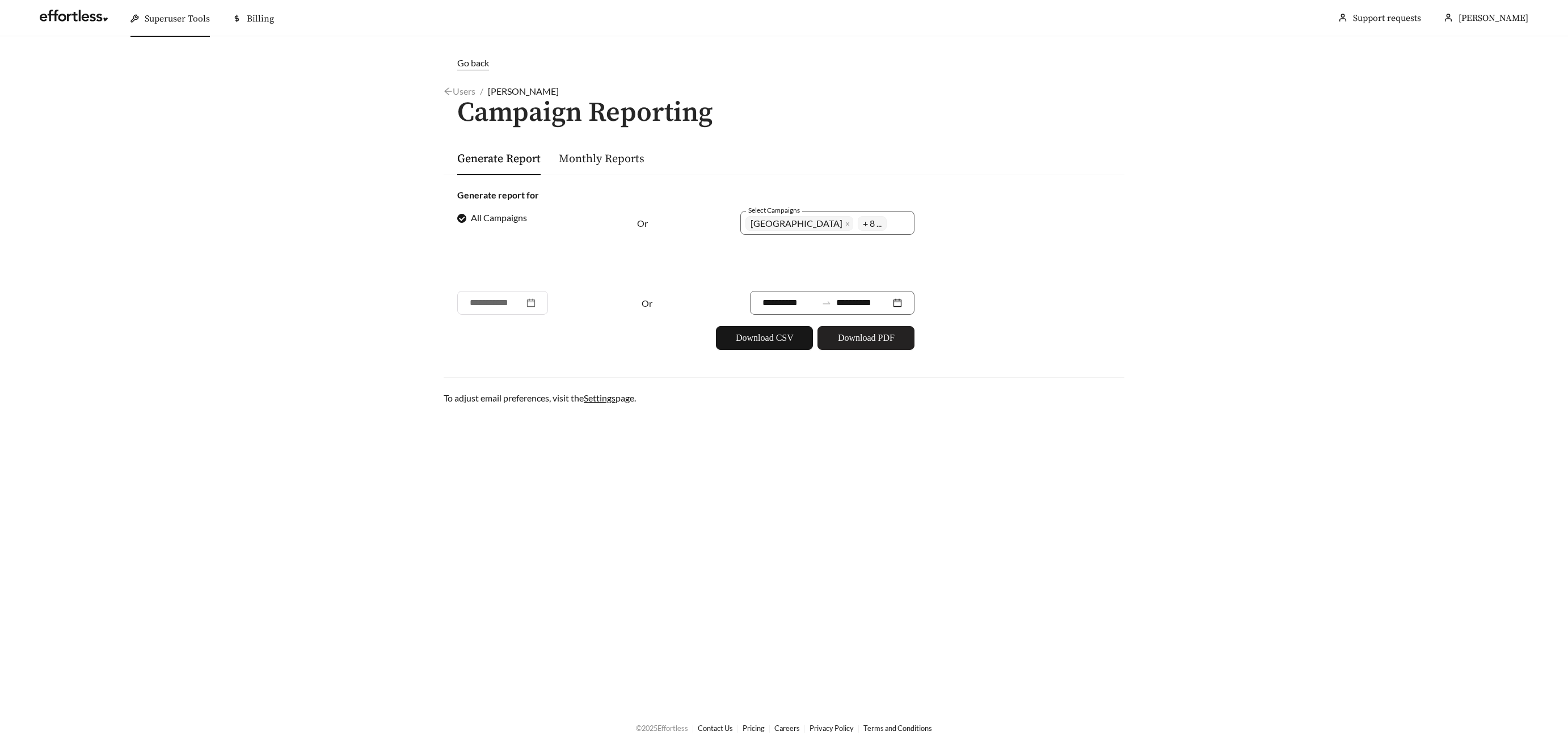
click at [893, 336] on span "Download PDF" at bounding box center [866, 338] width 56 height 13
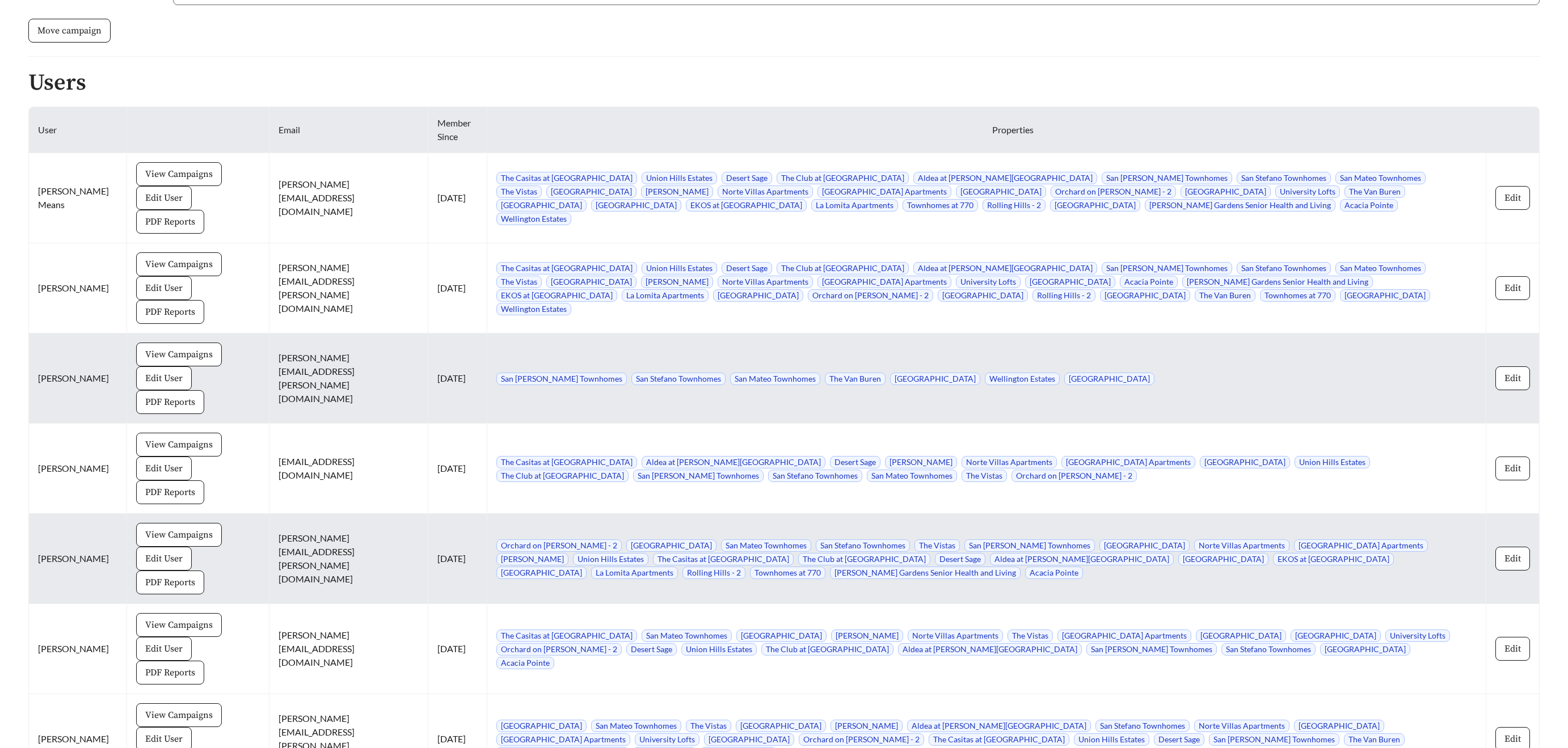
scroll to position [1274, 0]
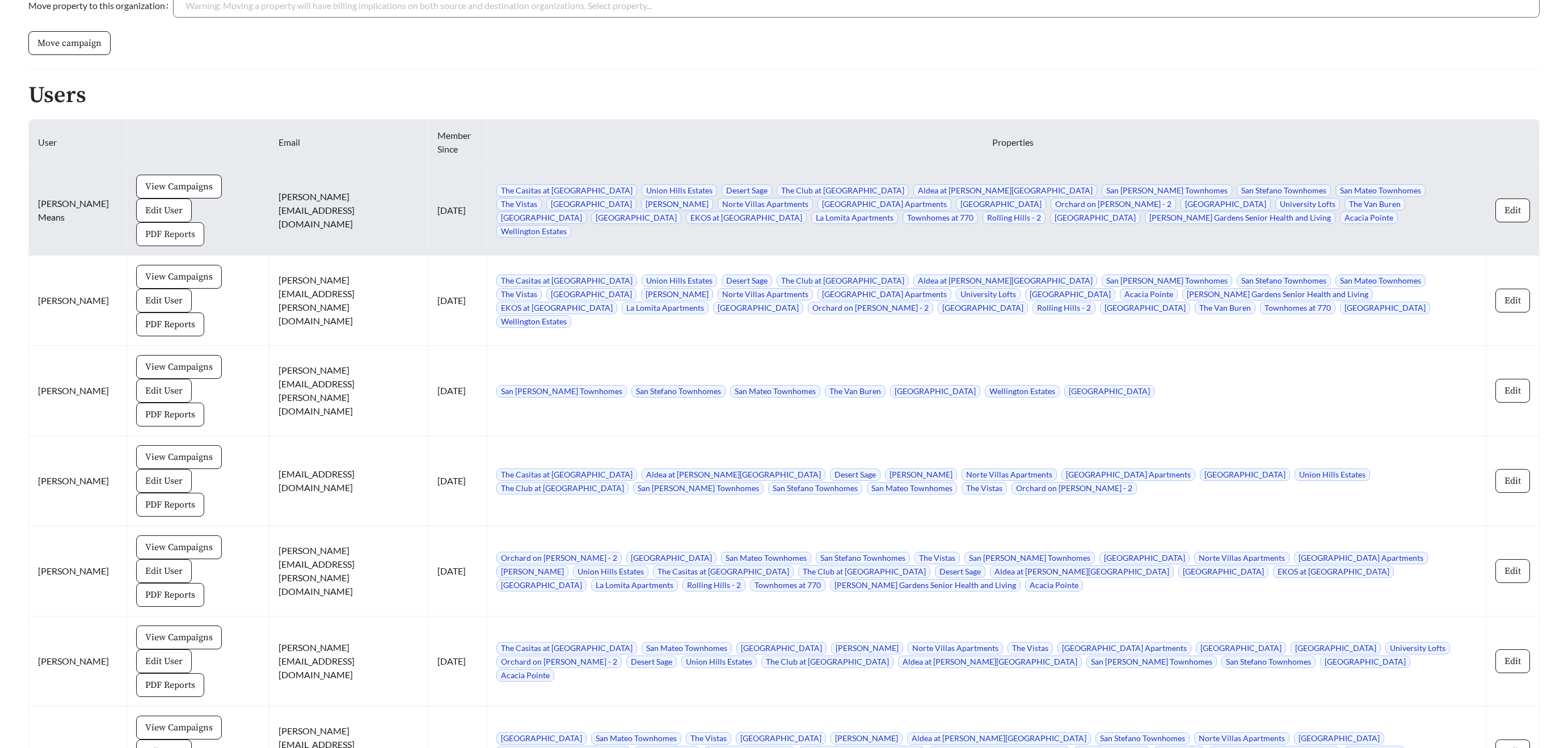
click at [195, 227] on span "PDF Reports" at bounding box center [170, 234] width 50 height 13
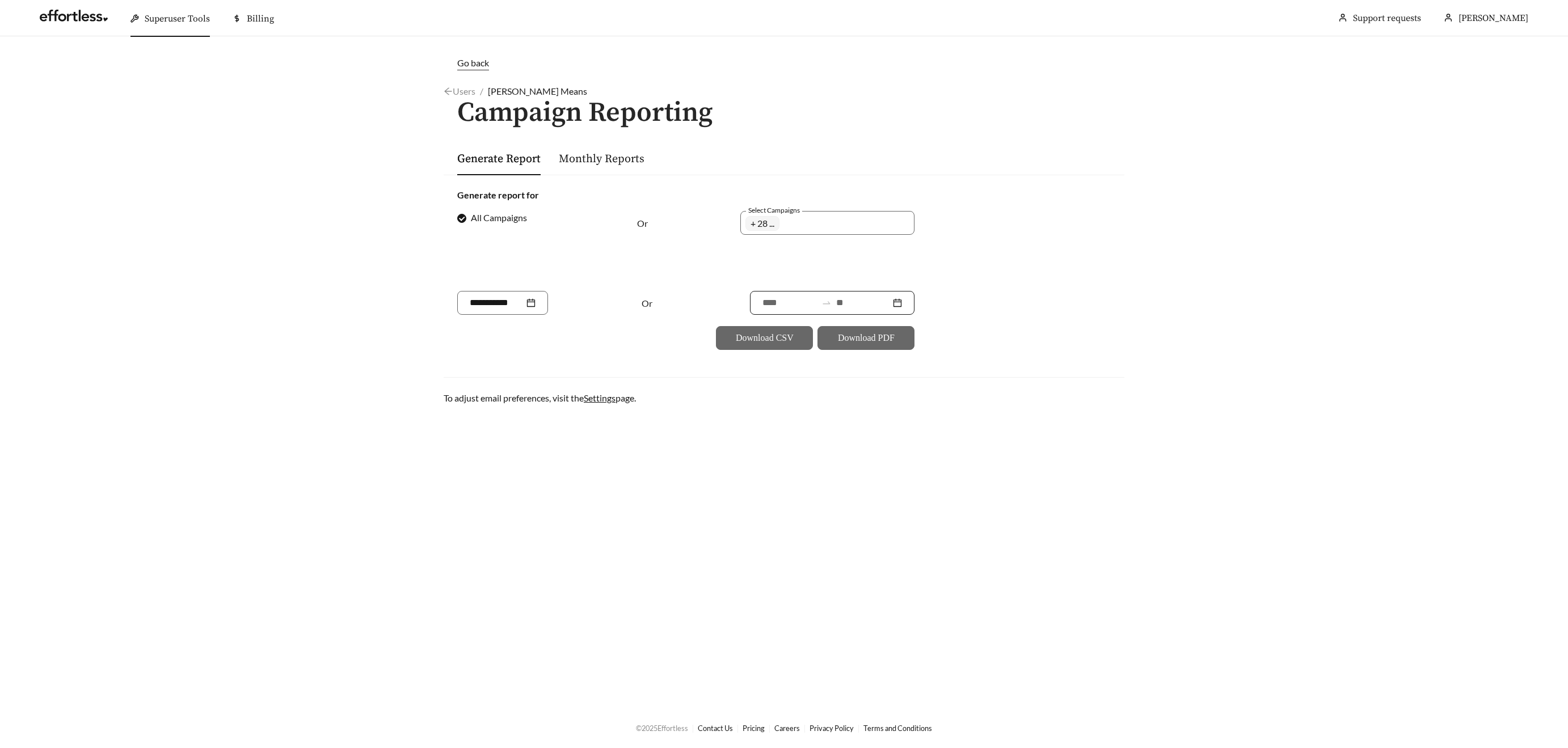
click at [848, 302] on input at bounding box center [863, 302] width 54 height 13
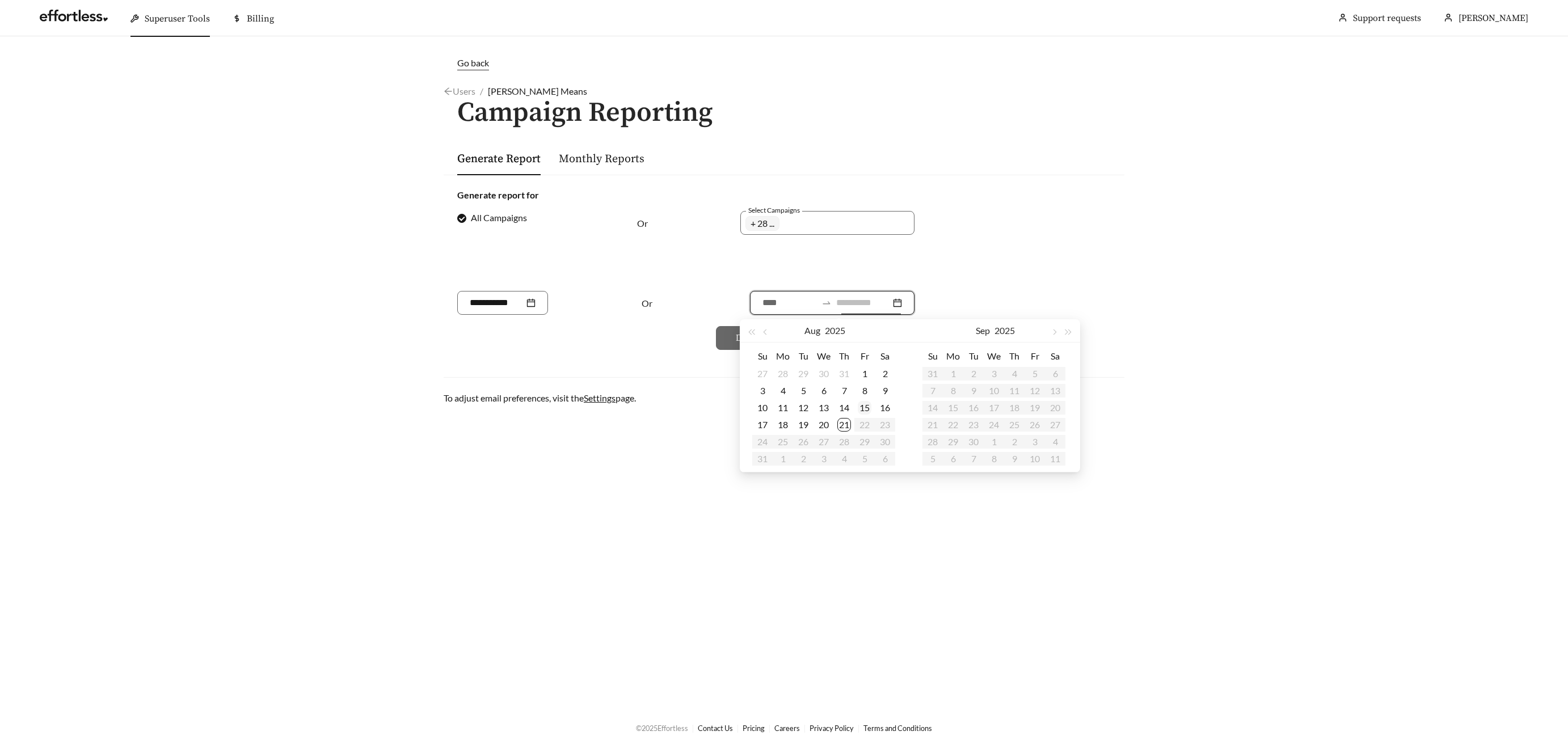
type input "**********"
drag, startPoint x: 847, startPoint y: 426, endPoint x: 852, endPoint y: 422, distance: 6.4
click at [847, 425] on div "21" at bounding box center [844, 425] width 13 height 13
type input "**********"
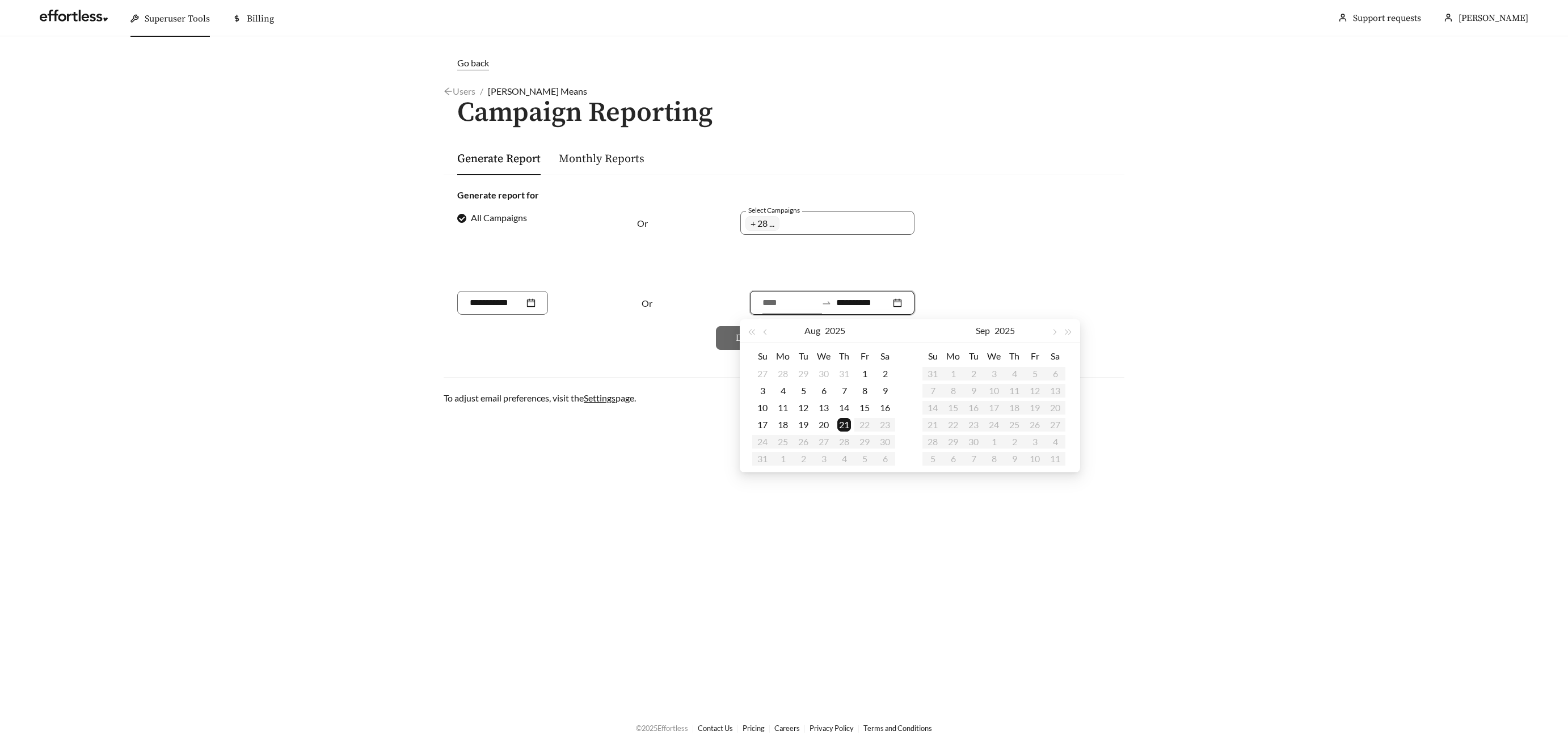
drag, startPoint x: 768, startPoint y: 330, endPoint x: 775, endPoint y: 332, distance: 7.3
click at [768, 331] on button "button" at bounding box center [765, 331] width 14 height 23
type input "**********"
click at [765, 425] on div "20" at bounding box center [763, 425] width 13 height 13
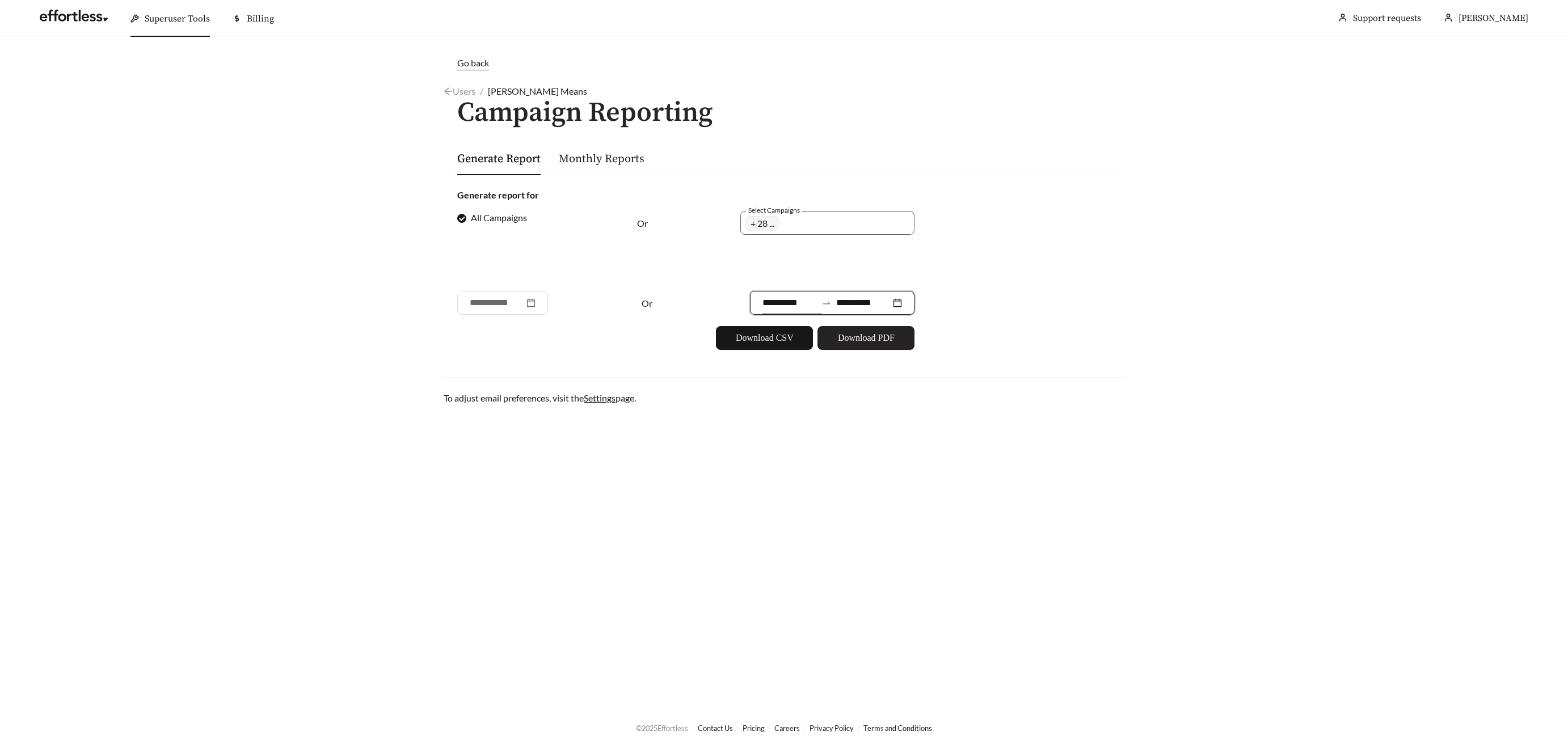
click at [857, 337] on span "Download PDF" at bounding box center [866, 338] width 56 height 13
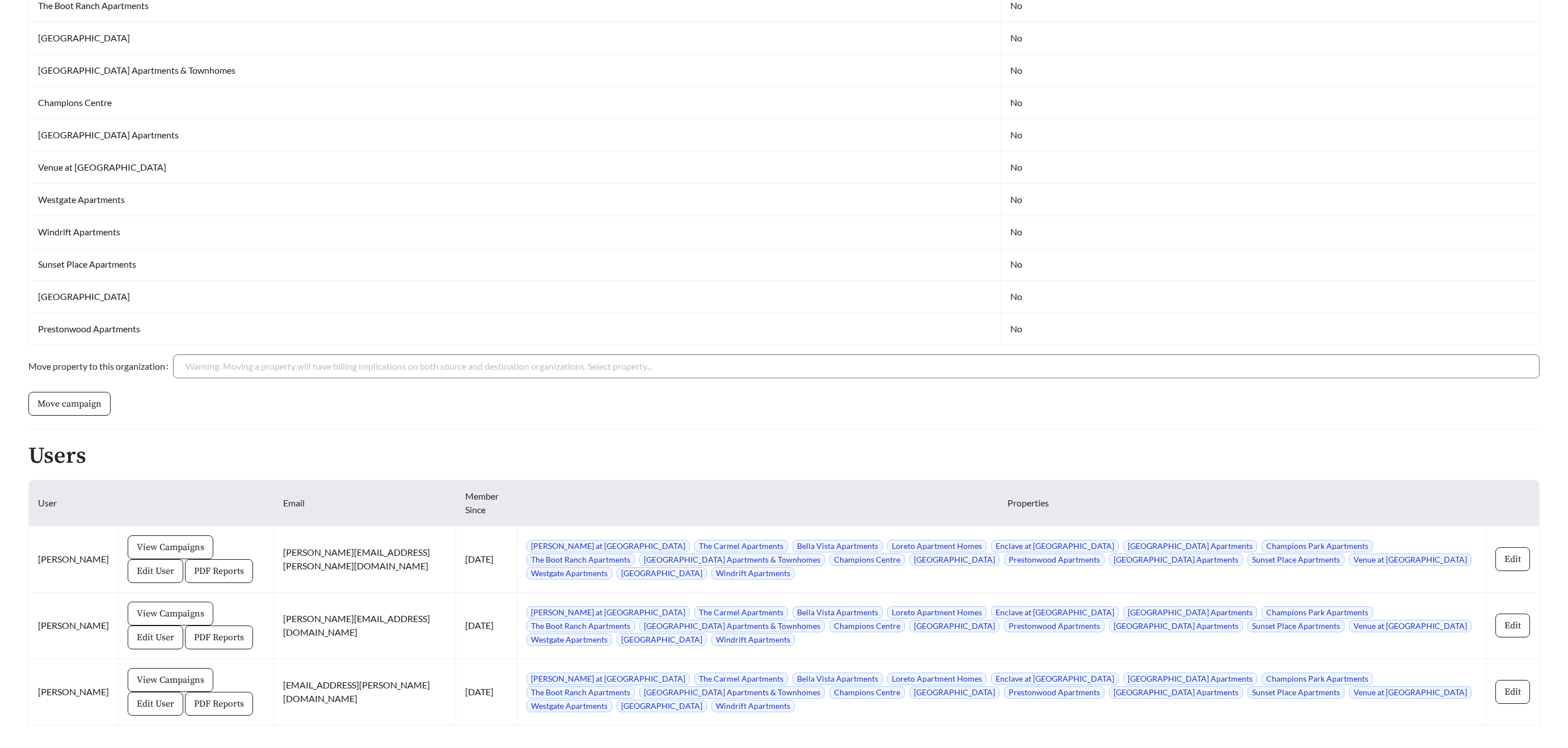
scroll to position [628, 0]
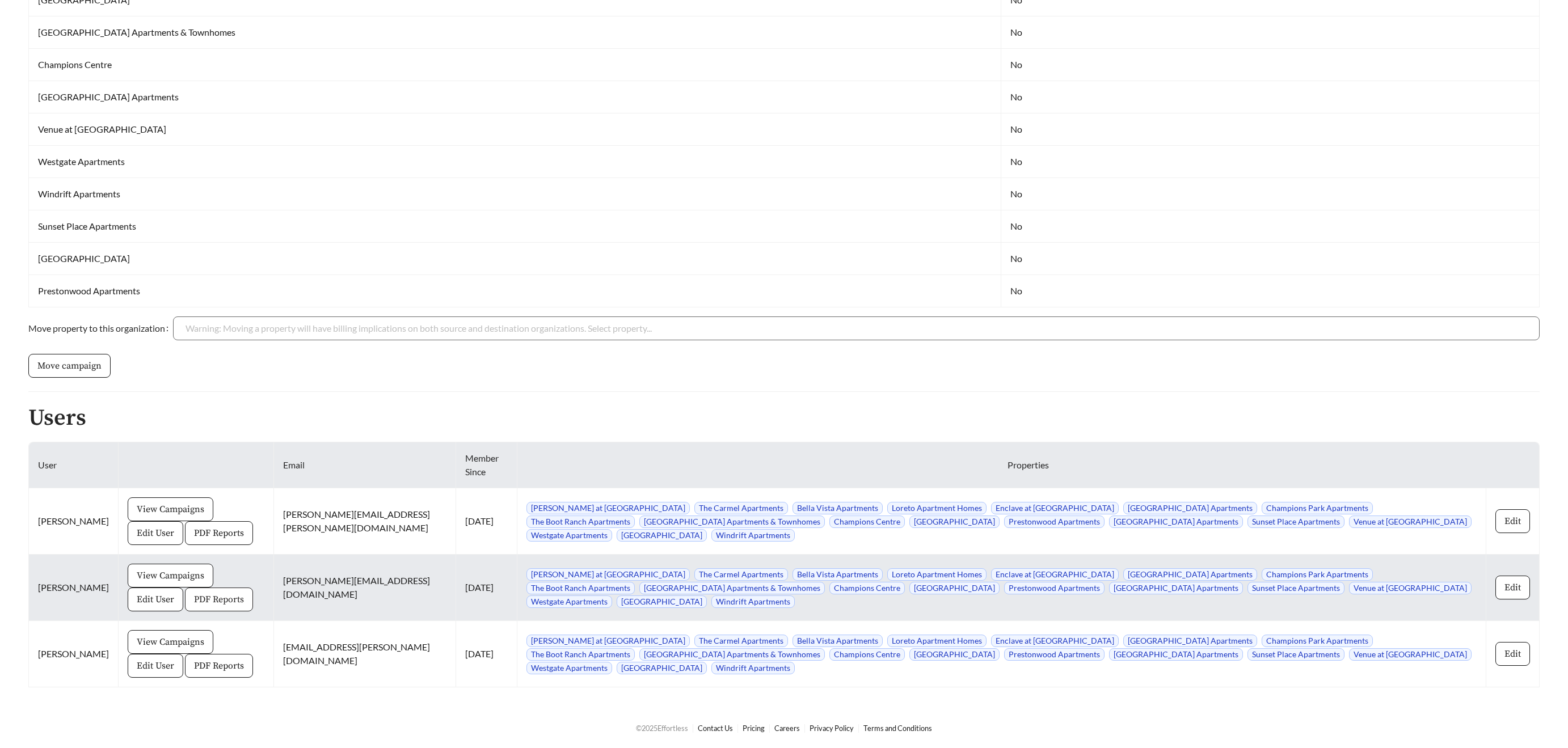
click at [194, 598] on span "PDF Reports" at bounding box center [219, 599] width 50 height 13
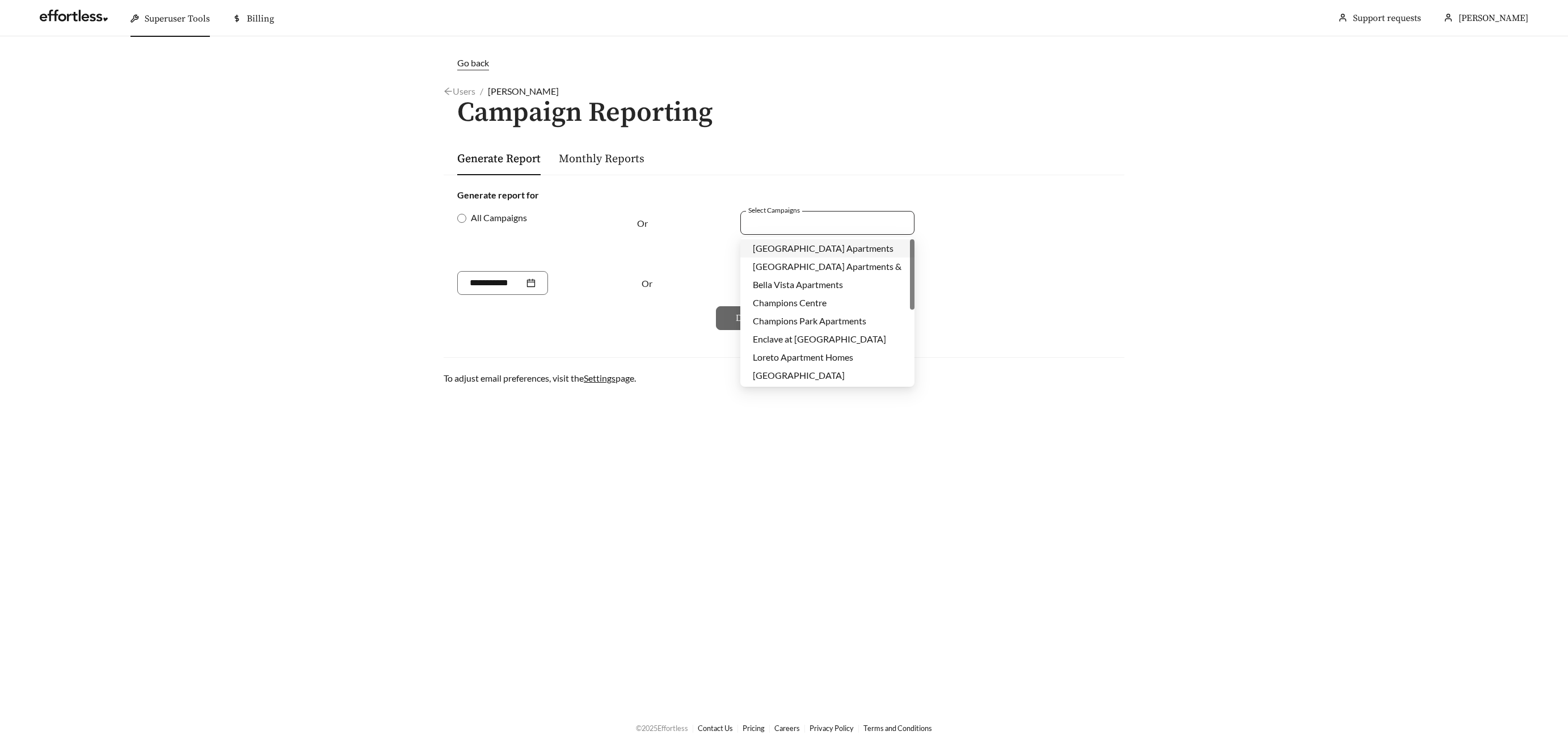
click at [758, 225] on div at bounding box center [819, 222] width 148 height 15
click at [780, 259] on span "Sunset Place Apartments" at bounding box center [802, 260] width 98 height 10
click at [677, 260] on div "Or" at bounding box center [675, 240] width 76 height 60
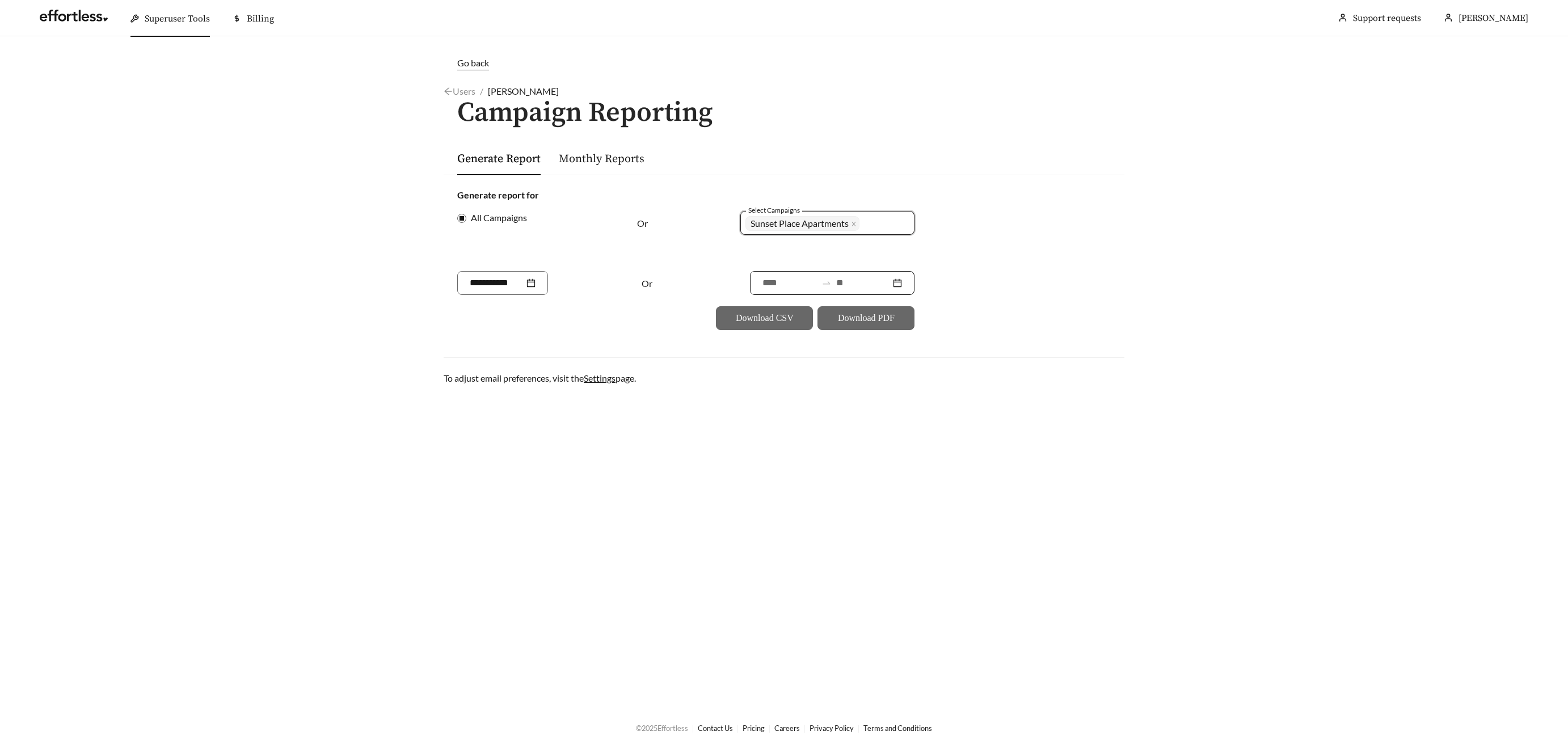
click at [856, 279] on input at bounding box center [863, 282] width 54 height 13
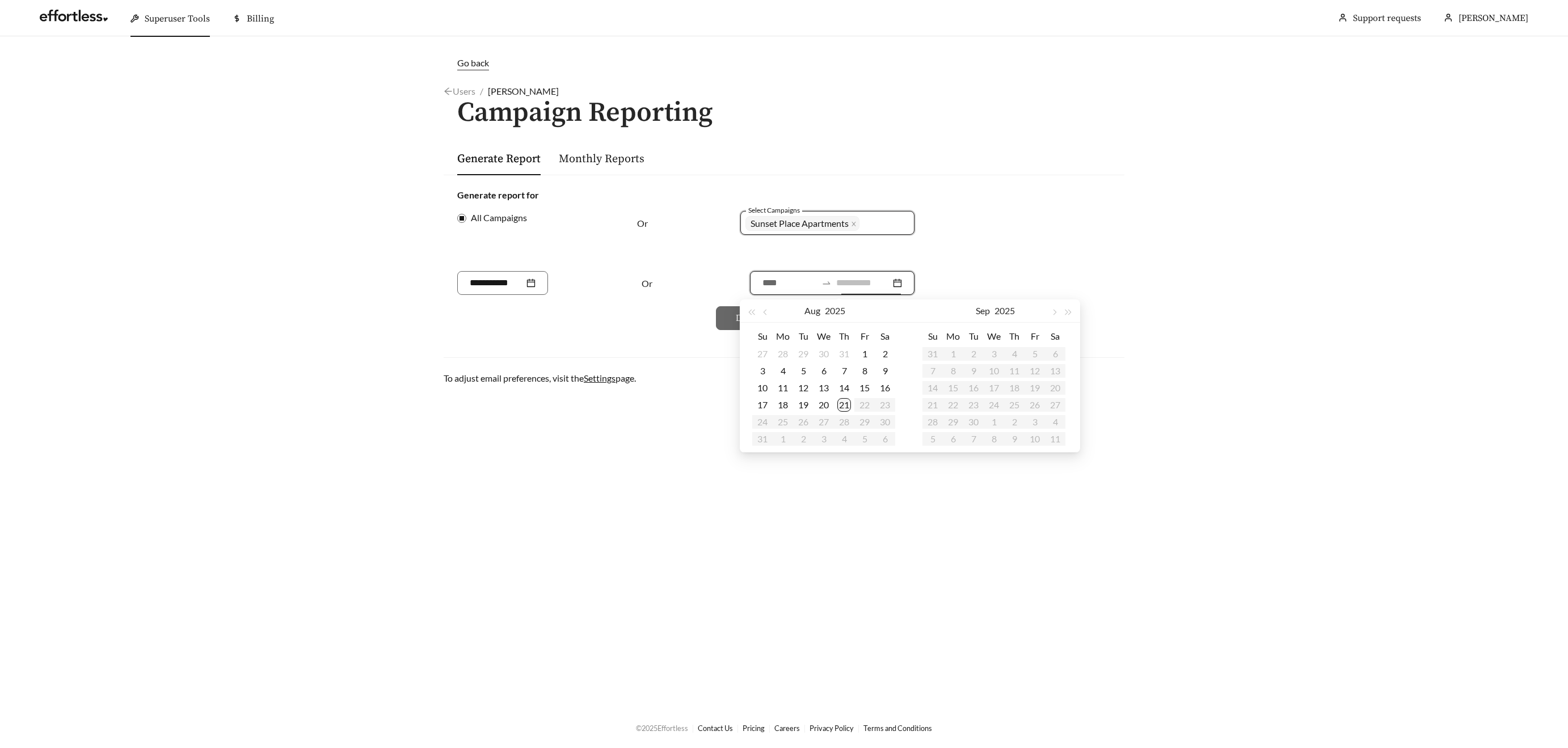
type input "**********"
click at [850, 407] on td "21" at bounding box center [844, 405] width 20 height 17
type input "**********"
click at [780, 280] on input at bounding box center [789, 282] width 54 height 13
click at [767, 313] on span "button" at bounding box center [765, 313] width 6 height 6
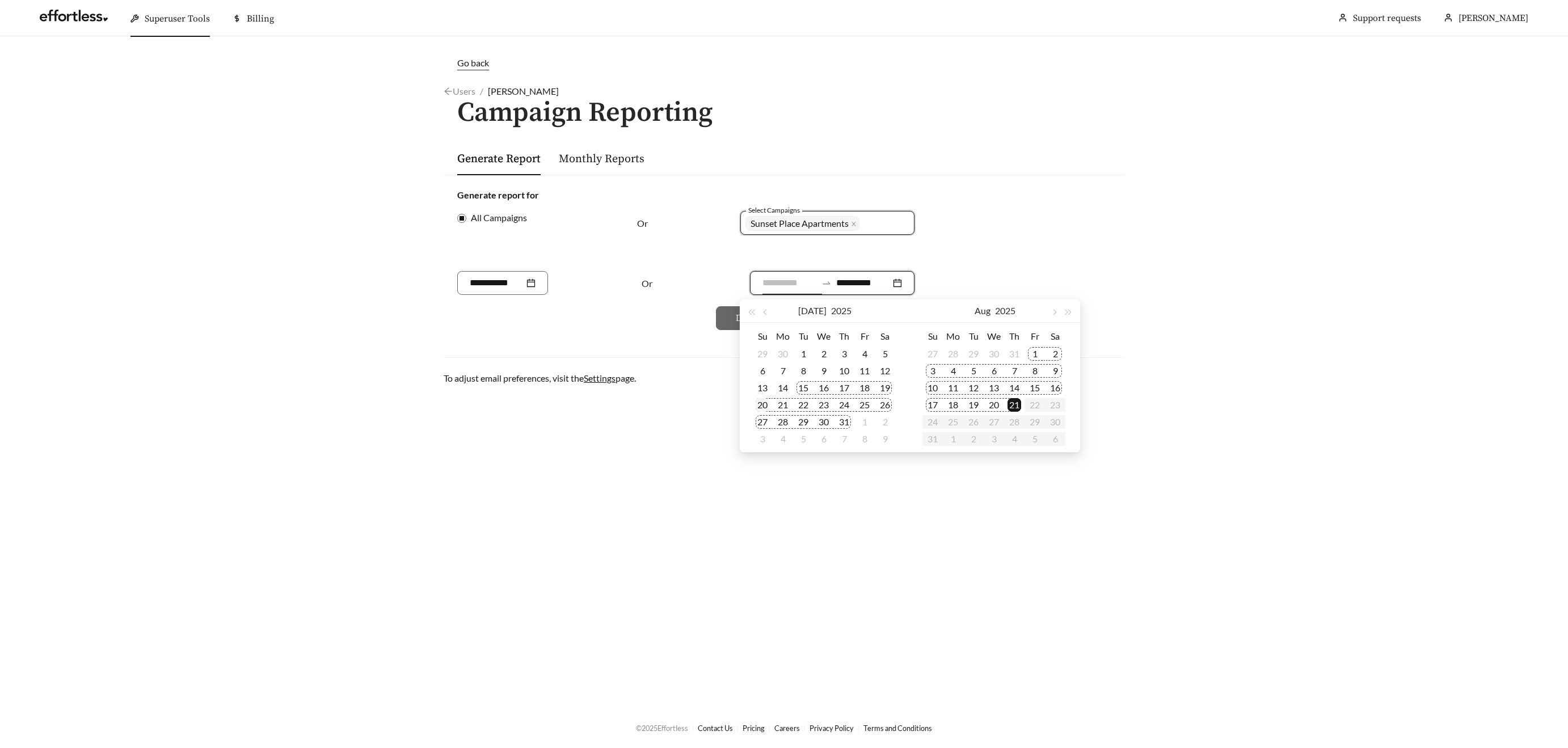
type input "**********"
drag, startPoint x: 764, startPoint y: 405, endPoint x: 792, endPoint y: 393, distance: 30.5
click at [764, 405] on div "20" at bounding box center [763, 405] width 13 height 13
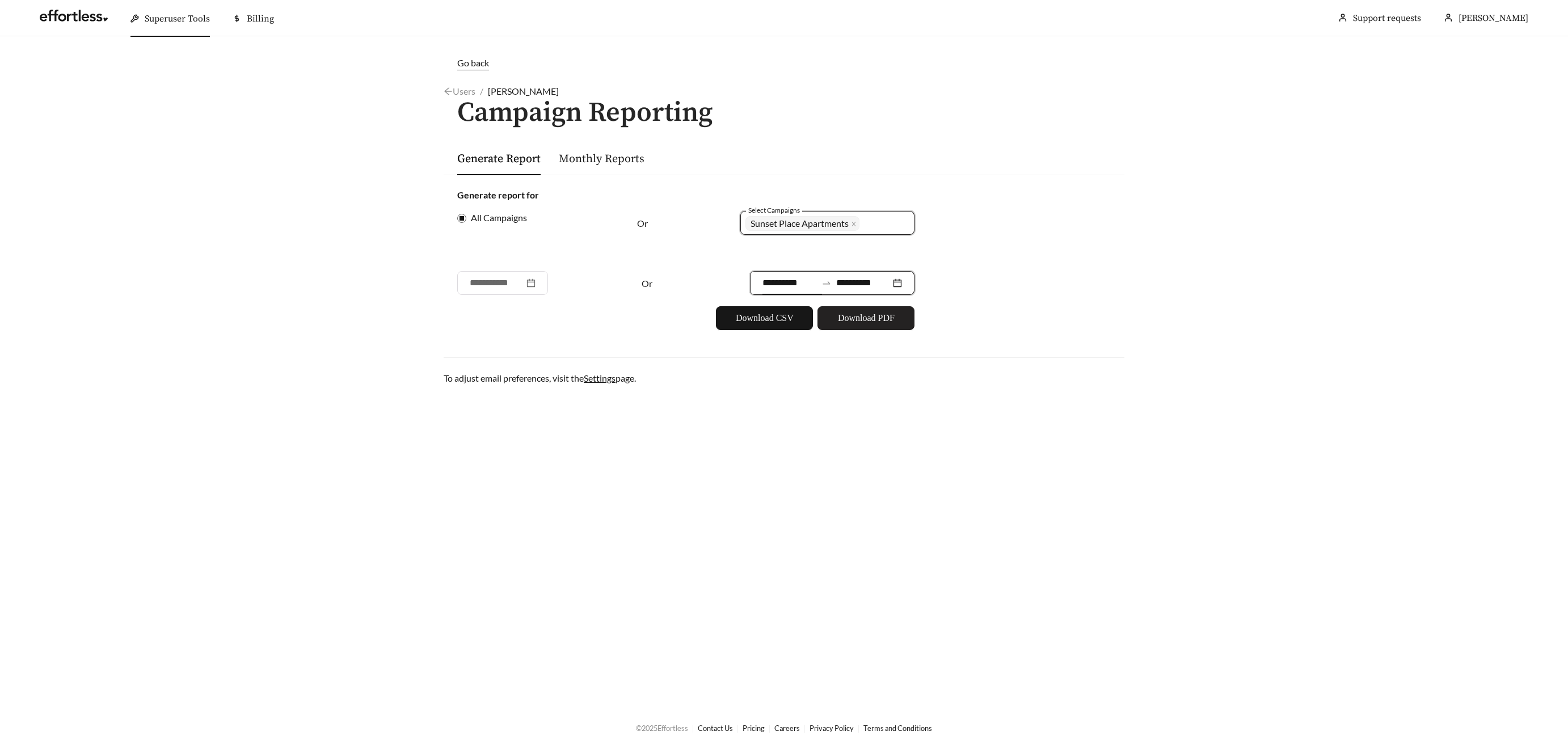
click at [878, 331] on div "**********" at bounding box center [784, 259] width 680 height 169
drag, startPoint x: 880, startPoint y: 324, endPoint x: 887, endPoint y: 322, distance: 7.3
click at [879, 324] on span "Download PDF" at bounding box center [866, 318] width 56 height 13
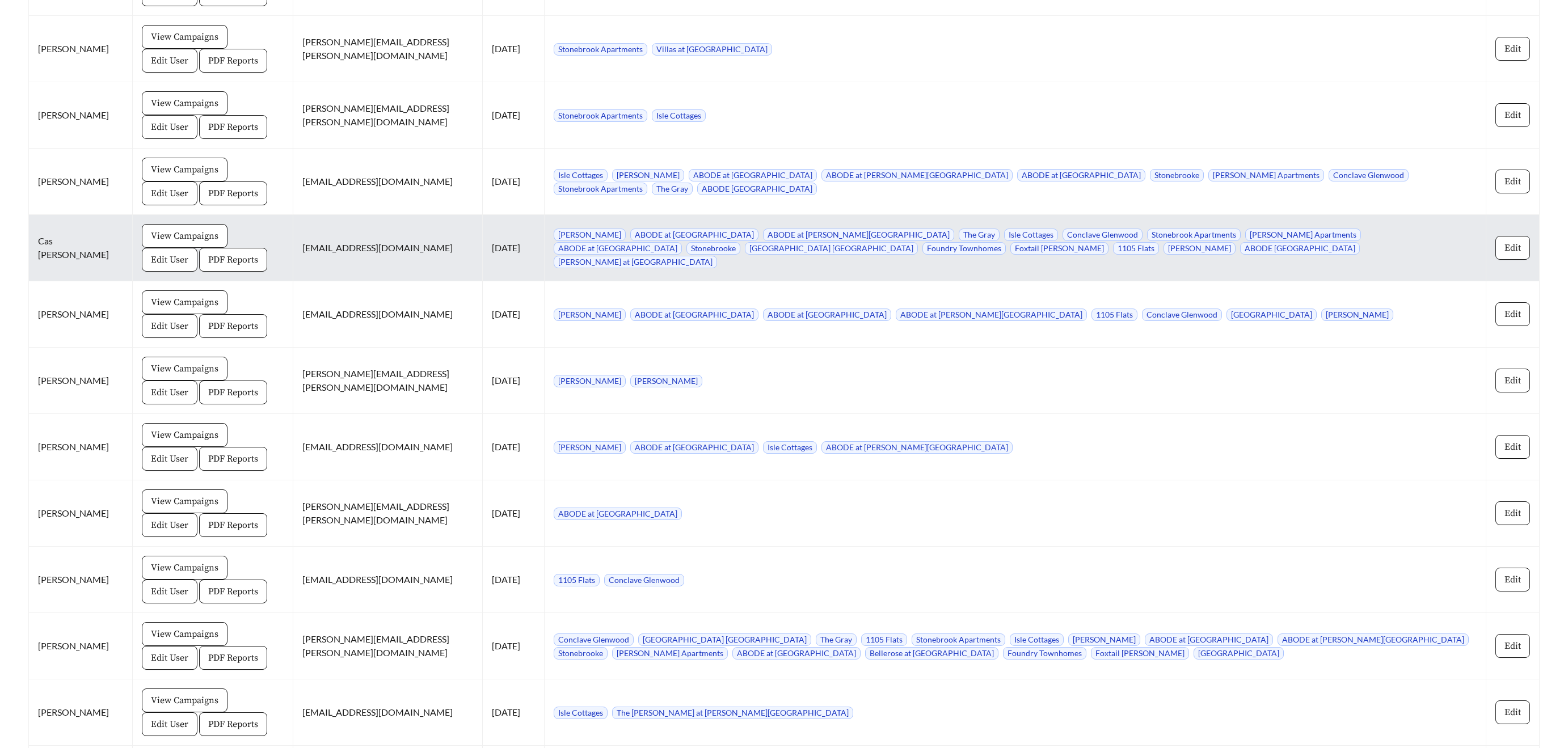
scroll to position [1425, 0]
click at [208, 263] on span "PDF Reports" at bounding box center [233, 261] width 50 height 13
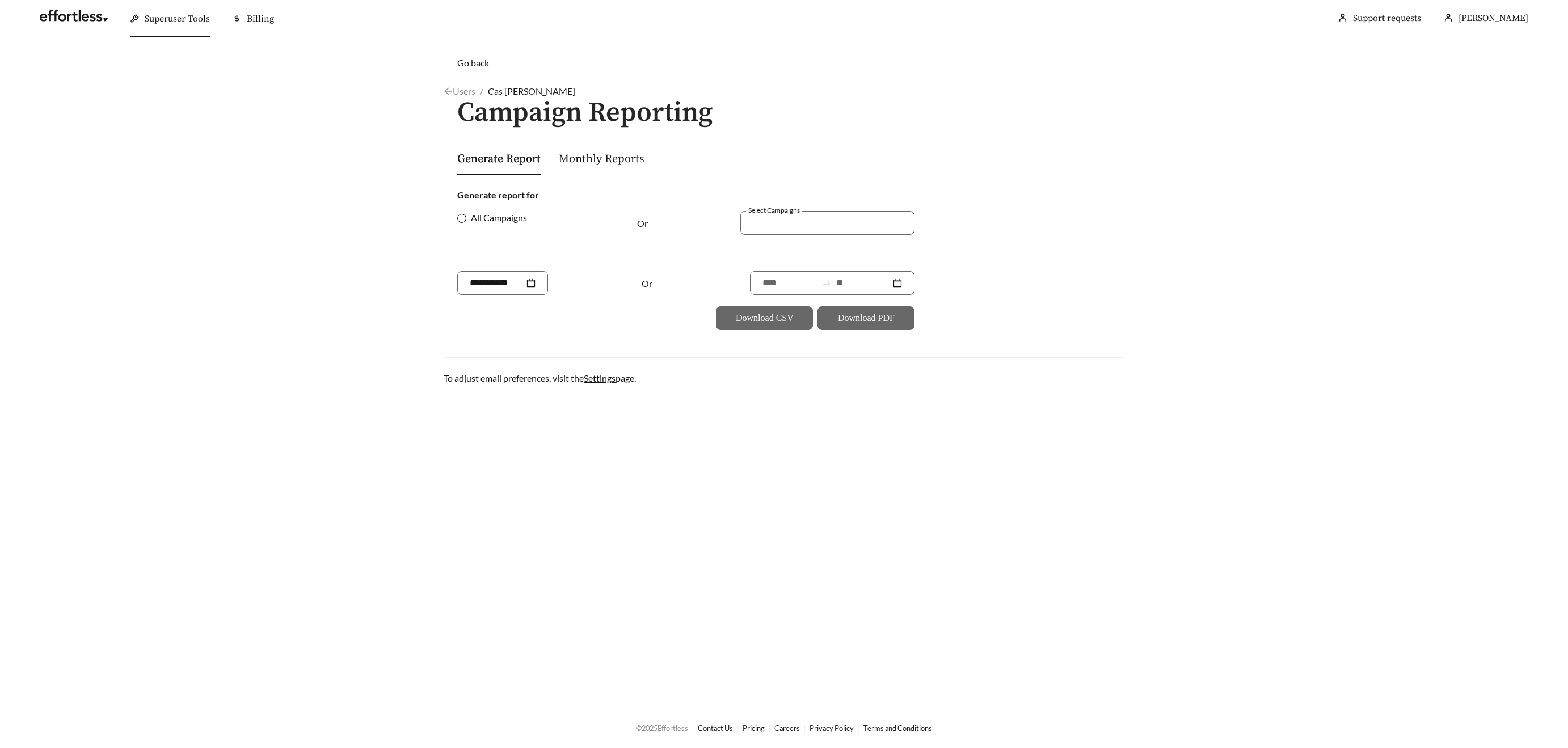
click at [470, 222] on span "All Campaigns" at bounding box center [499, 218] width 65 height 13
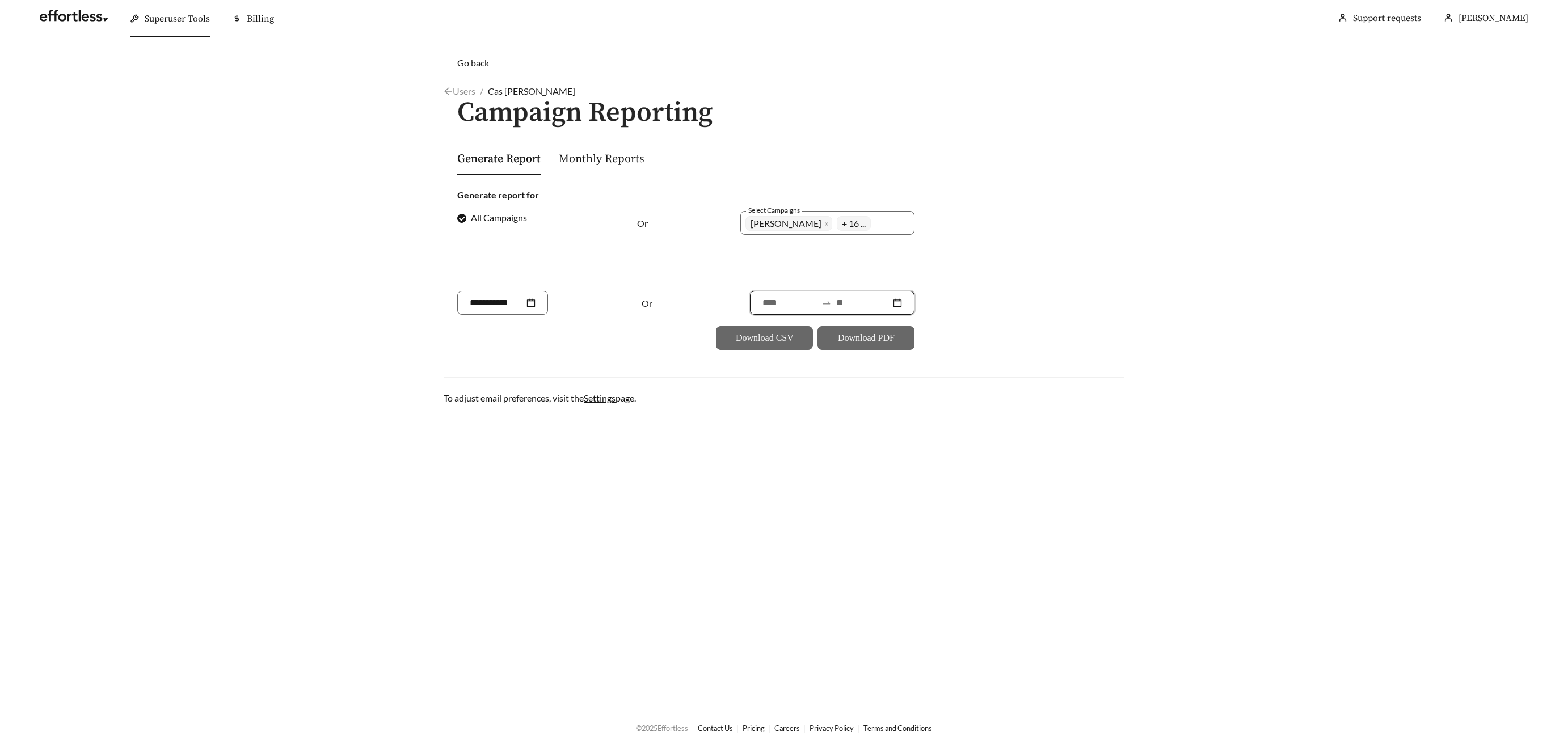
drag, startPoint x: 841, startPoint y: 304, endPoint x: 848, endPoint y: 305, distance: 7.1
click at [841, 304] on input at bounding box center [863, 302] width 54 height 13
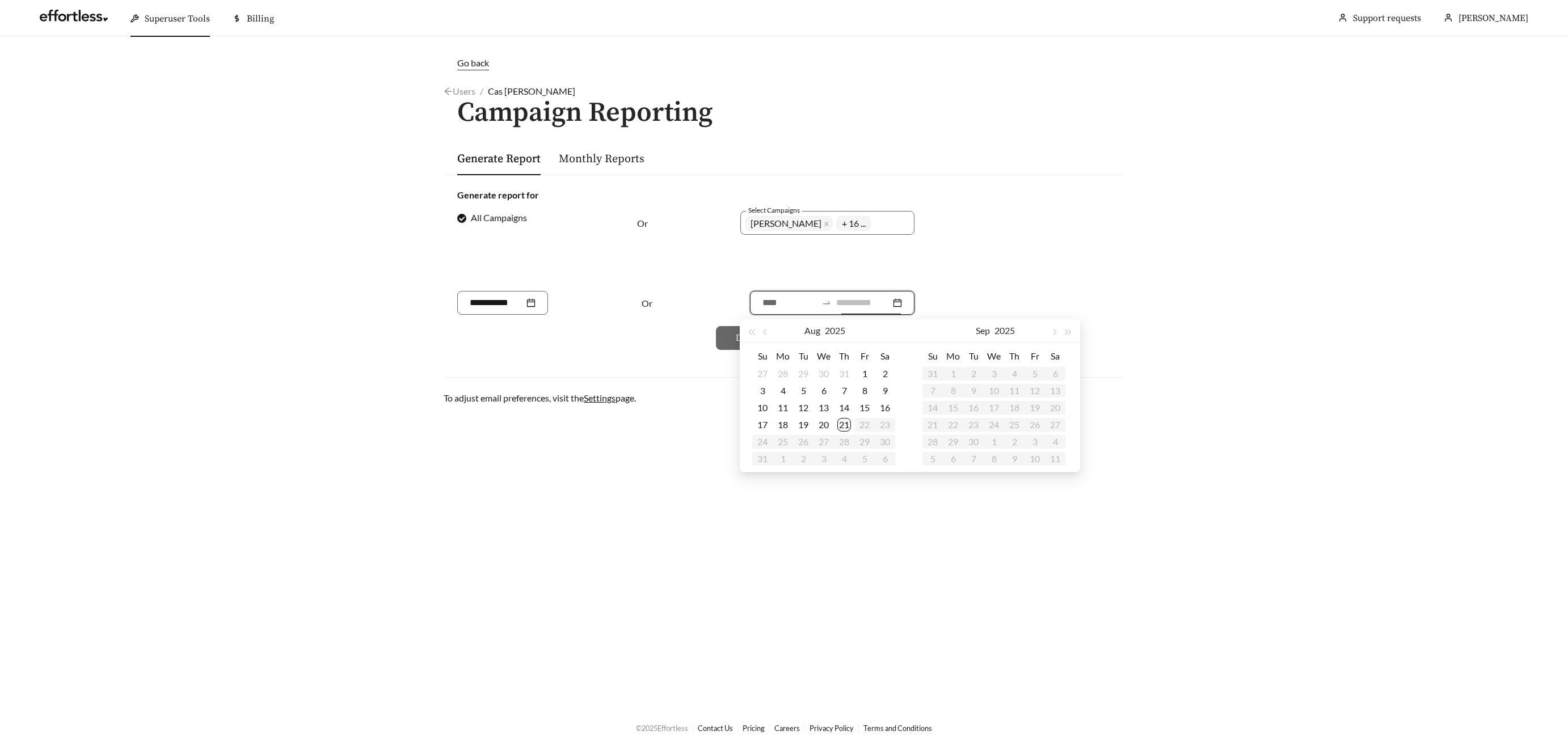
type input "**********"
click at [846, 420] on div "21" at bounding box center [844, 425] width 13 height 13
type input "**********"
click at [766, 331] on span "button" at bounding box center [765, 332] width 6 height 6
type input "**********"
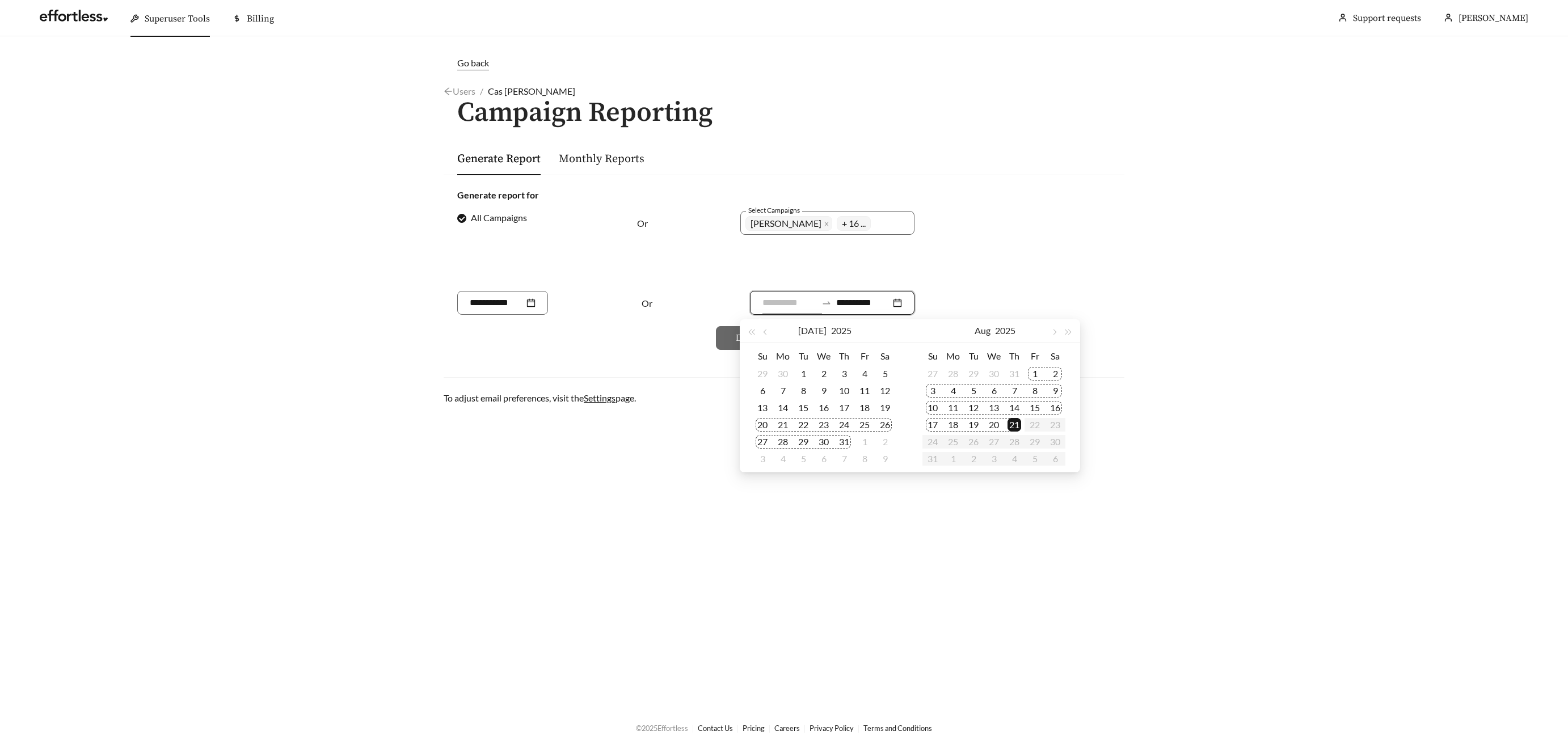
click at [765, 422] on div "20" at bounding box center [763, 425] width 13 height 13
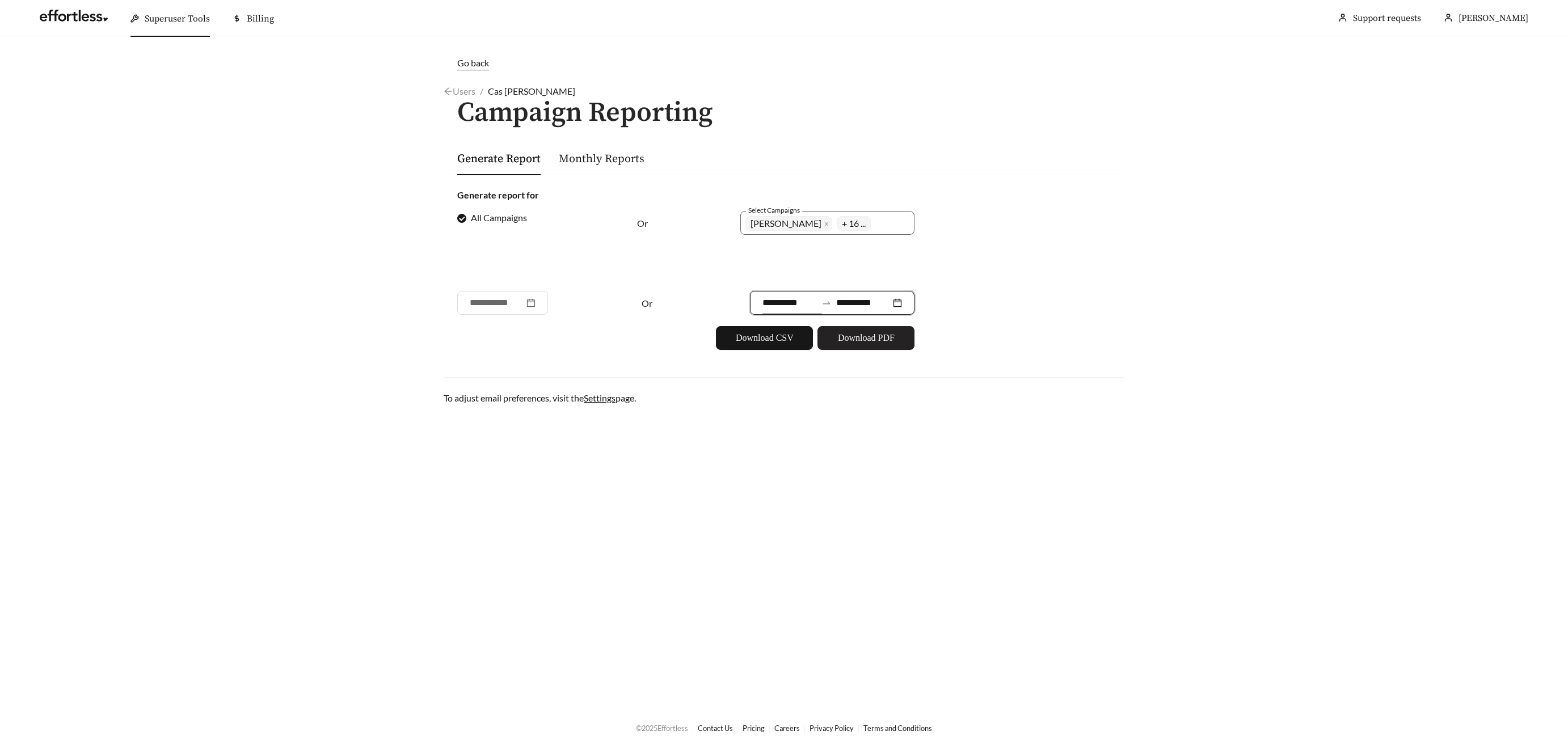
click at [849, 341] on span "Download PDF" at bounding box center [866, 338] width 56 height 13
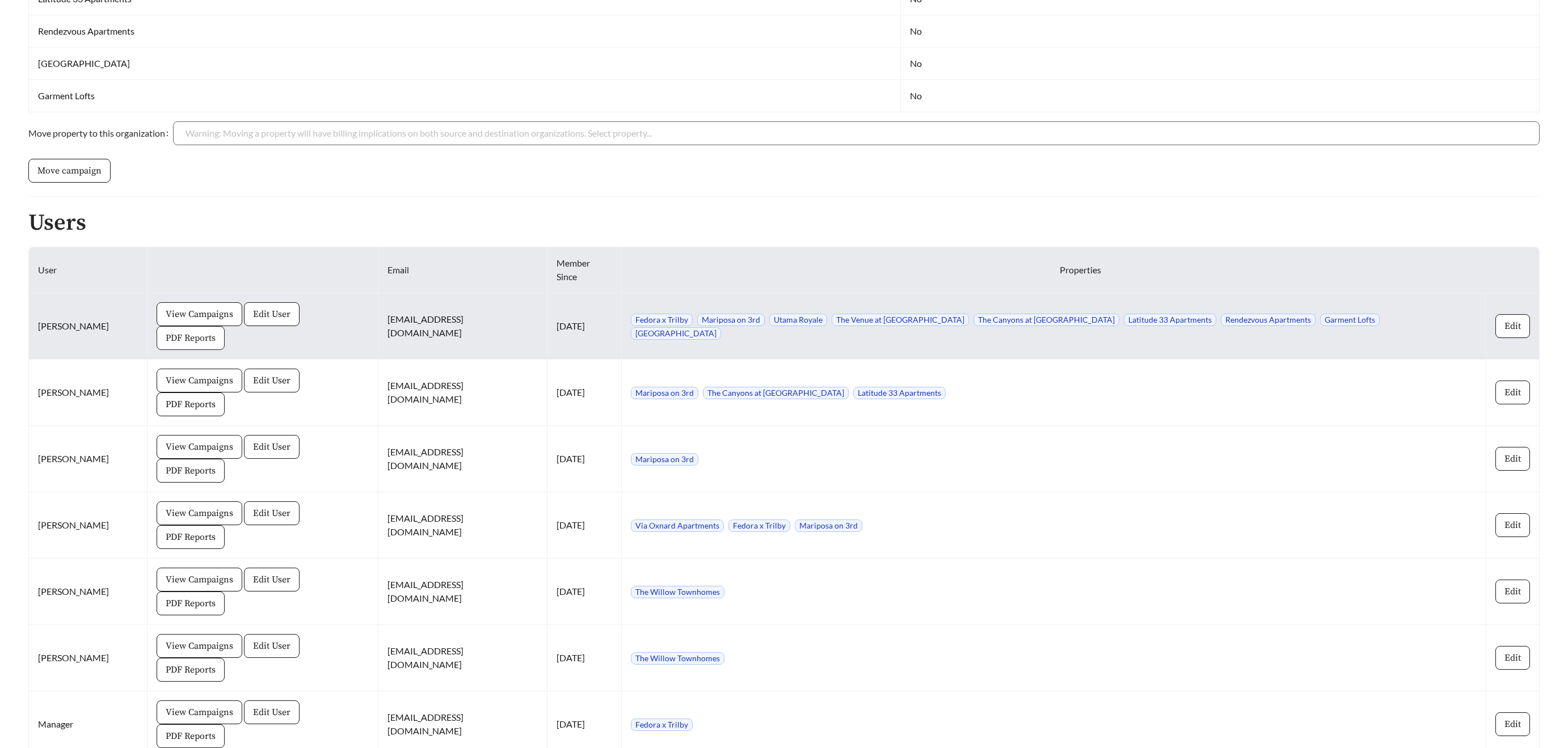
scroll to position [530, 0]
click at [216, 332] on span "PDF Reports" at bounding box center [191, 339] width 50 height 13
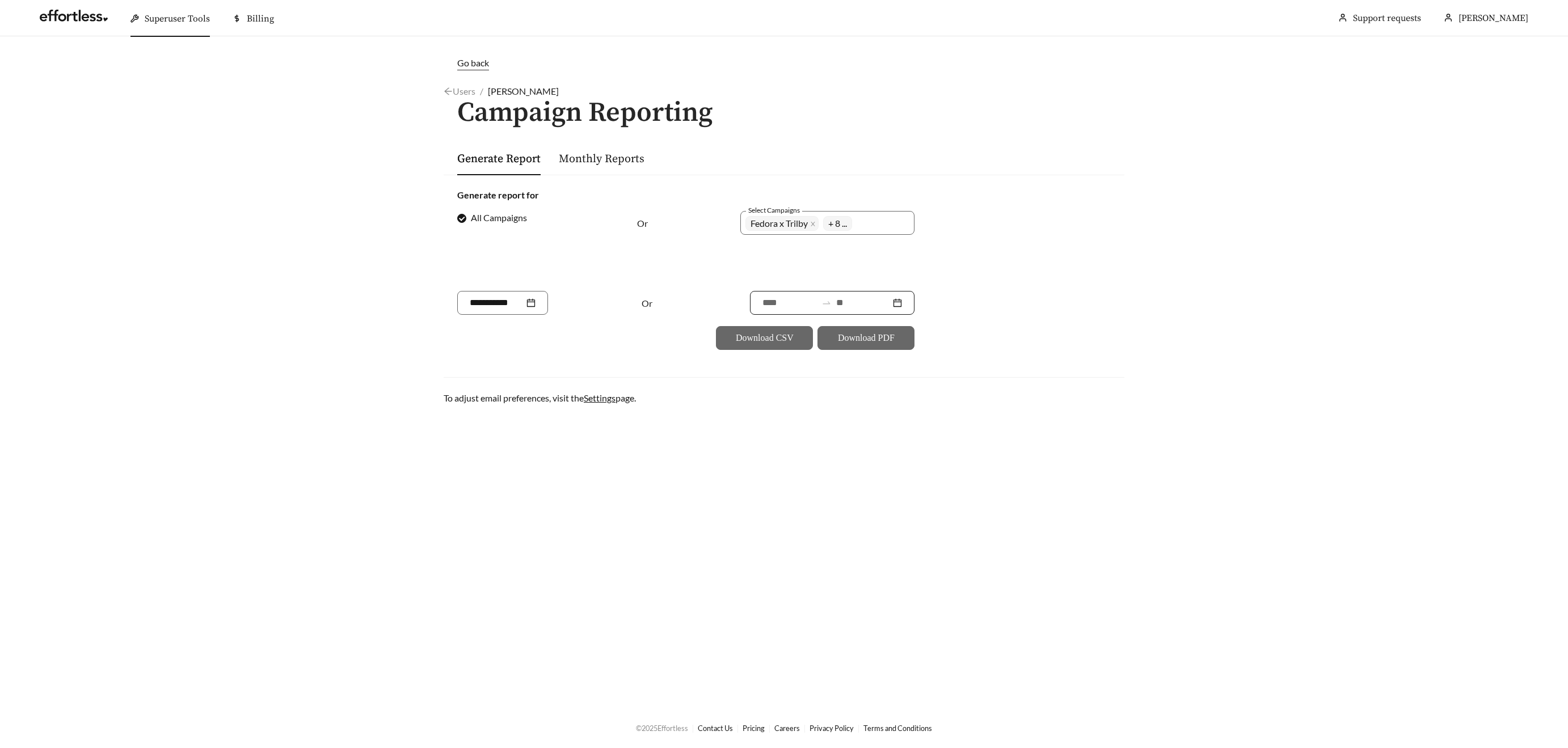
click at [862, 302] on input at bounding box center [863, 302] width 54 height 13
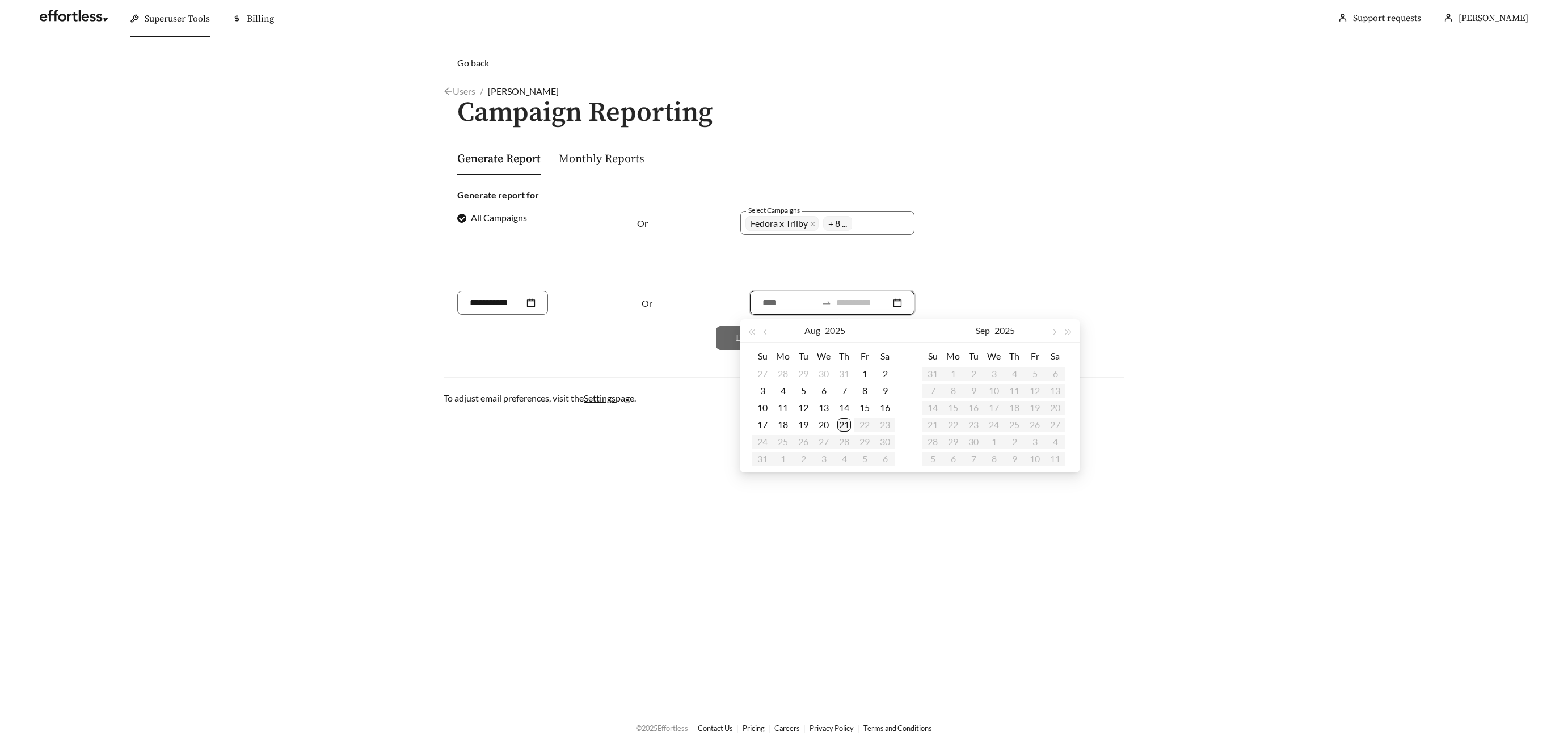
type input "**********"
click at [844, 420] on div "21" at bounding box center [844, 425] width 13 height 13
type input "**********"
click at [767, 333] on span "button" at bounding box center [765, 332] width 6 height 6
type input "**********"
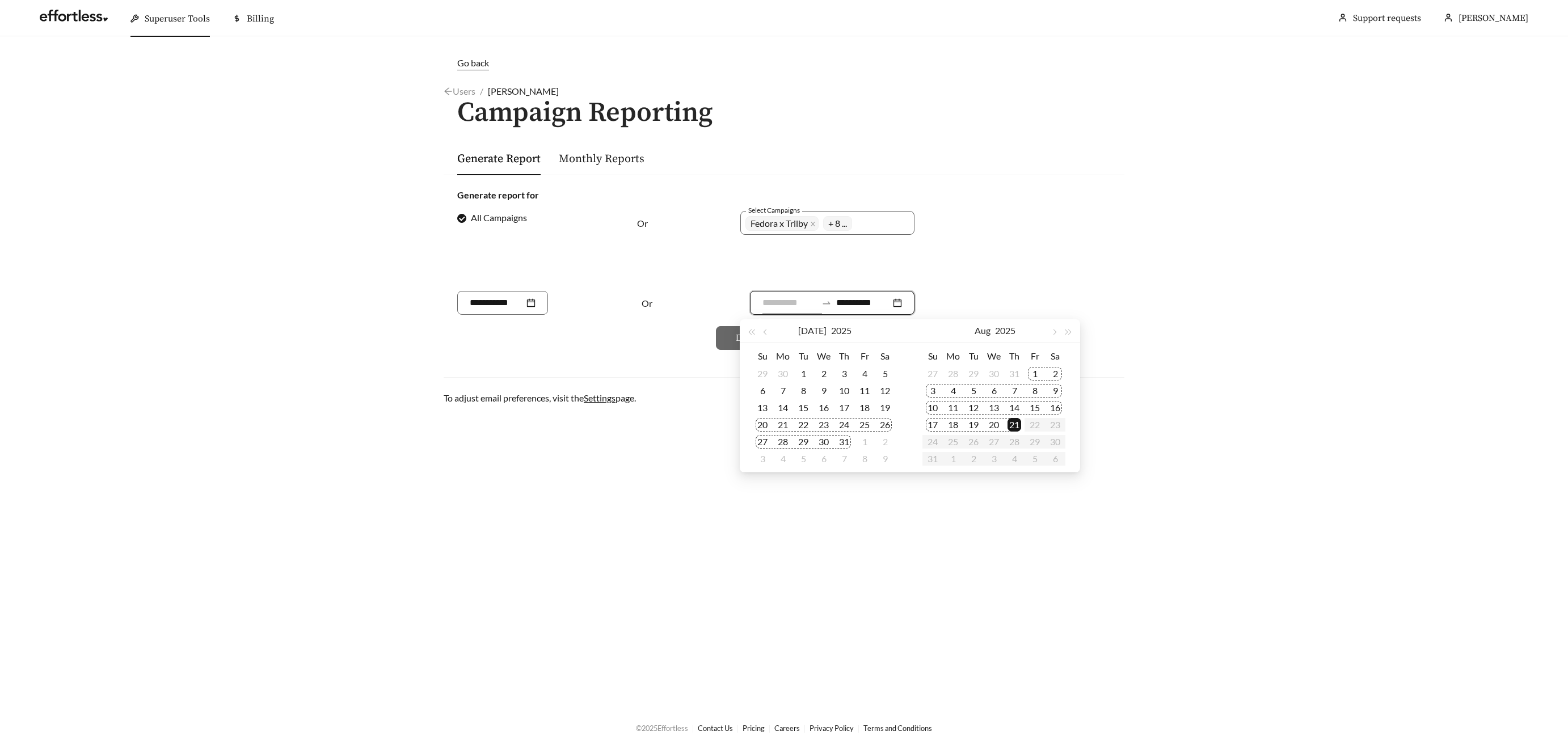
click at [761, 420] on div "20" at bounding box center [763, 425] width 13 height 13
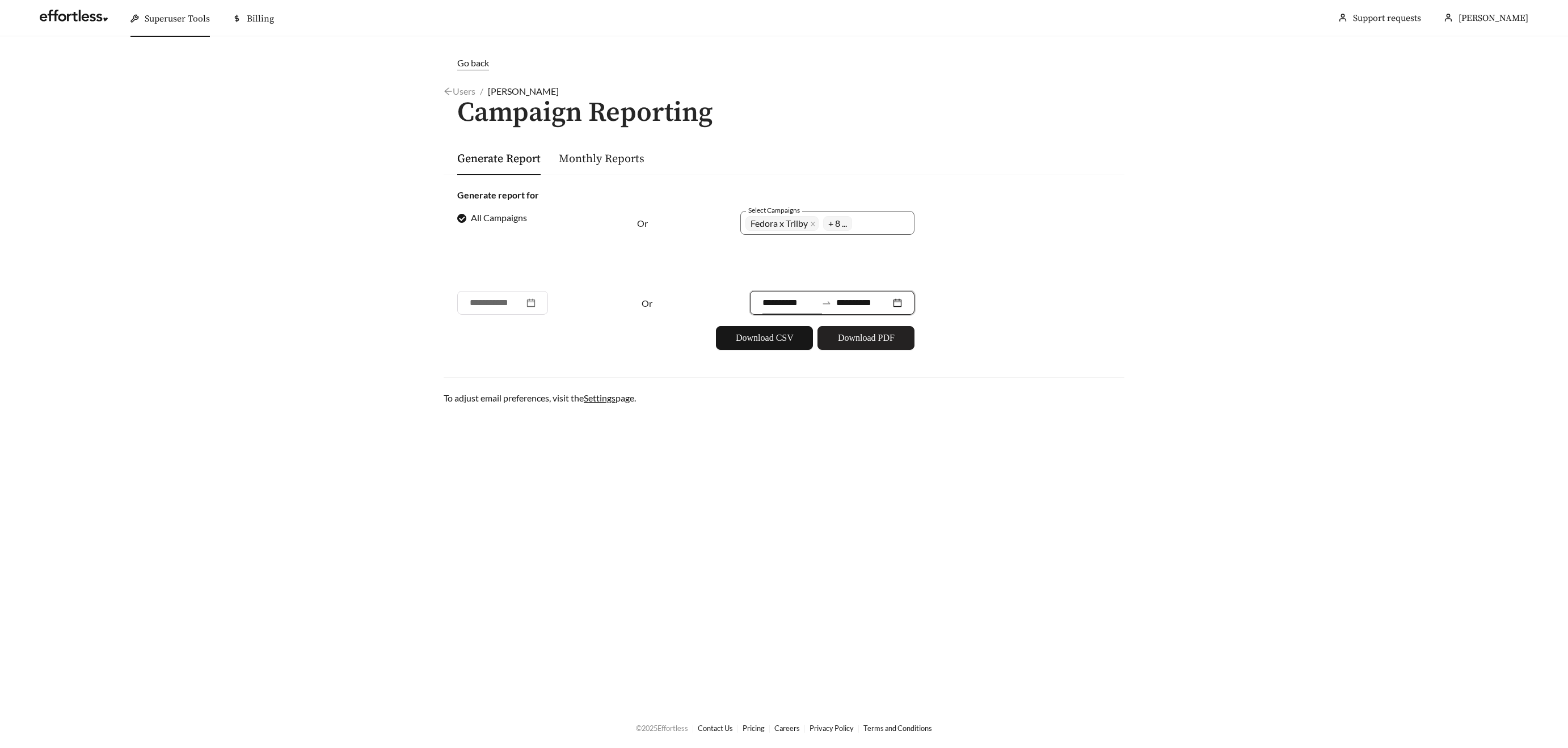
click at [877, 334] on span "Download PDF" at bounding box center [866, 338] width 56 height 13
